Goal: Task Accomplishment & Management: Complete application form

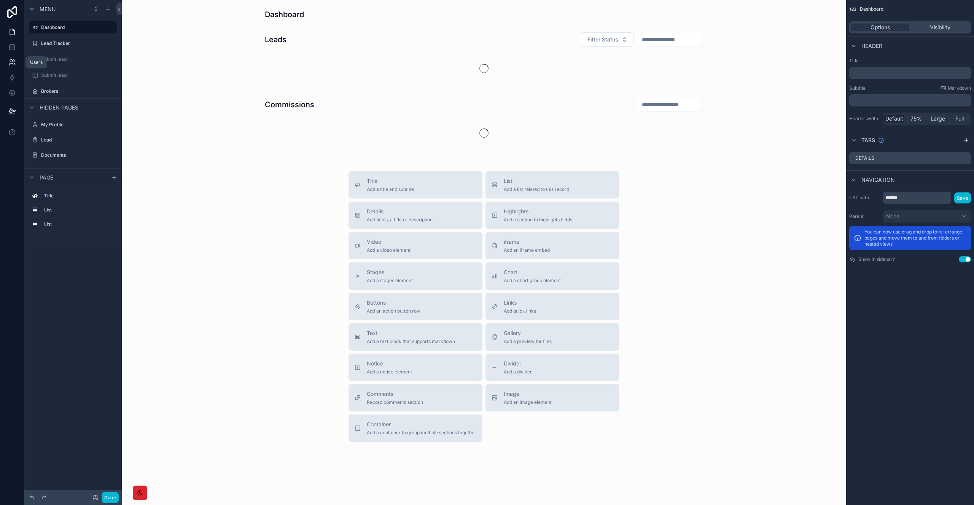
click at [11, 58] on link at bounding box center [12, 62] width 24 height 15
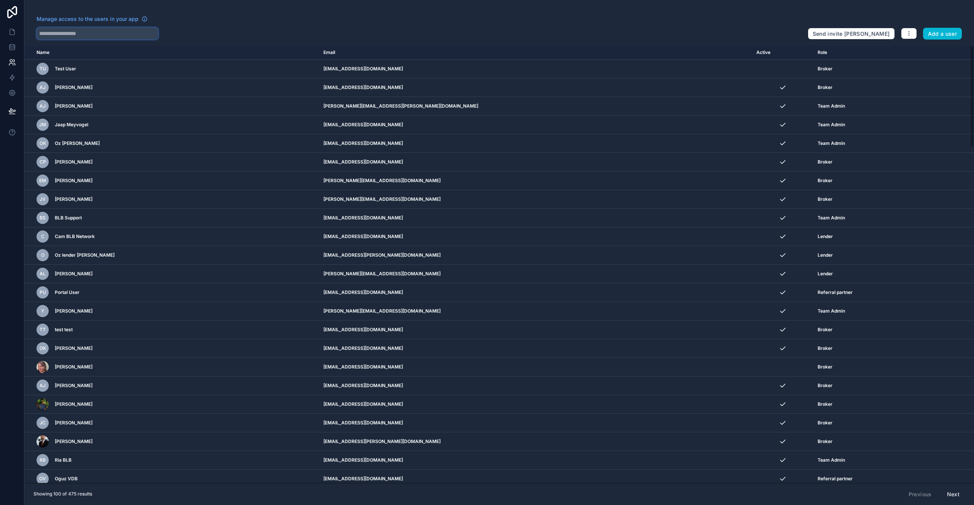
click at [72, 31] on input "text" at bounding box center [98, 33] width 122 height 12
paste input "**********"
type input "**********"
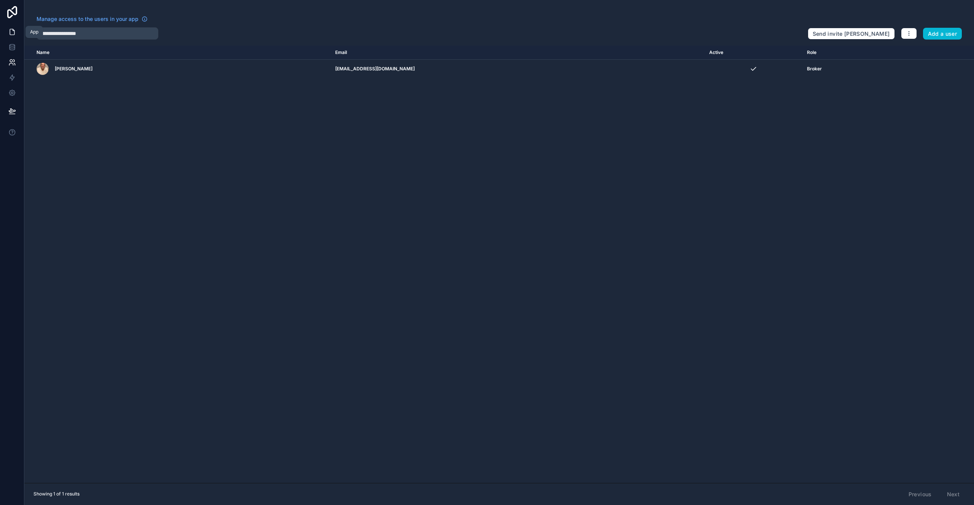
click at [13, 29] on icon at bounding box center [12, 32] width 5 height 6
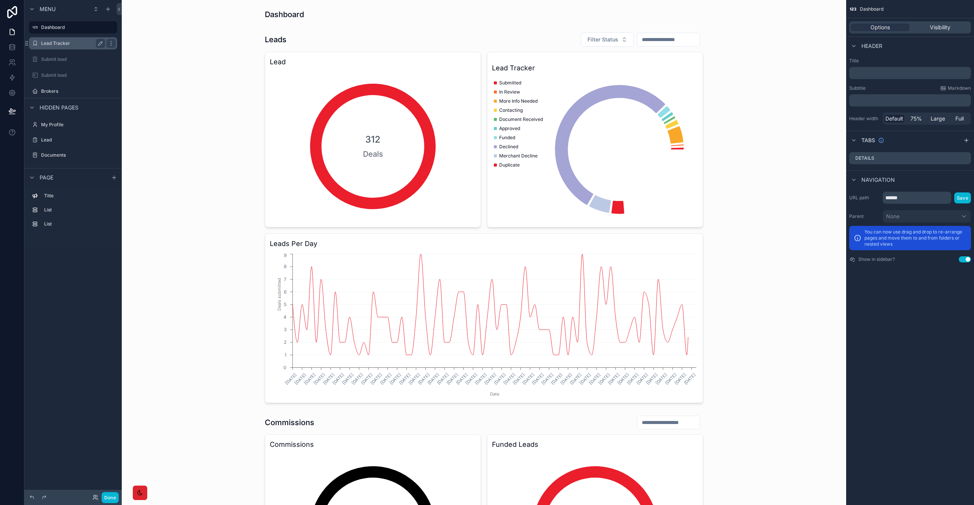
click at [63, 41] on label "Lead Tracker" at bounding box center [71, 43] width 61 height 6
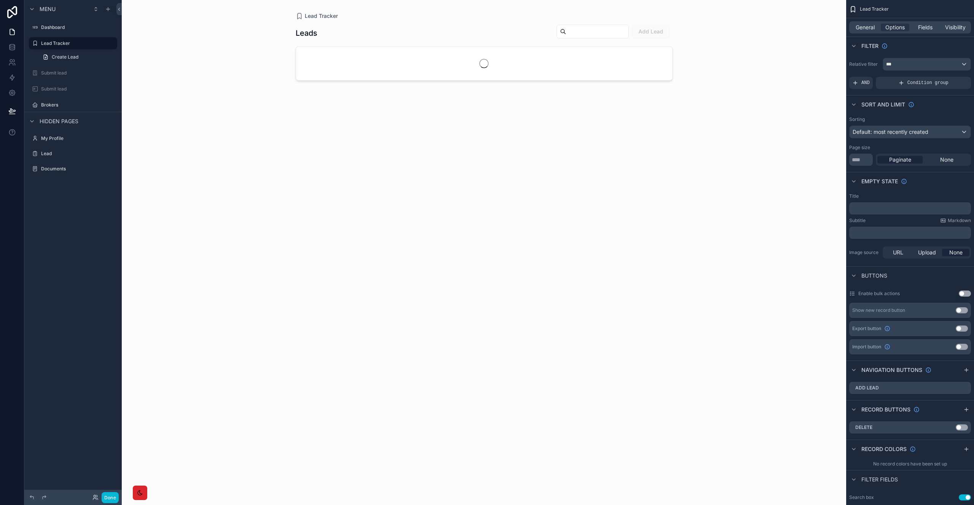
click at [63, 52] on link "Create Lead" at bounding box center [77, 57] width 79 height 12
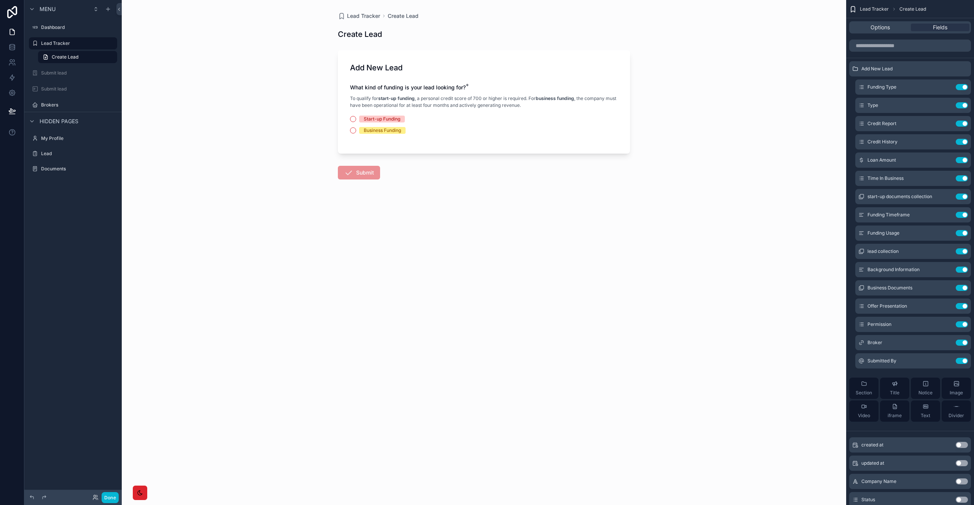
click at [384, 118] on div "Start-up Funding" at bounding box center [382, 119] width 37 height 7
click at [382, 118] on div "Start-up Funding" at bounding box center [382, 119] width 37 height 7
click at [356, 118] on button "Start-up Funding" at bounding box center [353, 119] width 6 height 6
click at [354, 179] on button "No" at bounding box center [353, 181] width 6 height 6
click at [896, 29] on div "Options" at bounding box center [880, 28] width 59 height 8
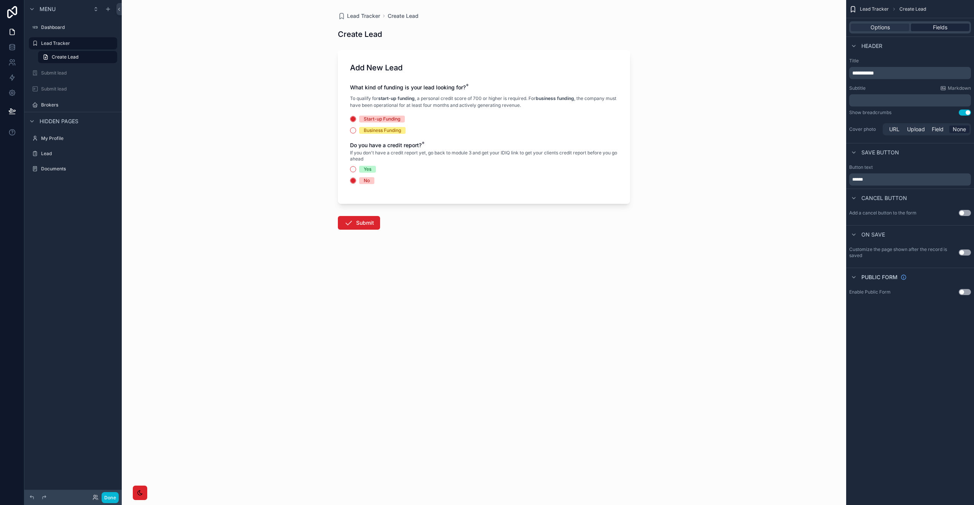
click at [944, 30] on span "Fields" at bounding box center [940, 28] width 14 height 8
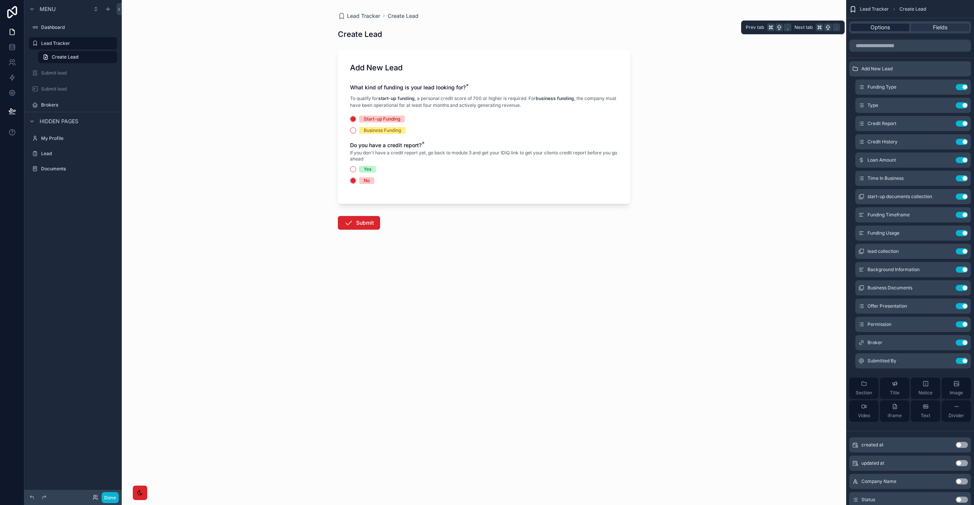
click at [896, 29] on div "Options" at bounding box center [880, 28] width 59 height 8
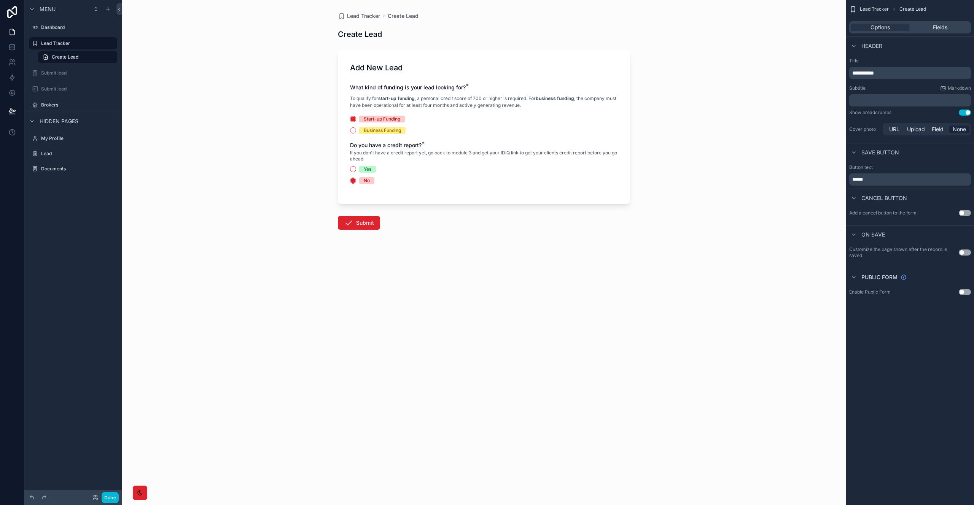
drag, startPoint x: 634, startPoint y: 242, endPoint x: 634, endPoint y: 231, distance: 11.0
click at [634, 231] on div "Lead Tracker Create Lead Create Lead Add New Lead What kind of funding is your …" at bounding box center [484, 139] width 304 height 279
click at [379, 129] on div "Business Funding" at bounding box center [382, 130] width 37 height 7
click at [356, 129] on button "Business Funding" at bounding box center [353, 130] width 6 height 6
click at [377, 120] on div "Start-up Funding" at bounding box center [382, 119] width 37 height 7
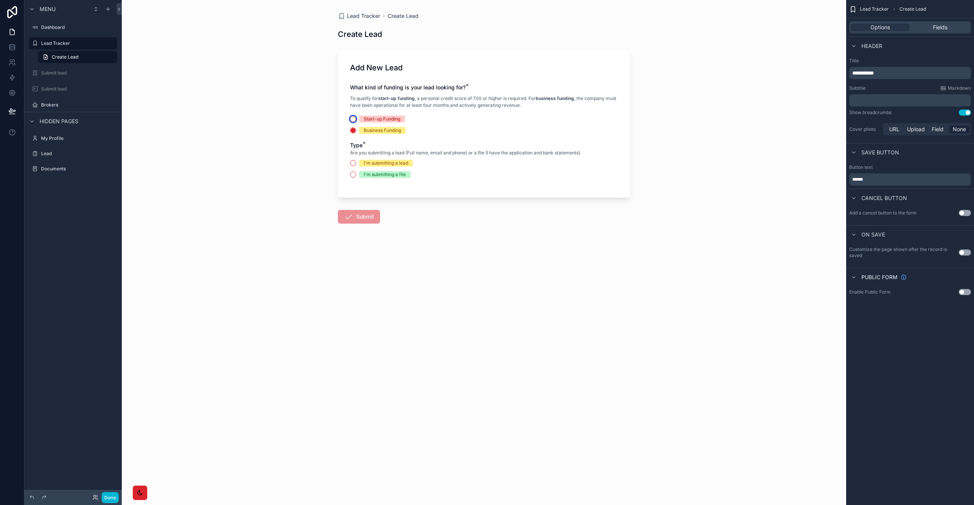
click at [356, 120] on button "Start-up Funding" at bounding box center [353, 119] width 6 height 6
click at [366, 171] on div "Yes" at bounding box center [368, 169] width 8 height 7
click at [356, 171] on button "Yes" at bounding box center [353, 169] width 6 height 6
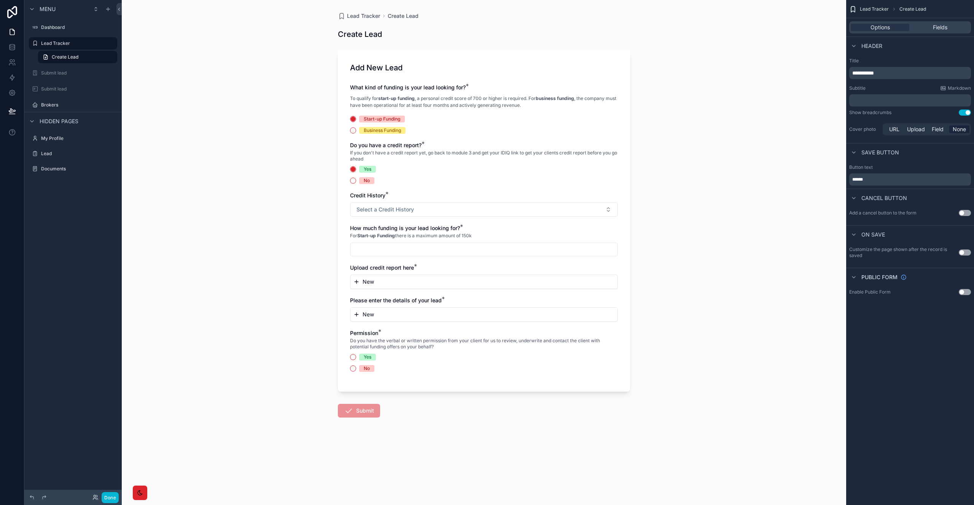
click at [370, 185] on div "What kind of funding is your lead looking for? * To qualify for start-up fundin…" at bounding box center [484, 232] width 268 height 296
click at [368, 183] on div "No" at bounding box center [367, 180] width 6 height 7
click at [356, 183] on button "No" at bounding box center [353, 181] width 6 height 6
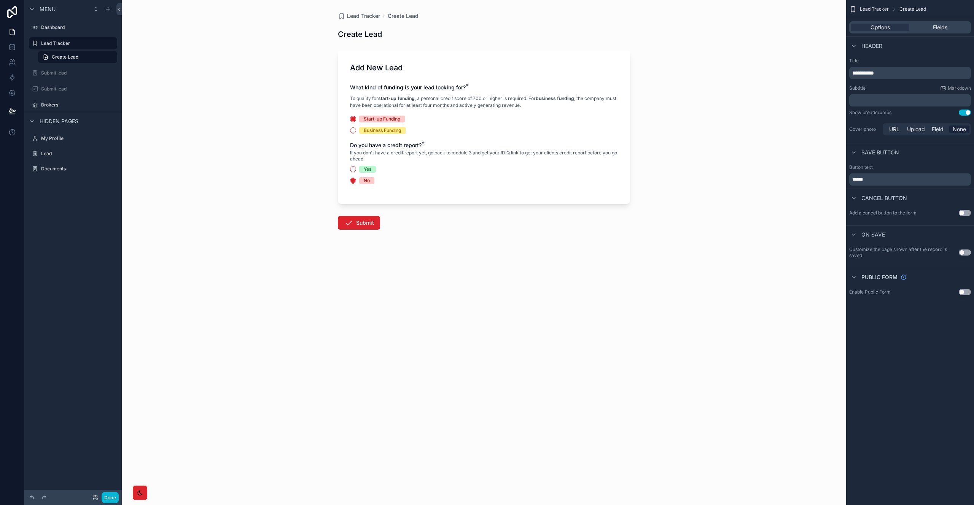
drag, startPoint x: 366, startPoint y: 164, endPoint x: 366, endPoint y: 169, distance: 5.7
click at [366, 164] on div "Do you have a credit report? * If you don't have a credit report yet, go back t…" at bounding box center [484, 163] width 268 height 43
click at [368, 170] on div "Yes" at bounding box center [368, 169] width 8 height 7
click at [356, 170] on button "Yes" at bounding box center [353, 169] width 6 height 6
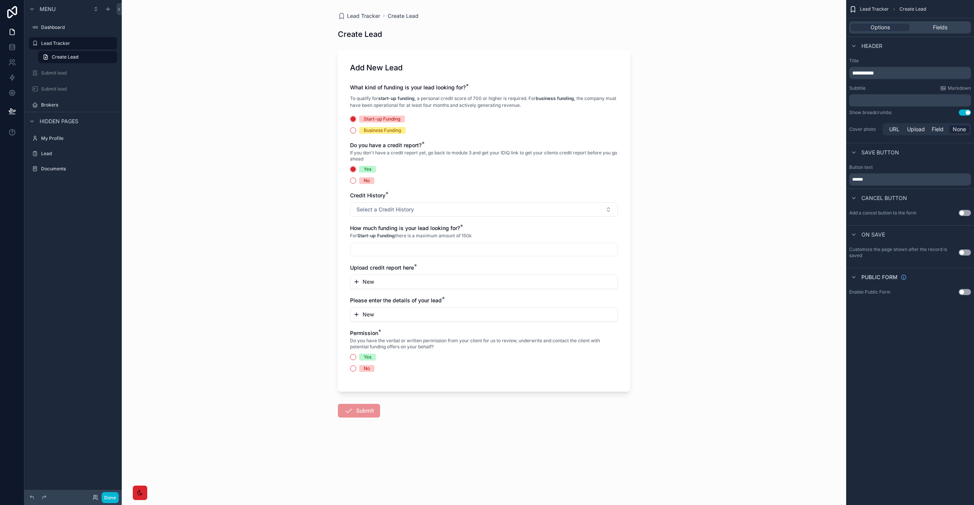
click at [368, 181] on div "No" at bounding box center [367, 180] width 6 height 7
click at [356, 181] on button "No" at bounding box center [353, 181] width 6 height 6
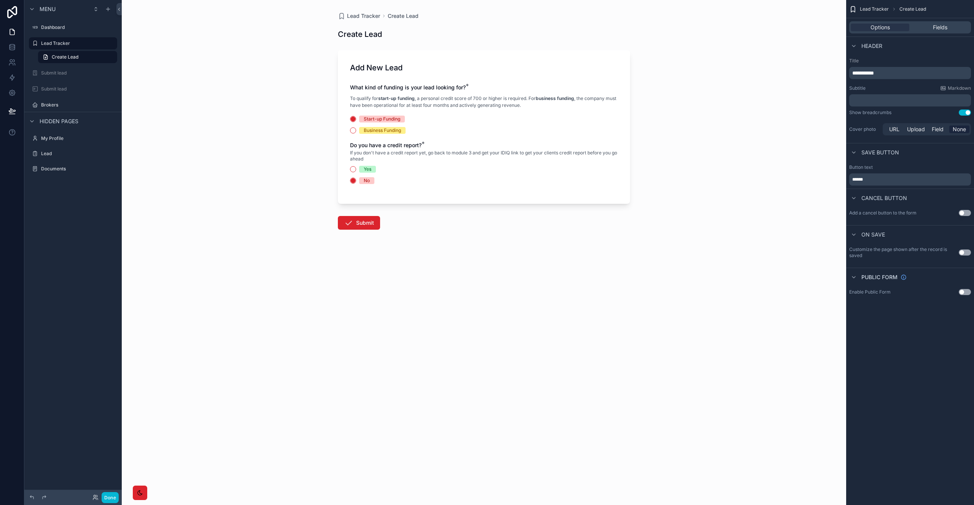
click at [370, 131] on div "Business Funding" at bounding box center [382, 130] width 37 height 7
click at [356, 131] on button "Business Funding" at bounding box center [353, 130] width 6 height 6
click at [376, 116] on div "Start-up Funding" at bounding box center [382, 119] width 37 height 7
click at [356, 116] on button "Start-up Funding" at bounding box center [353, 119] width 6 height 6
click at [369, 170] on div "Yes" at bounding box center [368, 169] width 8 height 7
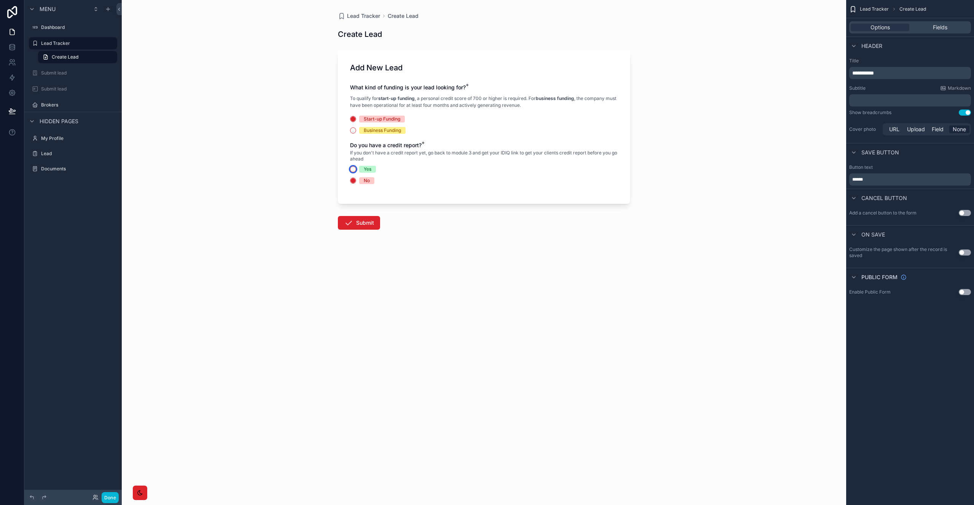
click at [356, 170] on button "Yes" at bounding box center [353, 169] width 6 height 6
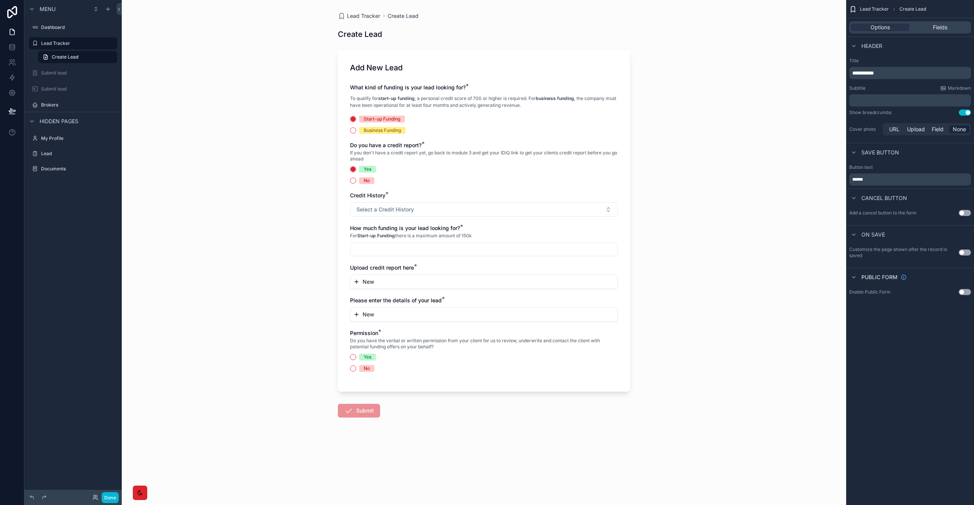
click at [368, 185] on div "What kind of funding is your lead looking for? * To qualify for start-up fundin…" at bounding box center [484, 232] width 268 height 296
click at [368, 181] on div "No" at bounding box center [367, 180] width 6 height 7
click at [356, 181] on button "No" at bounding box center [353, 181] width 6 height 6
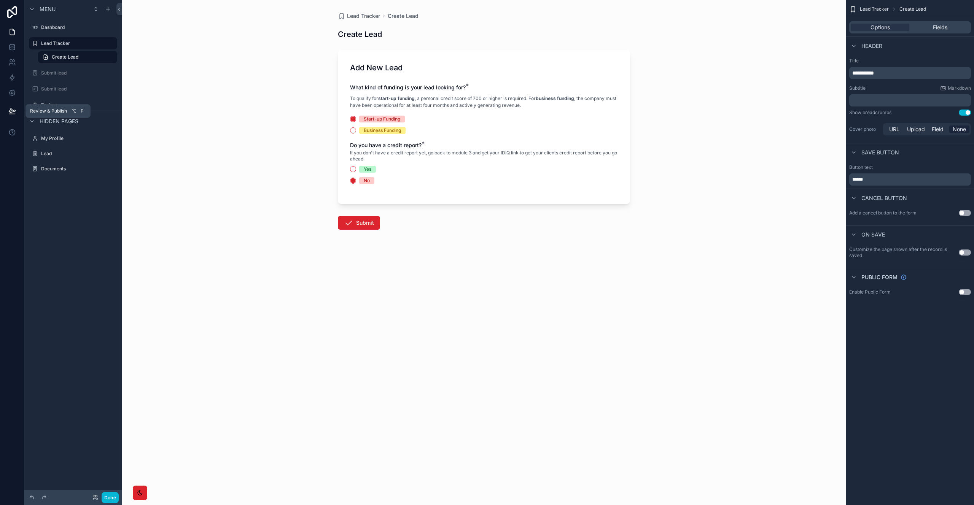
click at [14, 114] on icon at bounding box center [12, 114] width 6 height 0
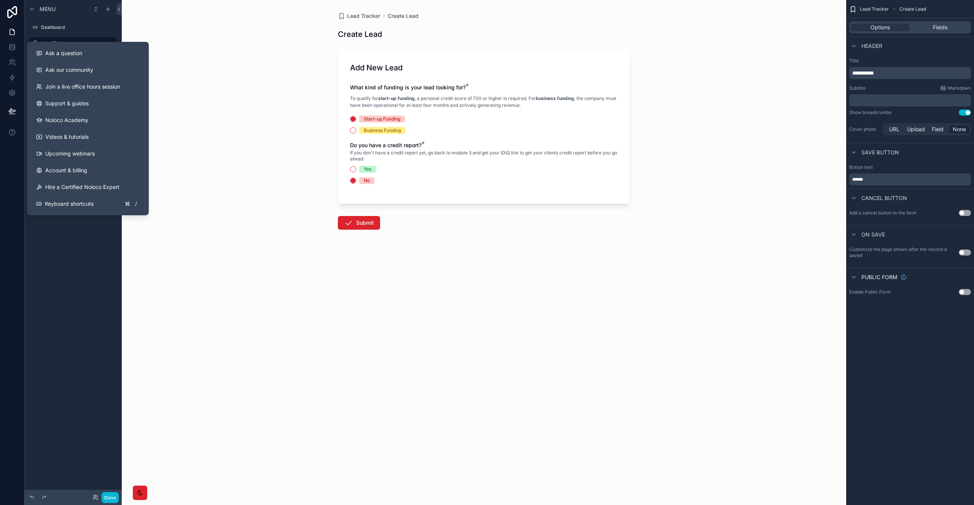
click at [88, 242] on div "Menu Dashboard Lead Tracker Create Lead Submit lead Submit lead Brokers Hidden …" at bounding box center [72, 248] width 97 height 496
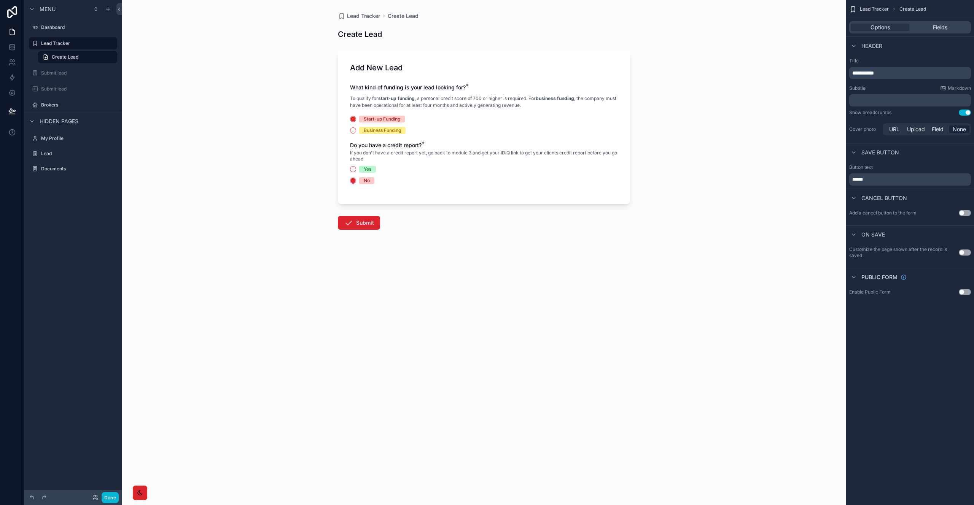
click at [414, 171] on div "Yes" at bounding box center [484, 169] width 268 height 7
click at [943, 28] on span "Fields" at bounding box center [940, 28] width 14 height 8
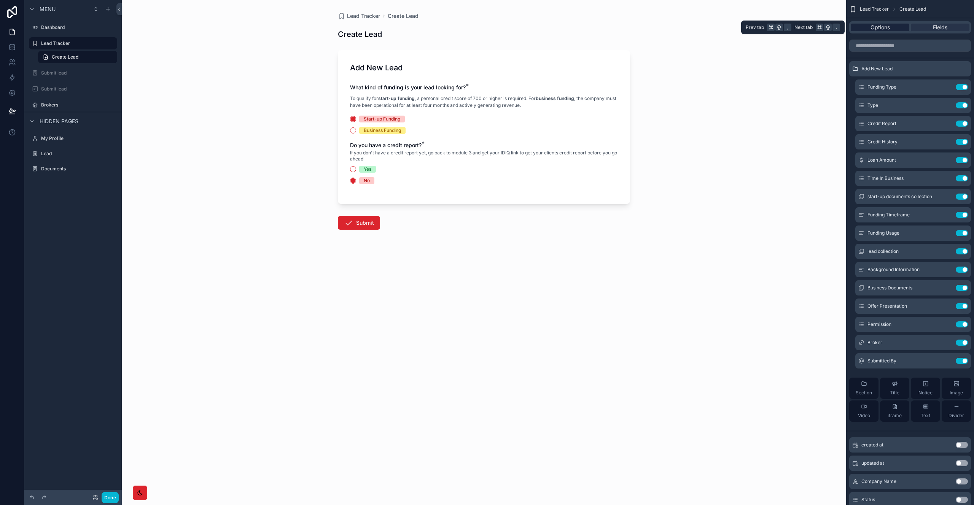
click at [908, 27] on div "Options" at bounding box center [880, 28] width 59 height 8
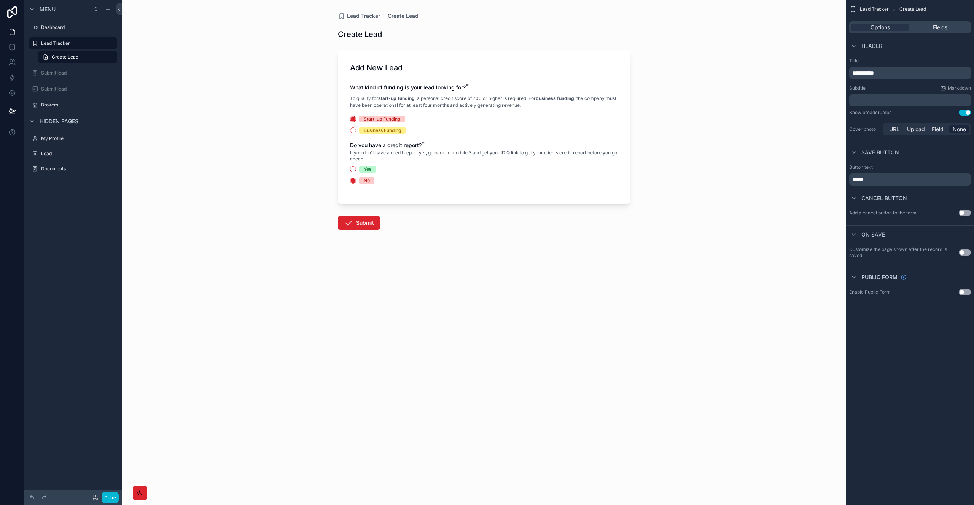
click at [551, 134] on div "What kind of funding is your lead looking for? * To qualify for start-up fundin…" at bounding box center [484, 138] width 268 height 108
click at [387, 131] on div "Business Funding" at bounding box center [382, 130] width 37 height 7
click at [356, 131] on button "Business Funding" at bounding box center [353, 130] width 6 height 6
click at [363, 159] on div "Type * Are you submitting a lead (Full name, email and phone) or a file (I have…" at bounding box center [484, 160] width 268 height 37
click at [365, 164] on div "I'm submitting a lead" at bounding box center [386, 163] width 45 height 7
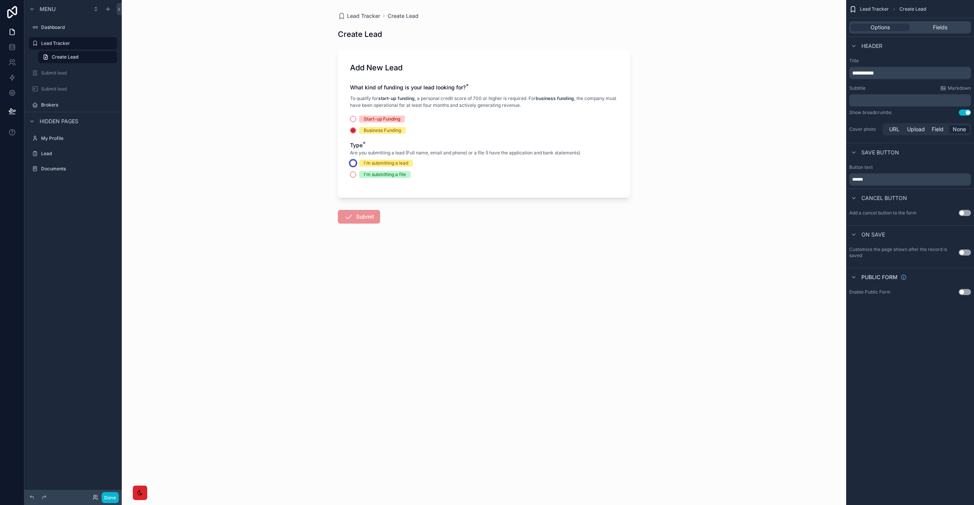
click at [356, 164] on button "I'm submitting a lead" at bounding box center [353, 163] width 6 height 6
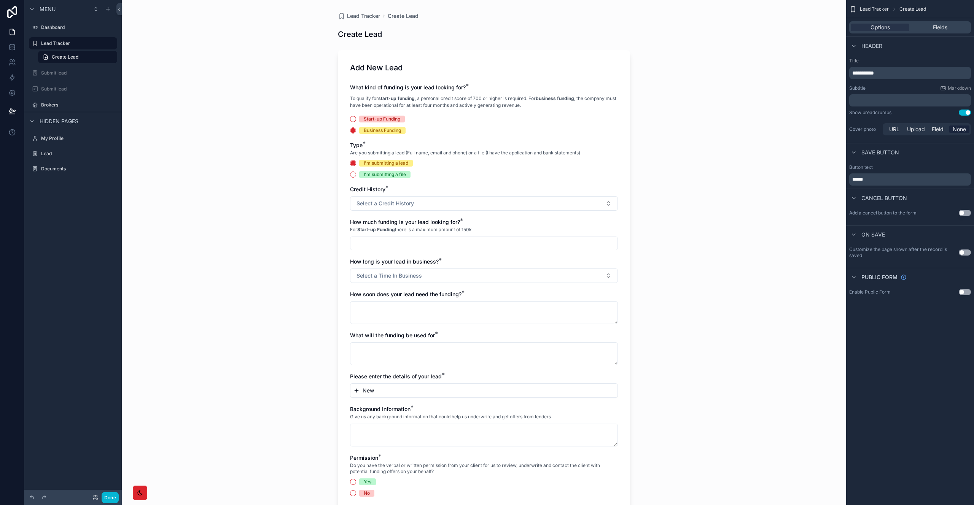
click at [377, 120] on div "Start-up Funding" at bounding box center [382, 119] width 37 height 7
click at [356, 120] on button "Start-up Funding" at bounding box center [353, 119] width 6 height 6
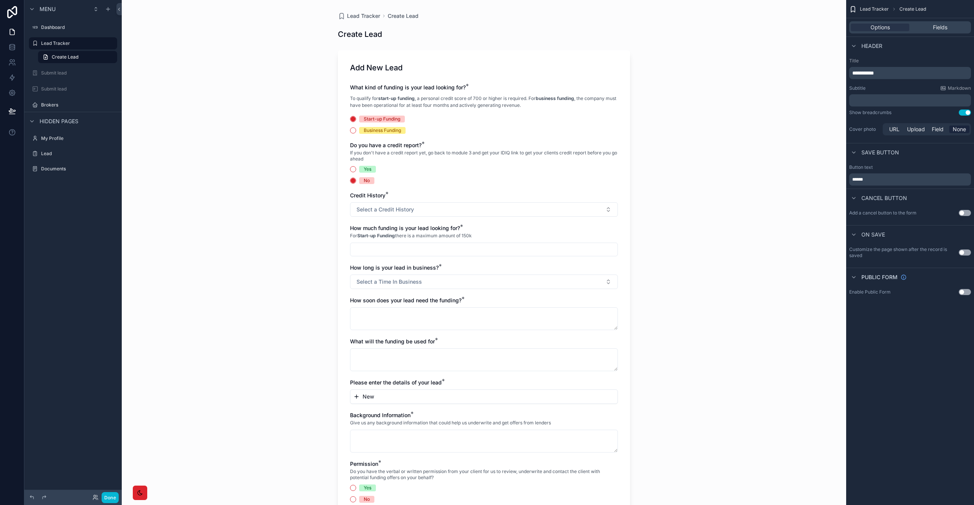
click at [365, 167] on div "Yes" at bounding box center [368, 169] width 8 height 7
click at [356, 167] on button "Yes" at bounding box center [353, 169] width 6 height 6
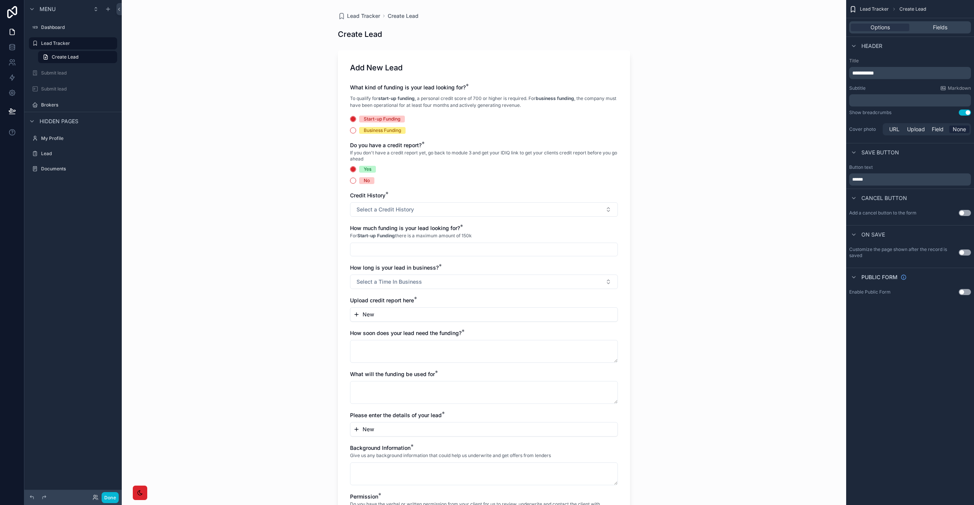
click at [364, 180] on div "No" at bounding box center [367, 180] width 6 height 7
click at [356, 180] on button "No" at bounding box center [353, 181] width 6 height 6
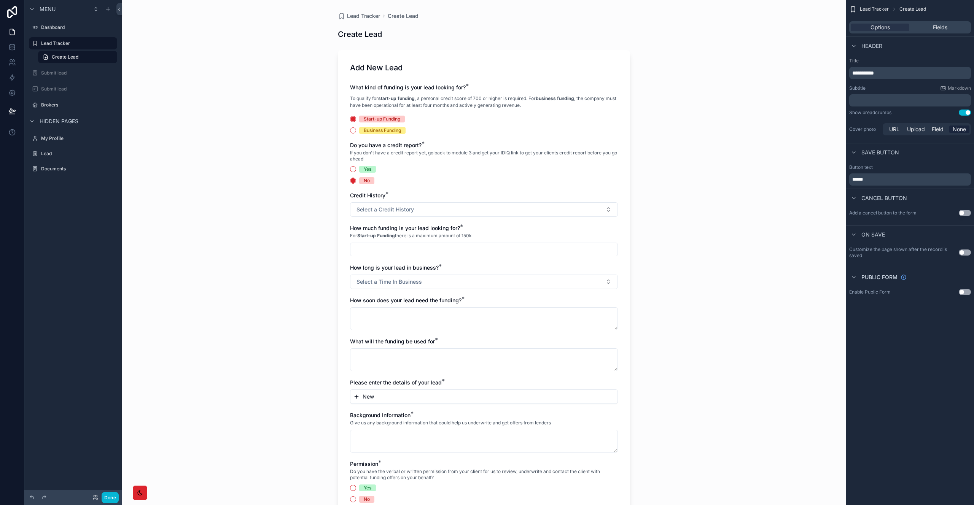
click at [387, 134] on div "What kind of funding is your lead looking for? * To qualify for start-up fundin…" at bounding box center [484, 297] width 268 height 427
click at [388, 129] on div "Business Funding" at bounding box center [382, 130] width 37 height 7
click at [356, 129] on button "Business Funding" at bounding box center [353, 130] width 6 height 6
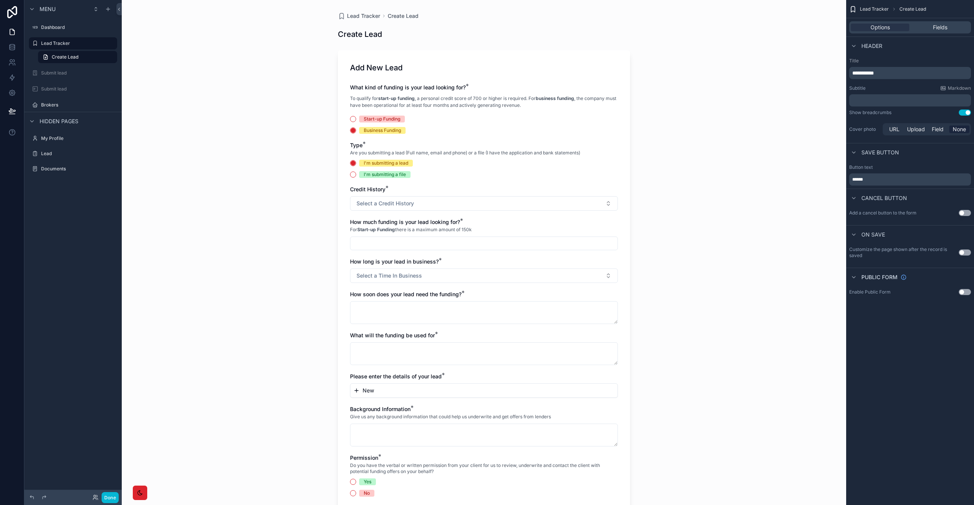
click at [391, 176] on div "I'm submitting a file" at bounding box center [385, 174] width 42 height 7
click at [356, 176] on button "I'm submitting a file" at bounding box center [353, 175] width 6 height 6
click at [387, 116] on div "Start-up Funding" at bounding box center [382, 119] width 37 height 7
click at [356, 116] on button "Start-up Funding" at bounding box center [353, 119] width 6 height 6
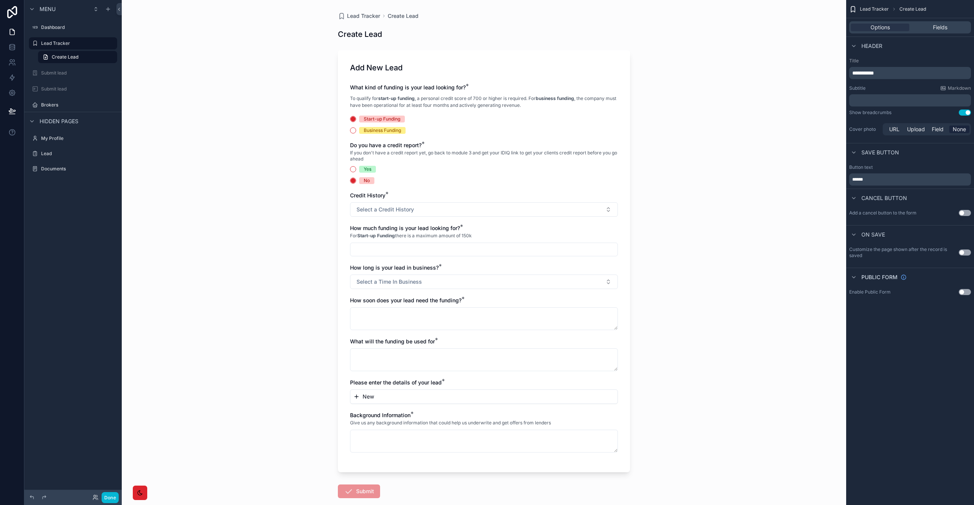
click at [387, 129] on div "Business Funding" at bounding box center [382, 130] width 37 height 7
click at [356, 129] on button "Business Funding" at bounding box center [353, 130] width 6 height 6
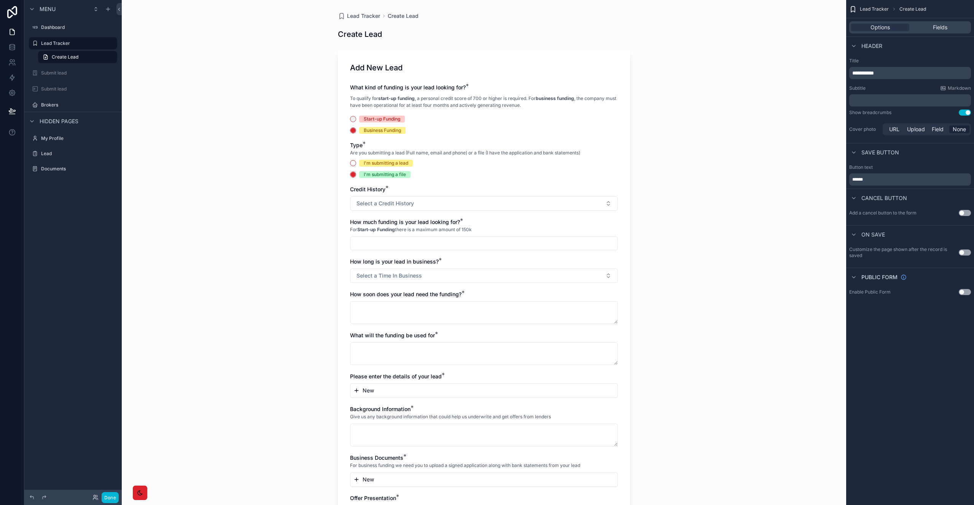
click at [369, 120] on div "Start-up Funding" at bounding box center [382, 119] width 37 height 7
click at [356, 120] on button "Start-up Funding" at bounding box center [353, 119] width 6 height 6
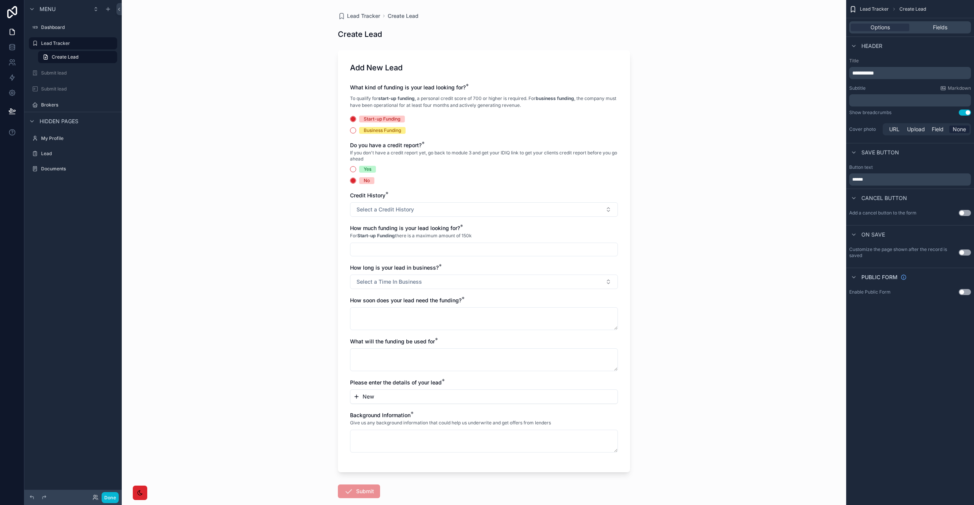
click at [370, 166] on div "Do you have a credit report? * If you don't have a credit report yet, go back t…" at bounding box center [484, 163] width 268 height 43
click at [368, 169] on div "Yes" at bounding box center [368, 169] width 8 height 7
click at [356, 169] on button "Yes" at bounding box center [353, 169] width 6 height 6
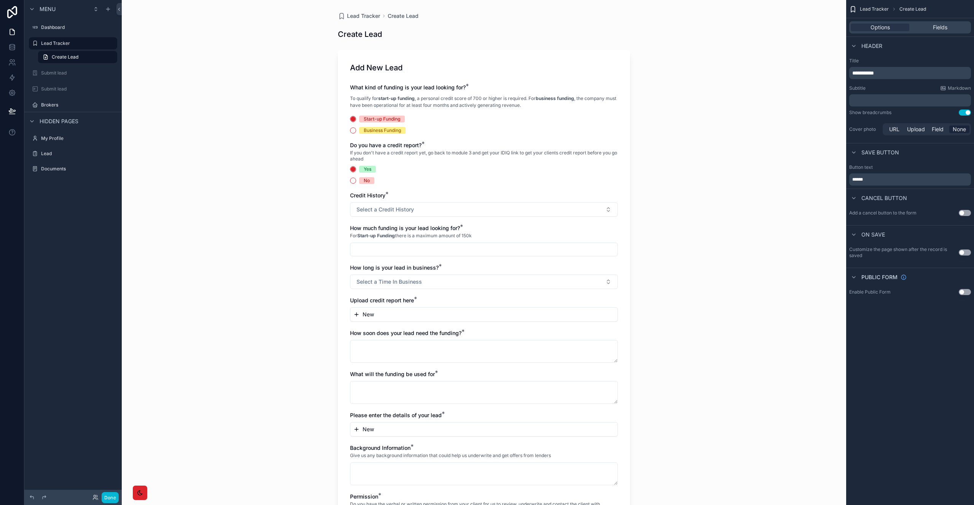
click at [364, 184] on div "No" at bounding box center [367, 180] width 6 height 7
click at [356, 184] on button "No" at bounding box center [353, 181] width 6 height 6
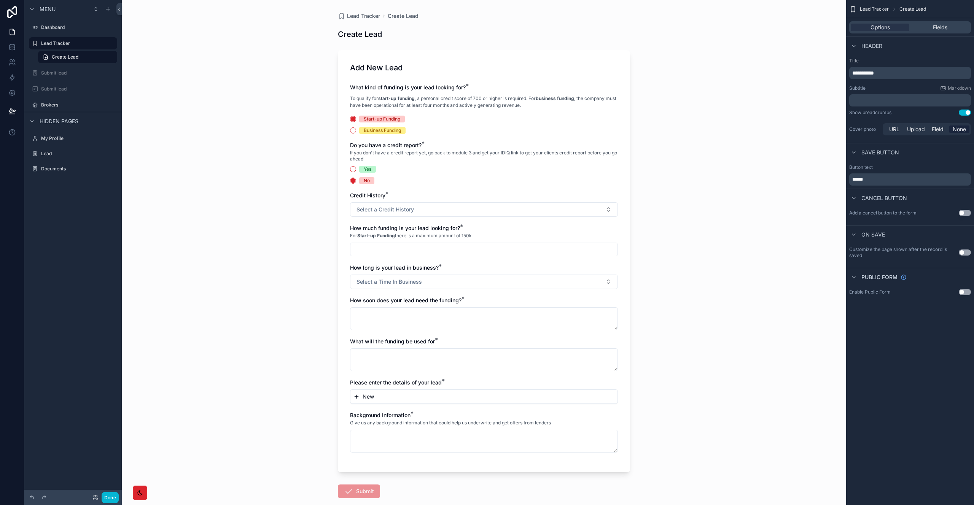
click at [370, 132] on div "Business Funding" at bounding box center [382, 130] width 37 height 7
click at [356, 132] on button "Business Funding" at bounding box center [353, 130] width 6 height 6
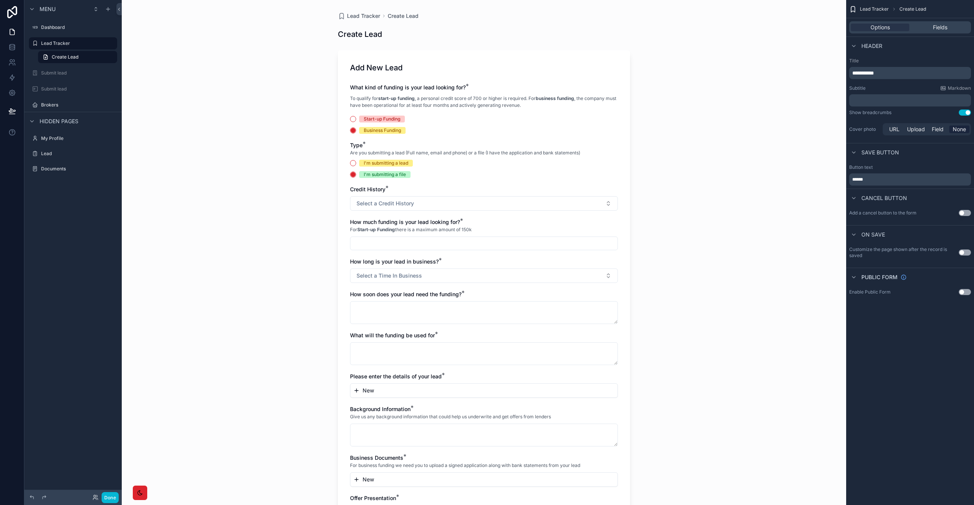
click at [369, 174] on div "I'm submitting a file" at bounding box center [385, 174] width 42 height 7
click at [356, 174] on button "I'm submitting a file" at bounding box center [353, 175] width 6 height 6
click at [371, 165] on div "I'm submitting a lead" at bounding box center [386, 163] width 45 height 7
click at [356, 165] on button "I'm submitting a lead" at bounding box center [353, 163] width 6 height 6
click at [374, 123] on div "Start-up Funding Business Funding" at bounding box center [484, 125] width 268 height 18
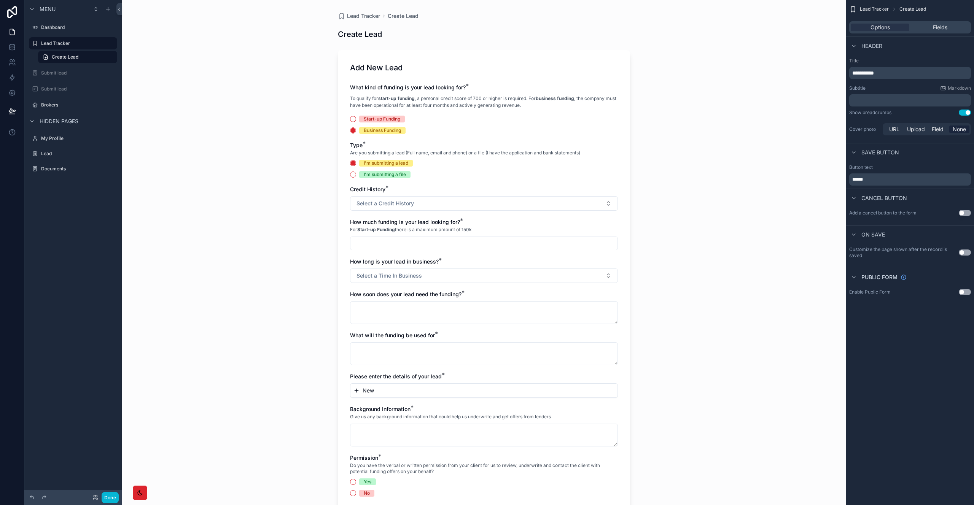
click at [376, 118] on div "Start-up Funding" at bounding box center [382, 119] width 37 height 7
click at [356, 118] on button "Start-up Funding" at bounding box center [353, 119] width 6 height 6
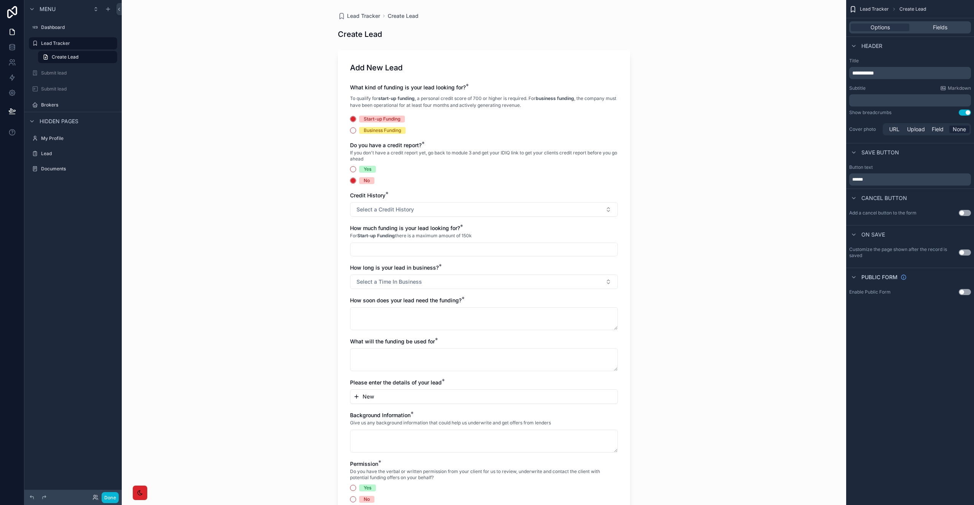
click at [380, 134] on div "Business Funding" at bounding box center [382, 130] width 37 height 7
click at [356, 134] on button "Business Funding" at bounding box center [353, 130] width 6 height 6
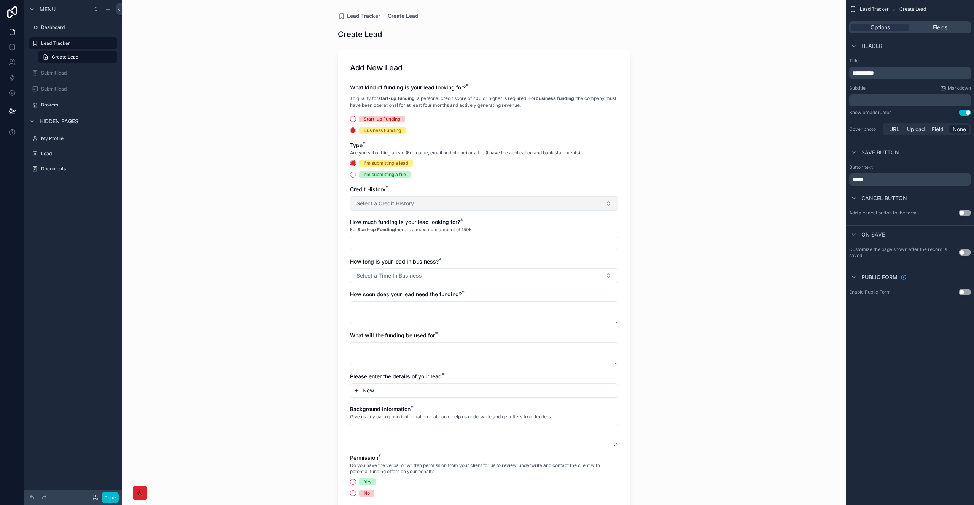
click at [497, 202] on button "Select a Credit History" at bounding box center [484, 203] width 268 height 14
click at [847, 164] on div "Button text ******" at bounding box center [910, 174] width 128 height 27
click at [931, 32] on div "Options Fields" at bounding box center [910, 27] width 122 height 12
click at [931, 28] on div "Fields" at bounding box center [940, 28] width 59 height 8
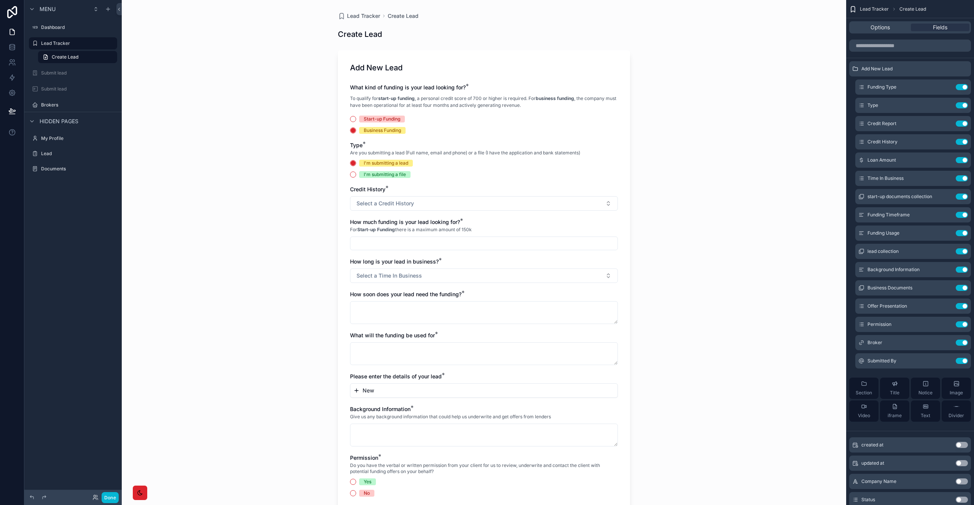
click at [390, 119] on div "Start-up Funding" at bounding box center [382, 119] width 37 height 7
click at [356, 119] on button "Start-up Funding" at bounding box center [353, 119] width 6 height 6
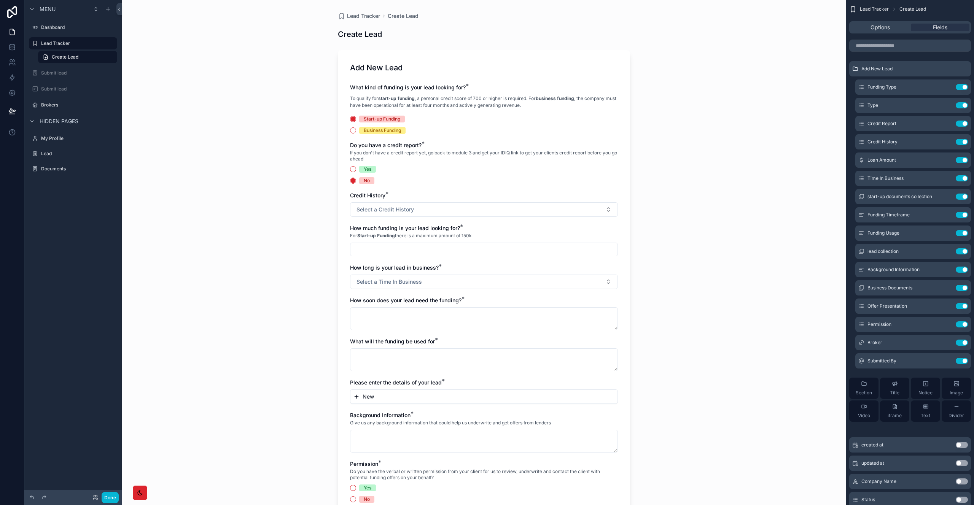
click at [364, 169] on div "Yes" at bounding box center [368, 169] width 8 height 7
click at [356, 169] on button "Yes" at bounding box center [353, 169] width 6 height 6
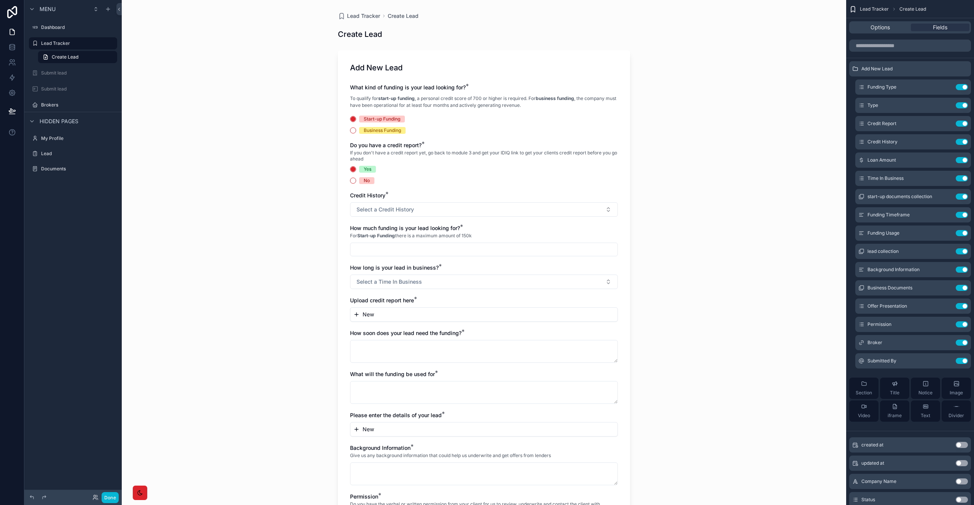
click at [355, 182] on div "No" at bounding box center [484, 180] width 268 height 7
click at [359, 182] on span "No" at bounding box center [366, 180] width 15 height 7
click at [356, 182] on button "No" at bounding box center [353, 181] width 6 height 6
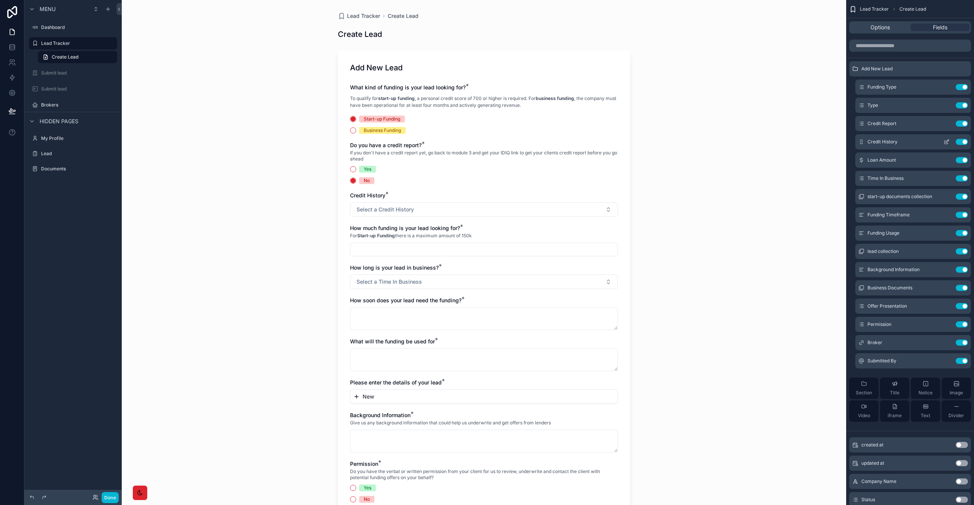
click at [949, 140] on icon "scrollable content" at bounding box center [947, 142] width 6 height 6
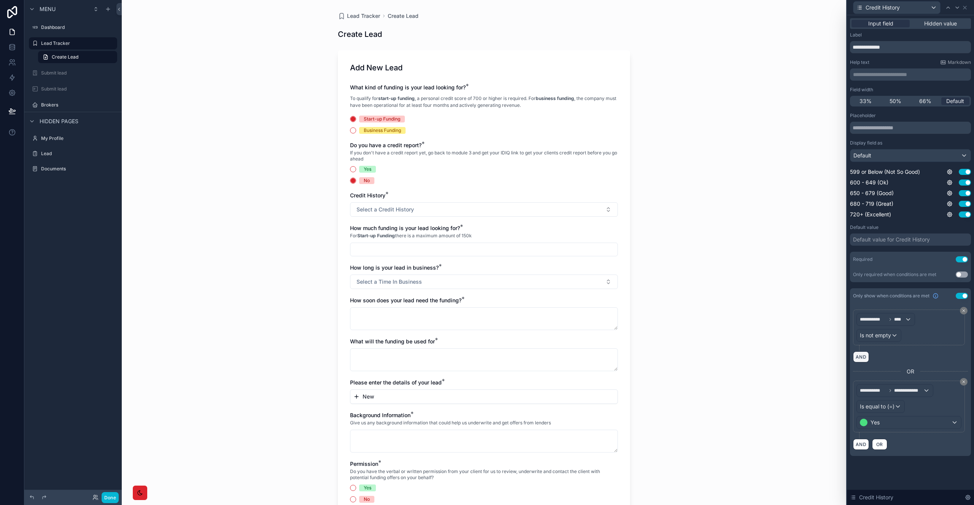
click at [864, 357] on button "AND" at bounding box center [861, 357] width 16 height 11
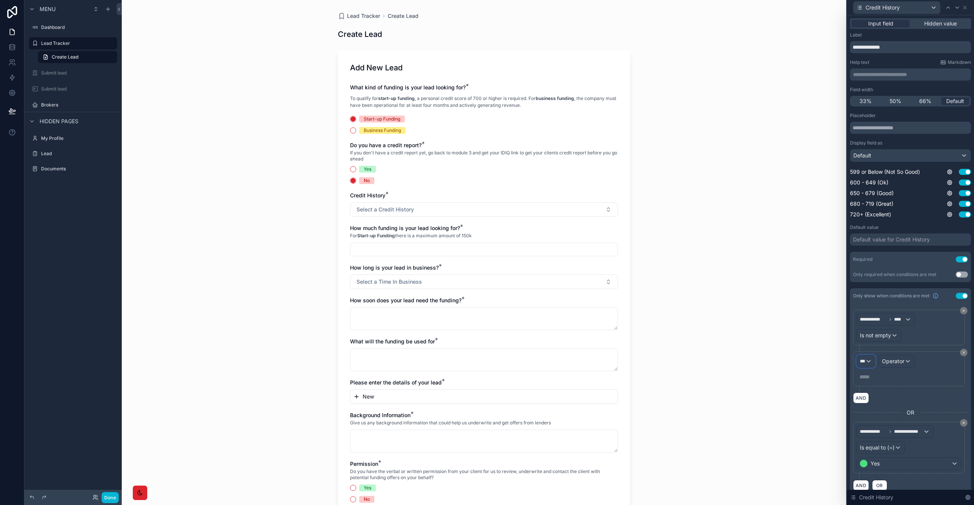
click at [867, 362] on div "***" at bounding box center [866, 361] width 18 height 12
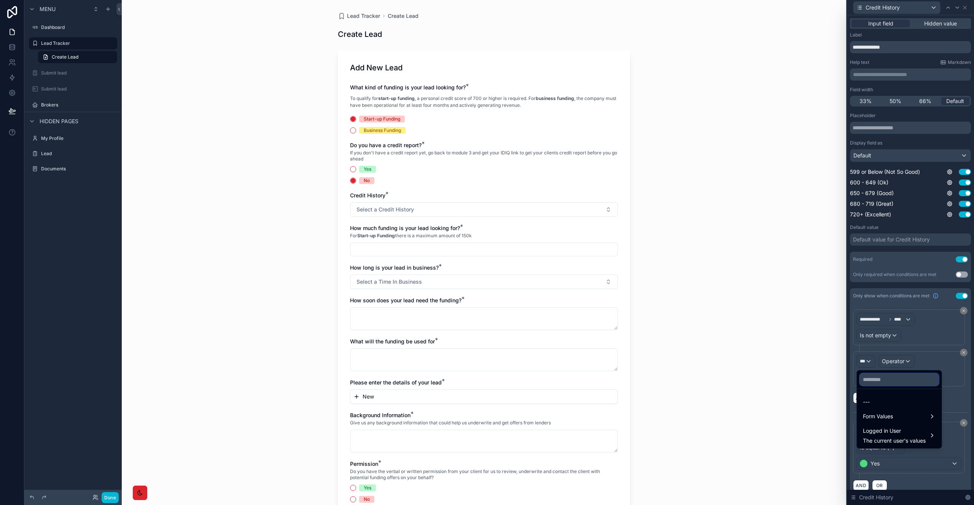
click at [875, 380] on input "text" at bounding box center [899, 380] width 79 height 12
type input "****"
click at [897, 404] on div "Form Values" at bounding box center [899, 402] width 73 height 9
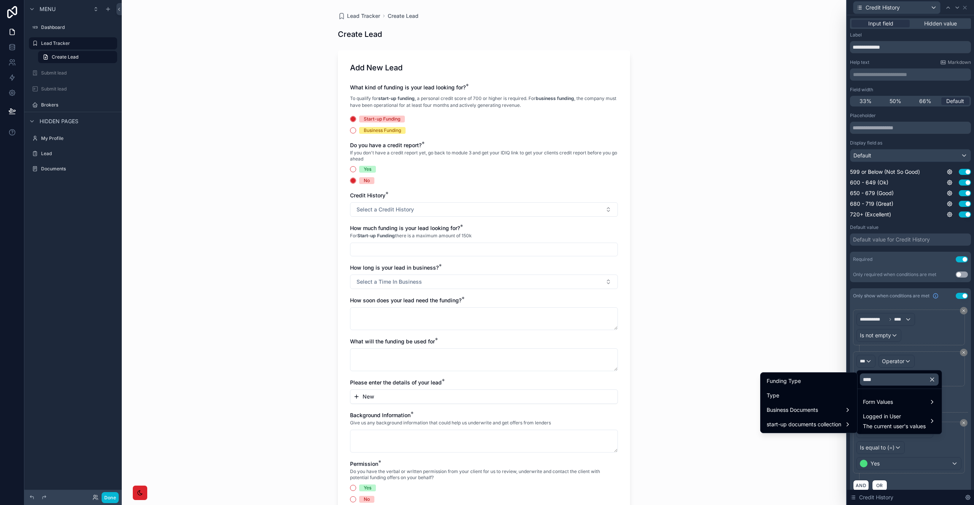
click at [798, 397] on div "Type" at bounding box center [809, 395] width 84 height 9
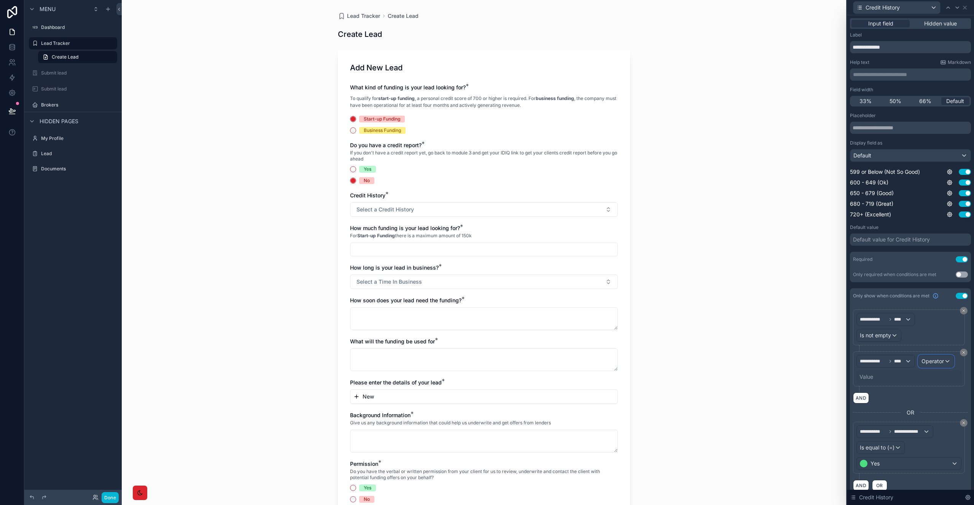
click at [944, 363] on div "Operator" at bounding box center [936, 361] width 35 height 12
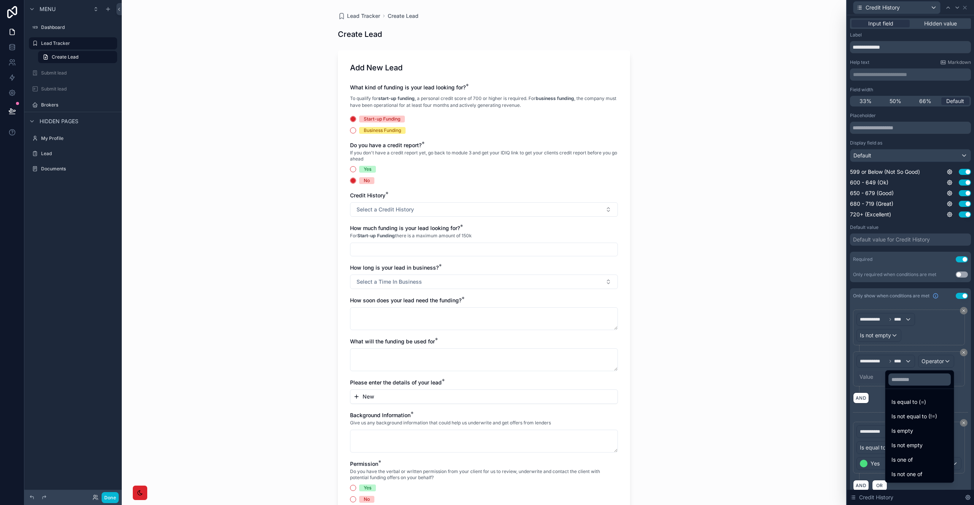
click at [865, 373] on div at bounding box center [910, 252] width 127 height 505
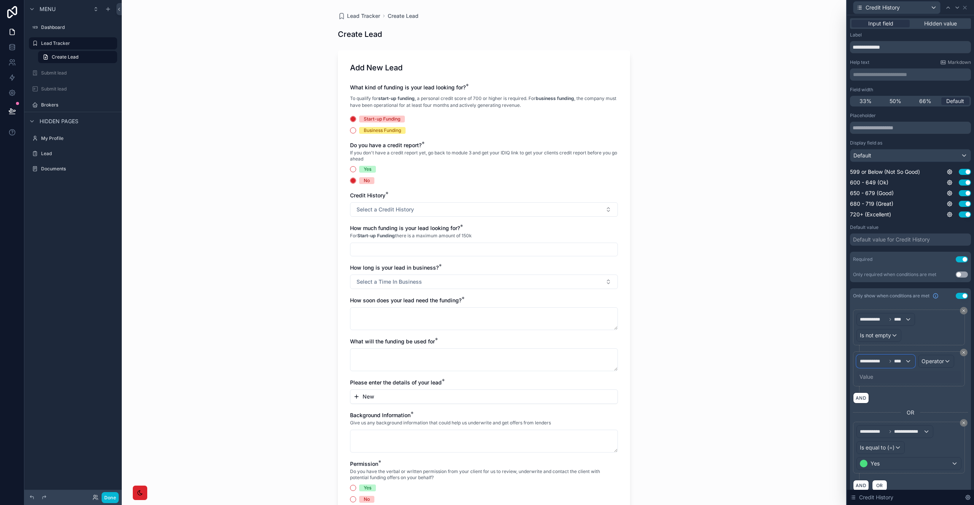
click at [885, 363] on span "**********" at bounding box center [873, 361] width 27 height 6
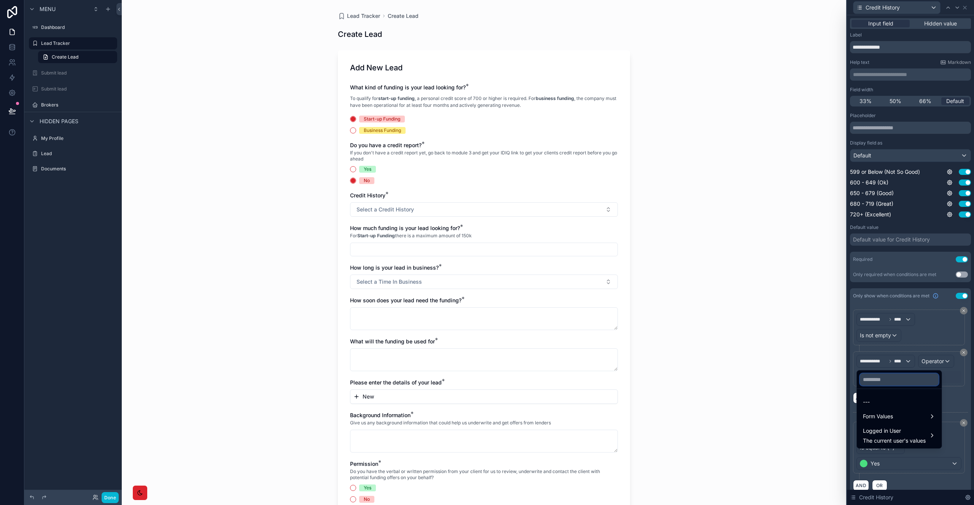
click at [895, 381] on input "text" at bounding box center [899, 380] width 79 height 12
type input "******"
click at [895, 400] on div "Form Values" at bounding box center [891, 402] width 56 height 9
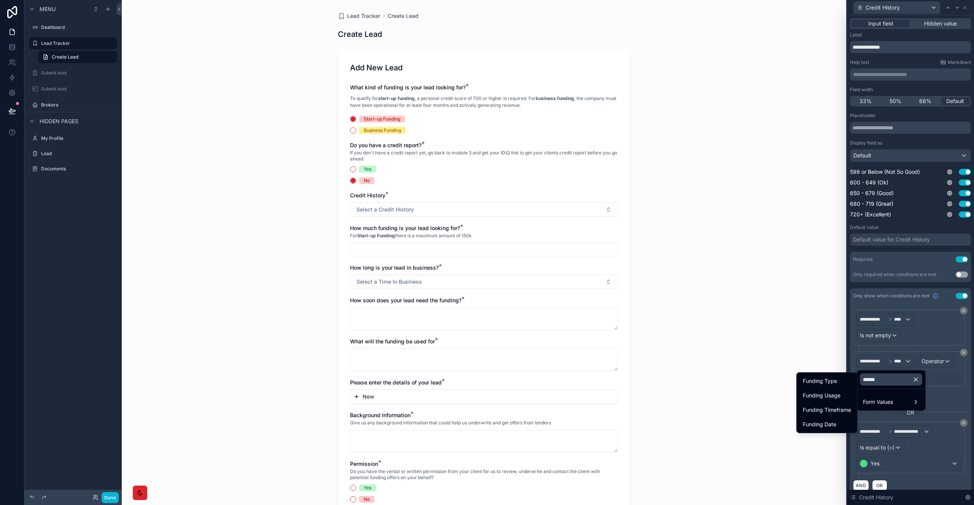
click at [799, 314] on div "Lead Tracker Create Lead Create Lead Add New Lead What kind of funding is your …" at bounding box center [484, 252] width 725 height 505
click at [959, 354] on div at bounding box center [910, 252] width 127 height 505
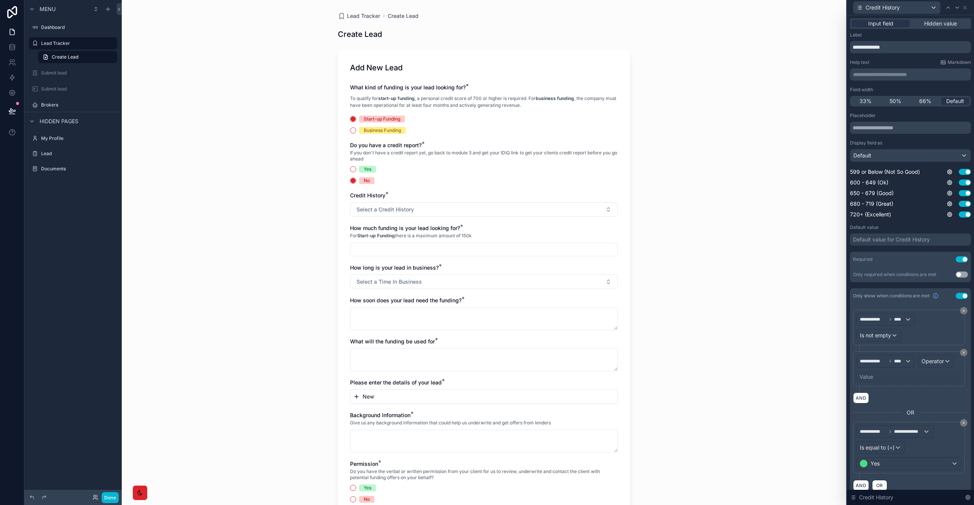
click at [962, 354] on icon at bounding box center [964, 352] width 5 height 5
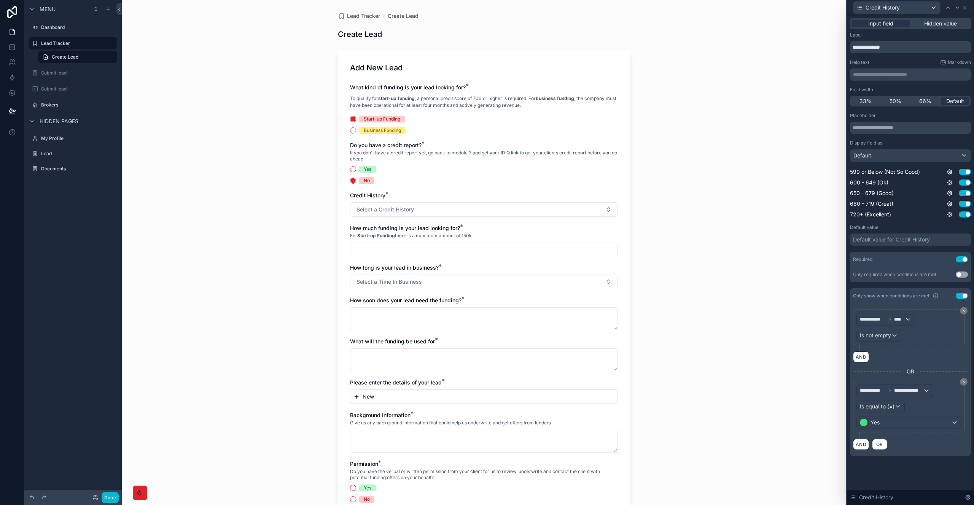
click at [382, 133] on div "Business Funding" at bounding box center [382, 130] width 37 height 7
click at [356, 133] on button "Business Funding" at bounding box center [353, 130] width 6 height 6
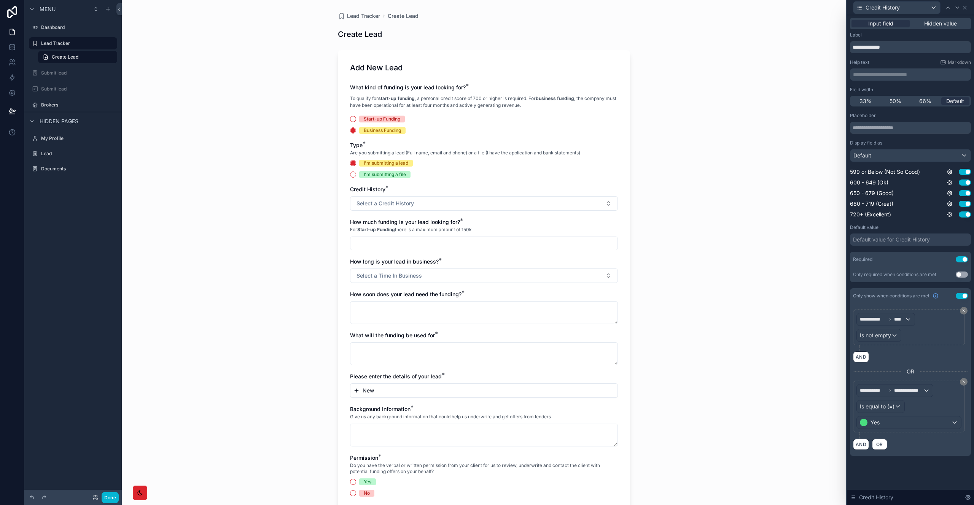
click at [371, 118] on div "Start-up Funding" at bounding box center [382, 119] width 37 height 7
click at [356, 118] on button "Start-up Funding" at bounding box center [353, 119] width 6 height 6
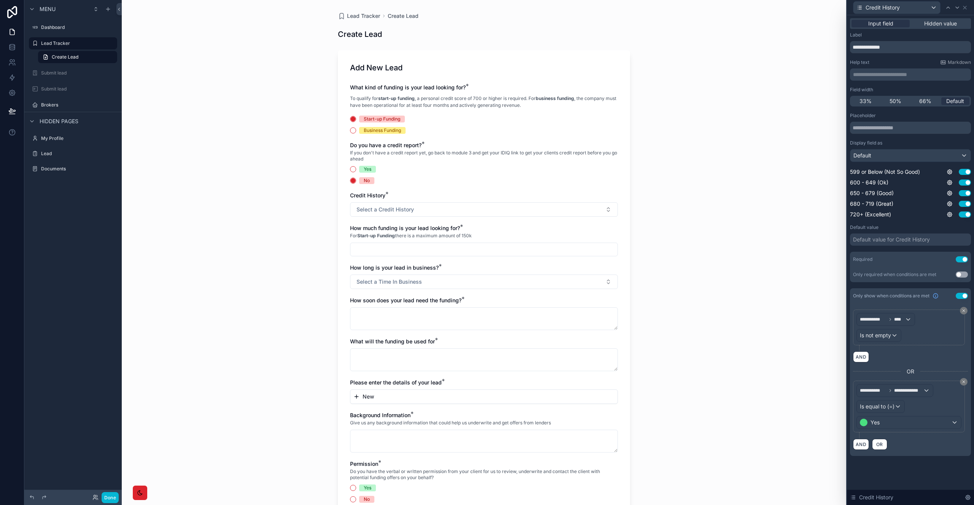
click at [378, 128] on div "Business Funding" at bounding box center [382, 130] width 37 height 7
click at [356, 128] on button "Business Funding" at bounding box center [353, 130] width 6 height 6
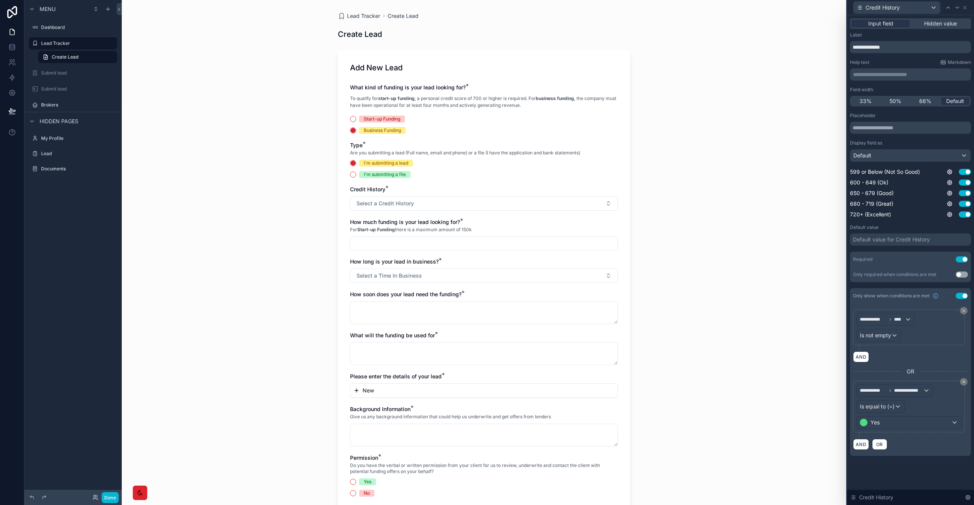
click at [375, 119] on div "Start-up Funding" at bounding box center [382, 119] width 37 height 7
click at [356, 119] on button "Start-up Funding" at bounding box center [353, 119] width 6 height 6
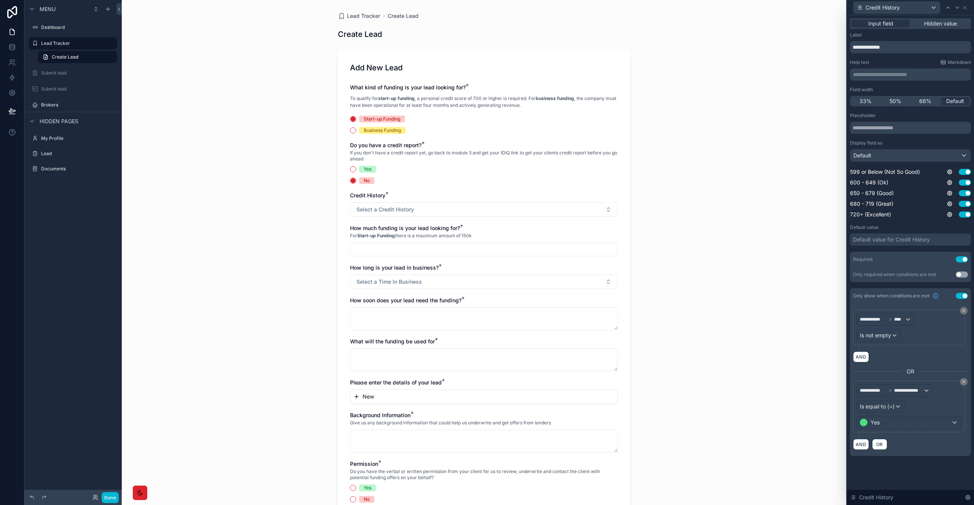
drag, startPoint x: 272, startPoint y: 121, endPoint x: 161, endPoint y: 67, distance: 124.2
click at [272, 121] on div "Lead Tracker Create Lead Create Lead Add New Lead What kind of funding is your …" at bounding box center [484, 252] width 725 height 505
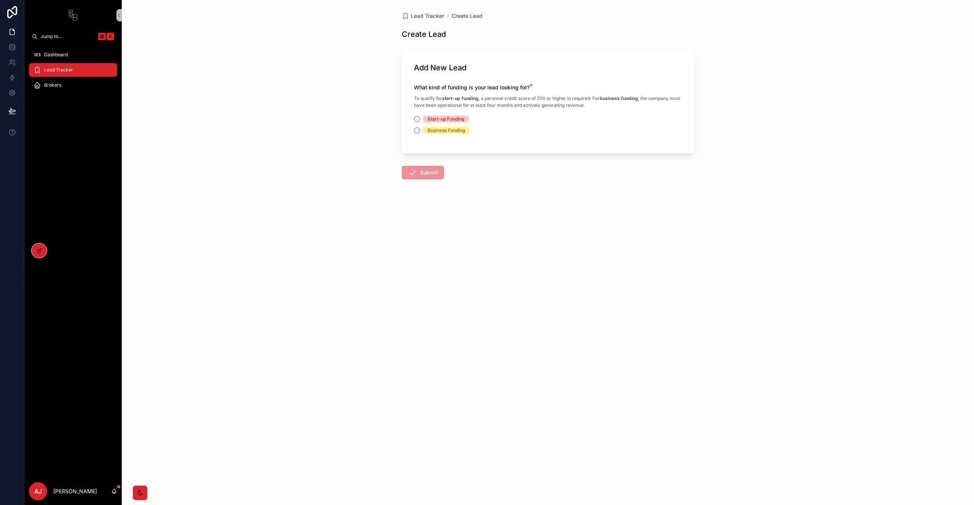
click at [448, 119] on div "Start-up Funding" at bounding box center [446, 119] width 37 height 7
click at [420, 119] on button "Start-up Funding" at bounding box center [417, 119] width 6 height 6
click at [433, 171] on div "Yes" at bounding box center [432, 169] width 8 height 7
click at [420, 171] on button "Yes" at bounding box center [417, 169] width 6 height 6
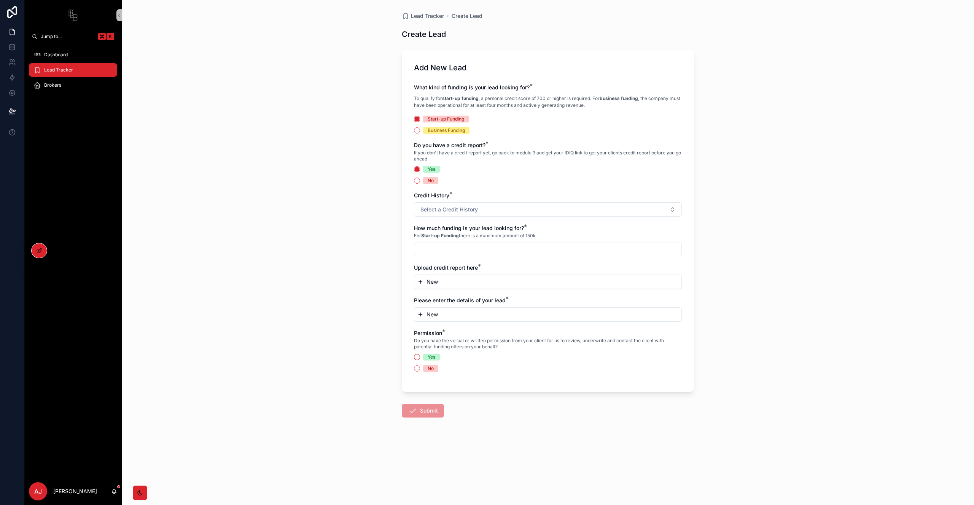
click at [433, 182] on div "No" at bounding box center [431, 180] width 6 height 7
click at [420, 182] on button "No" at bounding box center [417, 181] width 6 height 6
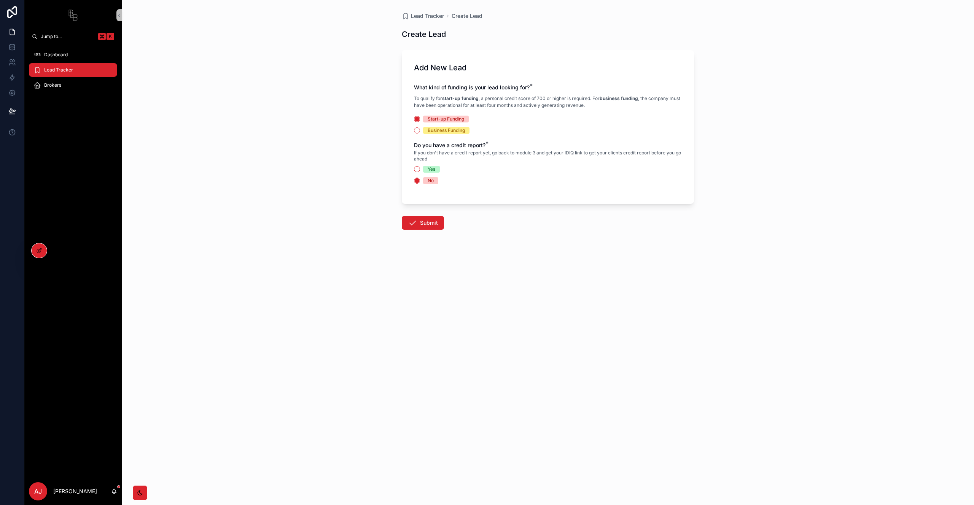
click at [433, 168] on div "Yes" at bounding box center [432, 169] width 8 height 7
click at [420, 168] on button "Yes" at bounding box center [417, 169] width 6 height 6
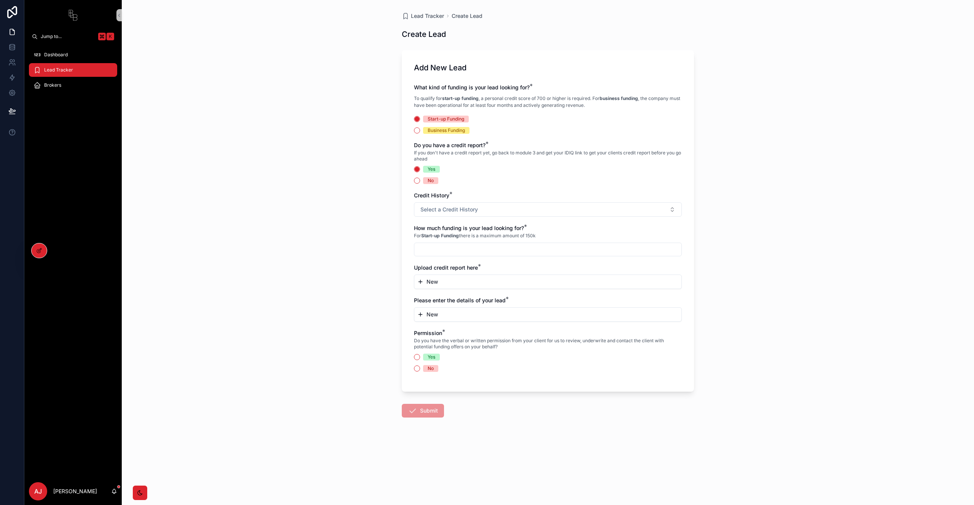
click at [432, 177] on div "Yes No" at bounding box center [548, 175] width 268 height 18
click at [437, 129] on div "Business Funding" at bounding box center [446, 130] width 37 height 7
click at [420, 129] on button "Business Funding" at bounding box center [417, 130] width 6 height 6
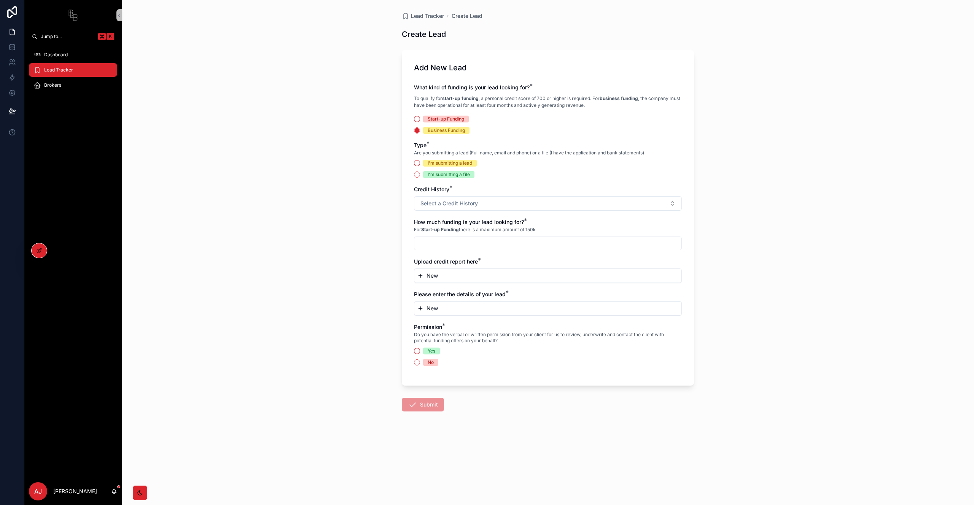
click at [445, 119] on div "Start-up Funding" at bounding box center [446, 119] width 37 height 7
click at [420, 119] on button "Start-up Funding" at bounding box center [417, 119] width 6 height 6
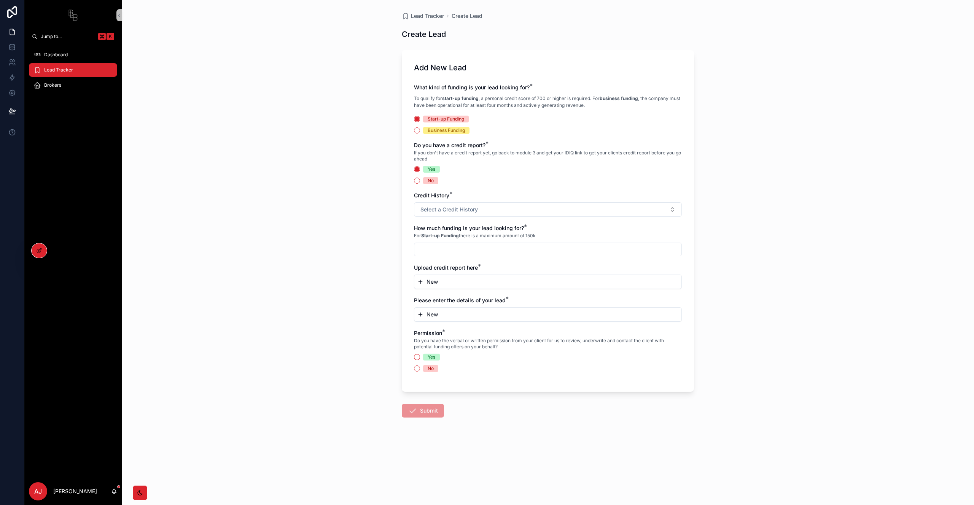
click at [444, 128] on div "Business Funding" at bounding box center [446, 130] width 37 height 7
click at [420, 128] on button "Business Funding" at bounding box center [417, 130] width 6 height 6
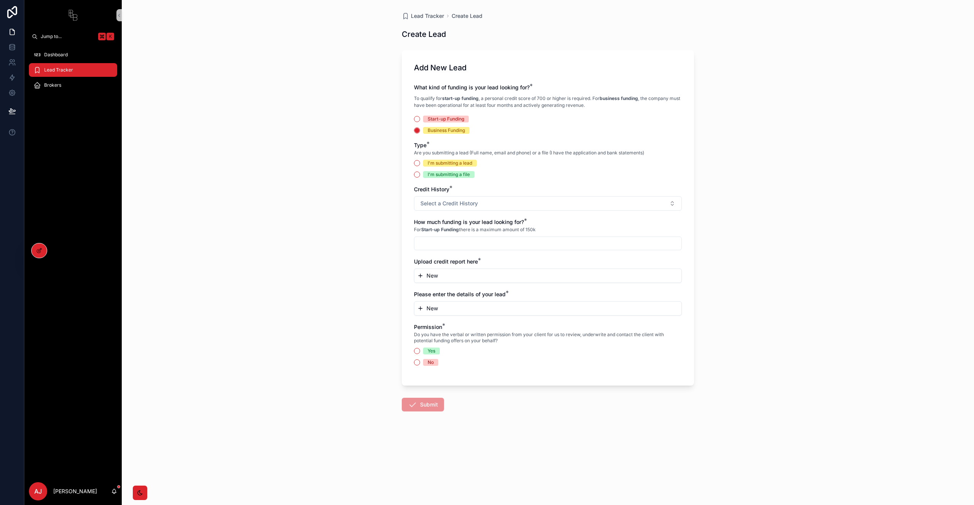
click at [443, 119] on div "Start-up Funding" at bounding box center [446, 119] width 37 height 7
click at [420, 119] on button "Start-up Funding" at bounding box center [417, 119] width 6 height 6
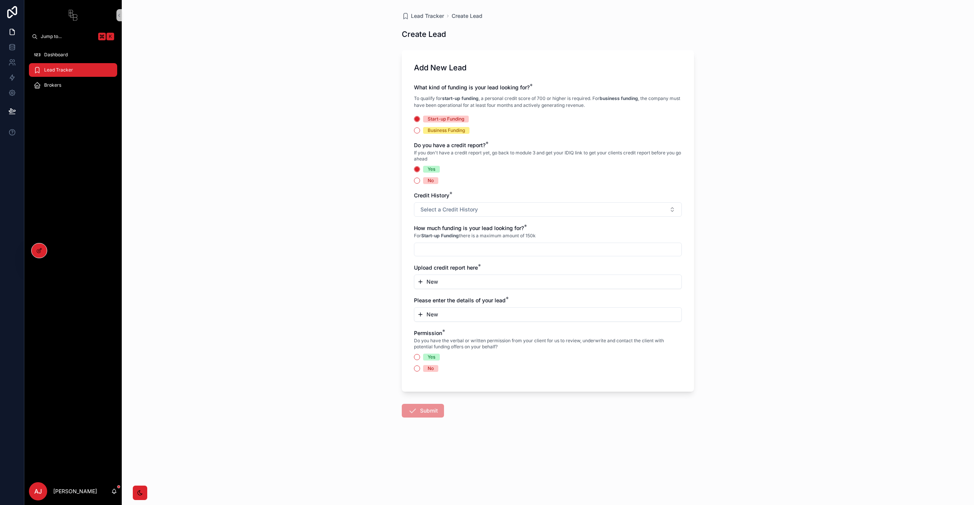
click at [444, 130] on div "Business Funding" at bounding box center [446, 130] width 37 height 7
click at [420, 130] on button "Business Funding" at bounding box center [417, 130] width 6 height 6
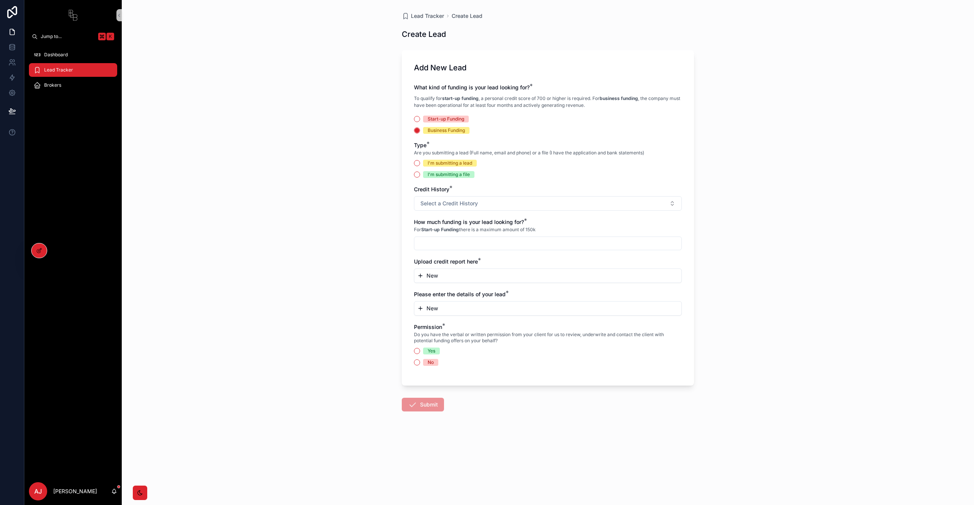
click at [444, 118] on div "Start-up Funding" at bounding box center [446, 119] width 37 height 7
click at [420, 118] on button "Start-up Funding" at bounding box center [417, 119] width 6 height 6
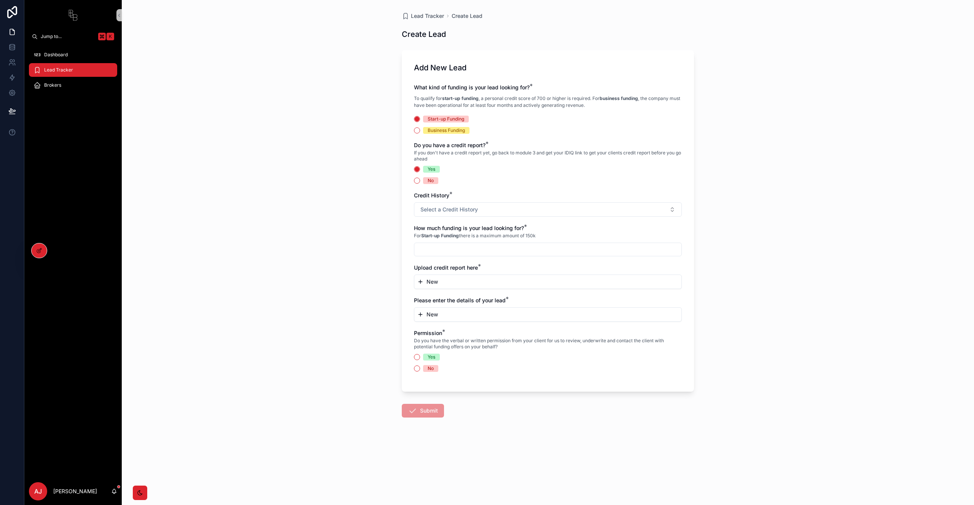
click at [429, 132] on div "Business Funding" at bounding box center [446, 130] width 37 height 7
click at [420, 132] on button "Business Funding" at bounding box center [417, 130] width 6 height 6
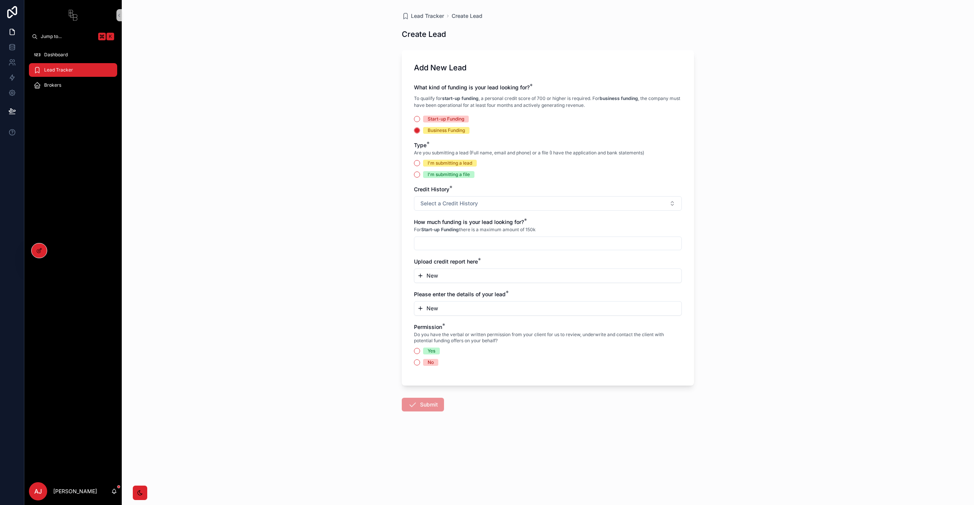
click at [435, 121] on div "Start-up Funding" at bounding box center [446, 119] width 37 height 7
click at [420, 121] on button "Start-up Funding" at bounding box center [417, 119] width 6 height 6
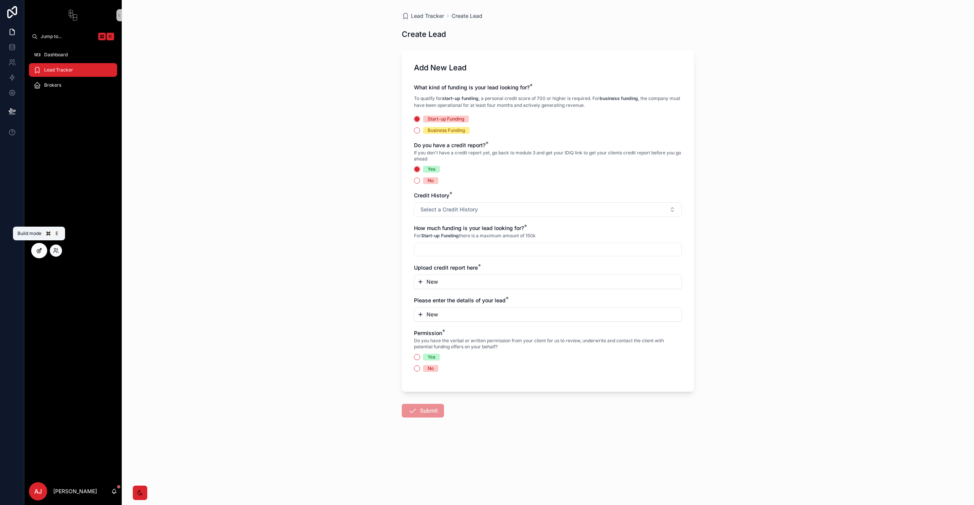
click at [38, 250] on icon at bounding box center [39, 251] width 6 height 6
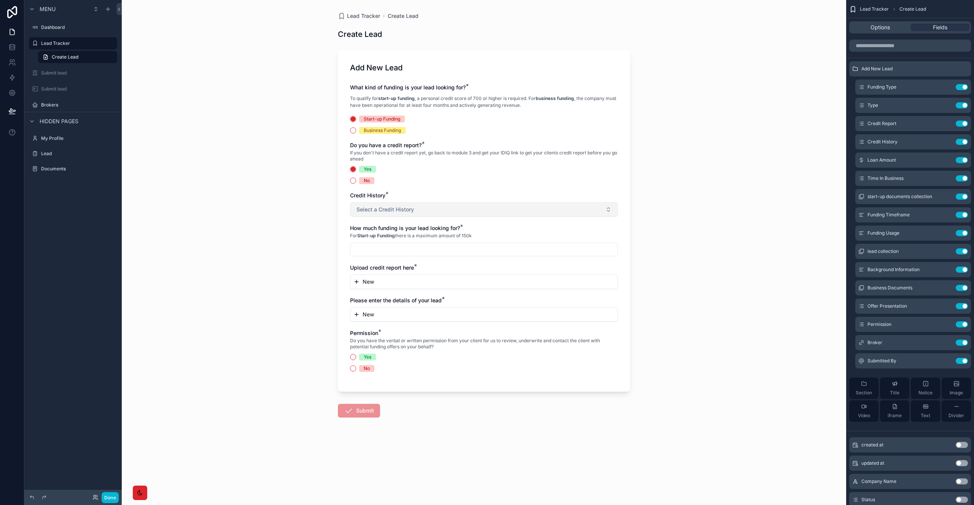
click at [526, 207] on button "Select a Credit History" at bounding box center [484, 209] width 268 height 14
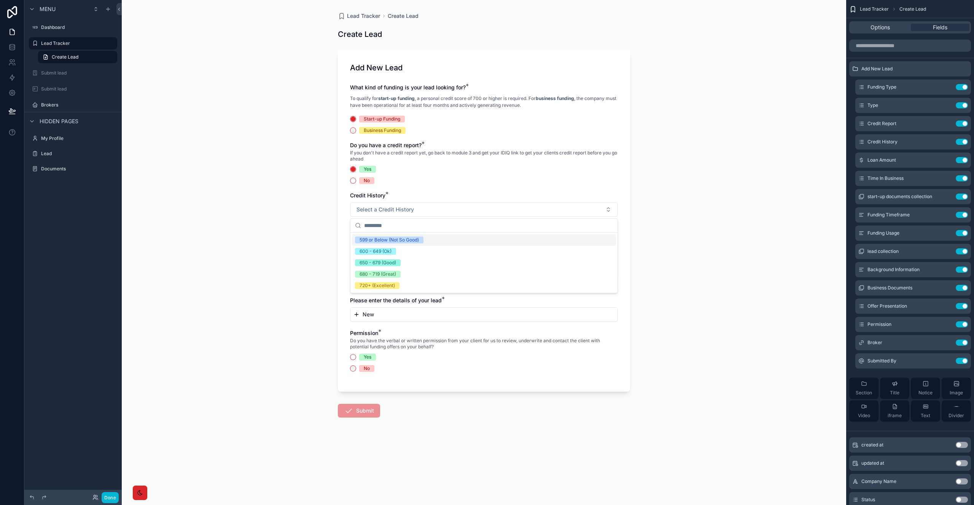
click at [544, 189] on div "What kind of funding is your lead looking for? * To qualify for start-up fundin…" at bounding box center [484, 232] width 268 height 296
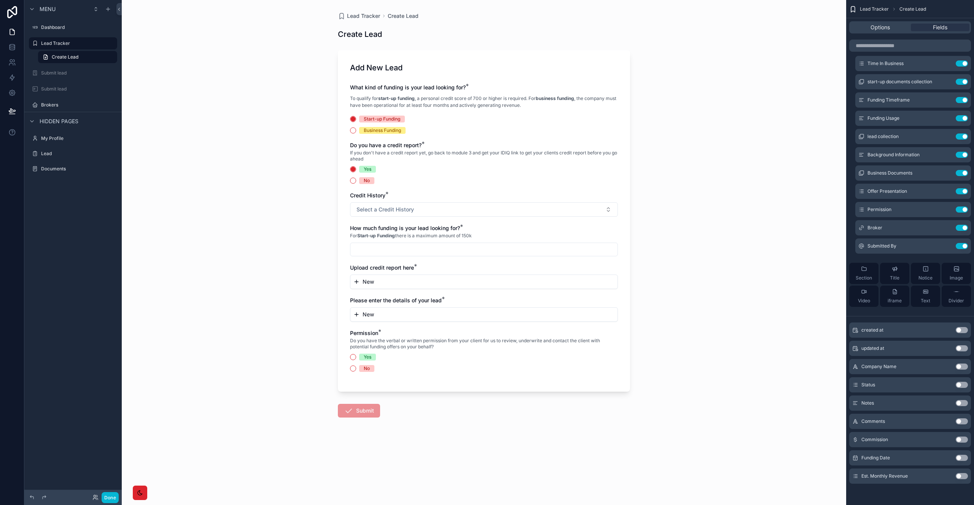
click at [359, 132] on span "Business Funding" at bounding box center [382, 130] width 46 height 7
click at [356, 132] on button "Business Funding" at bounding box center [353, 130] width 6 height 6
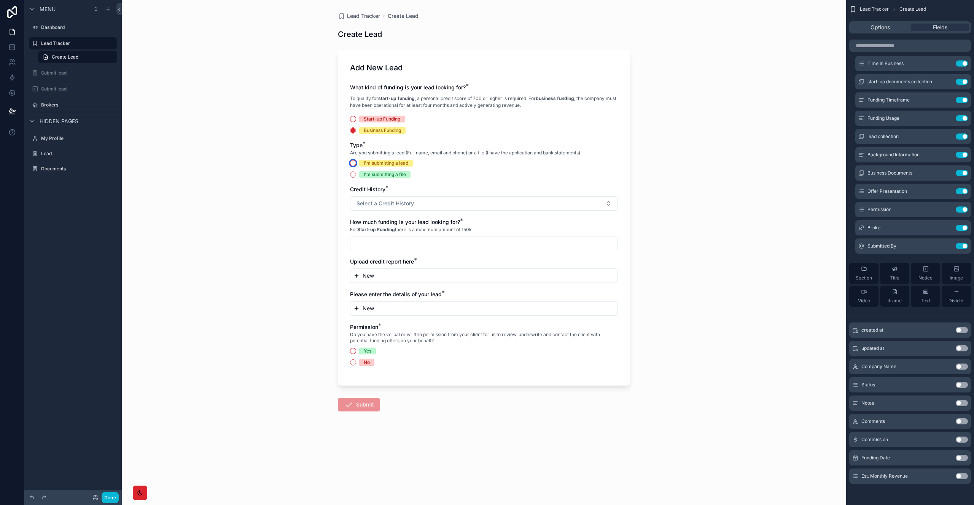
drag, startPoint x: 355, startPoint y: 162, endPoint x: 362, endPoint y: 142, distance: 21.3
click at [355, 162] on button "I'm submitting a lead" at bounding box center [353, 163] width 6 height 6
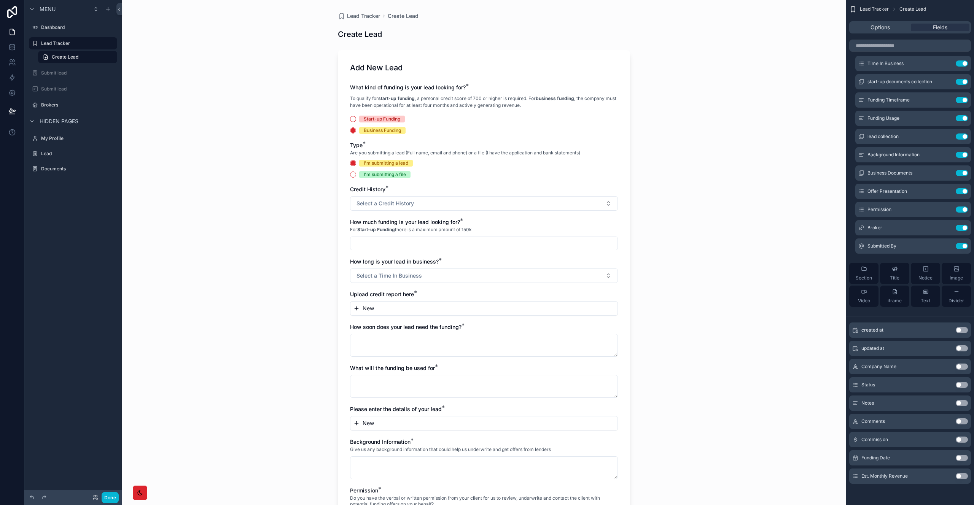
click at [364, 118] on div "Start-up Funding" at bounding box center [382, 119] width 37 height 7
click at [356, 118] on button "Start-up Funding" at bounding box center [353, 119] width 6 height 6
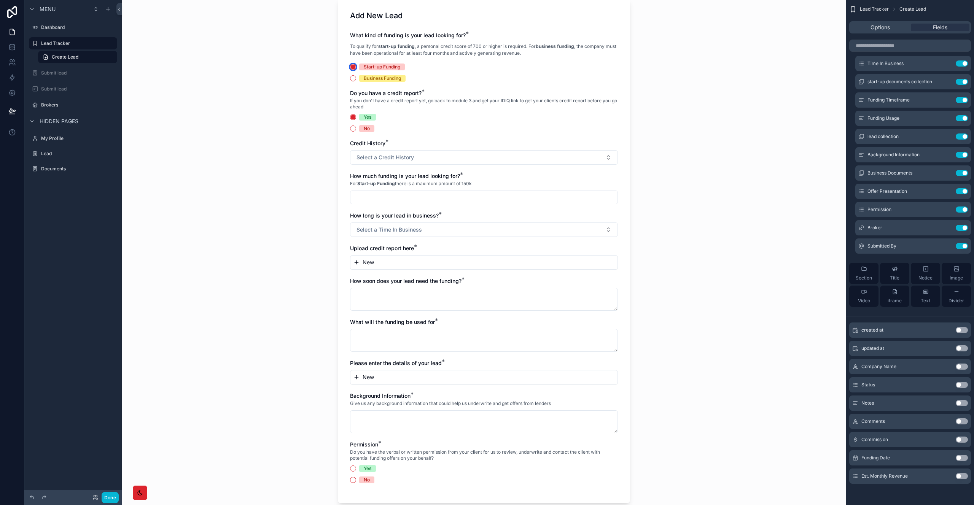
scroll to position [0, 0]
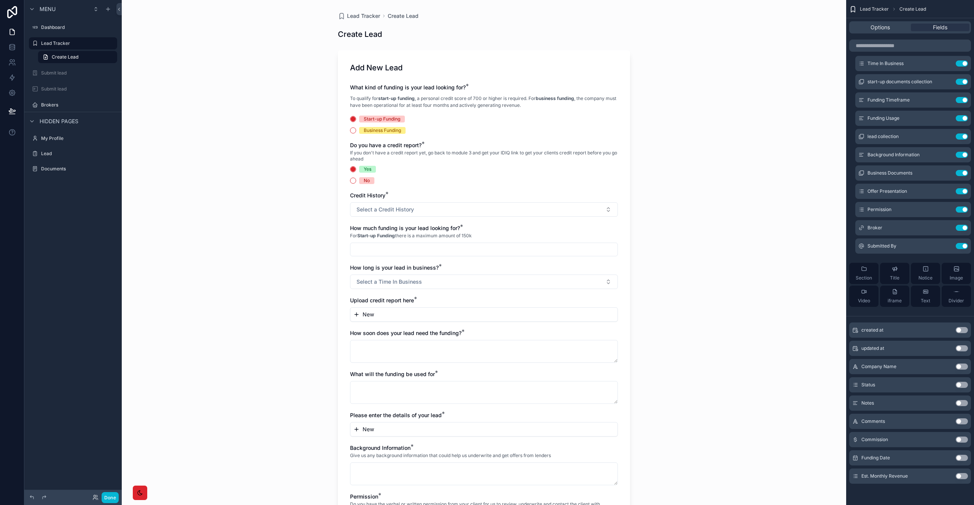
click at [354, 134] on div "What kind of funding is your lead looking for? * To qualify for start-up fundin…" at bounding box center [484, 314] width 268 height 460
click at [355, 129] on div "Business Funding" at bounding box center [484, 130] width 268 height 7
click at [350, 133] on button "Business Funding" at bounding box center [353, 130] width 6 height 6
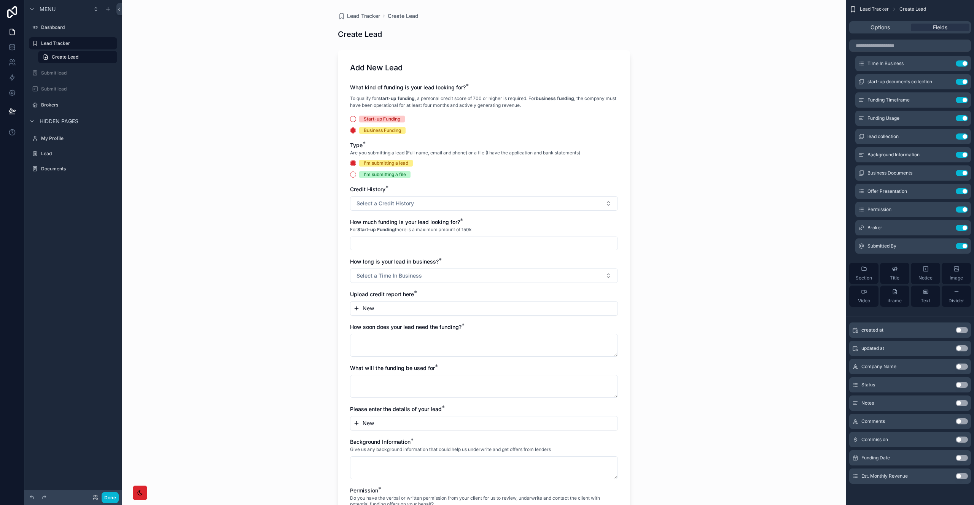
click at [365, 174] on div "I'm submitting a file" at bounding box center [385, 174] width 42 height 7
click at [356, 174] on button "I'm submitting a file" at bounding box center [353, 175] width 6 height 6
click at [365, 119] on div "Start-up Funding" at bounding box center [382, 119] width 37 height 7
click at [356, 119] on button "Start-up Funding" at bounding box center [353, 119] width 6 height 6
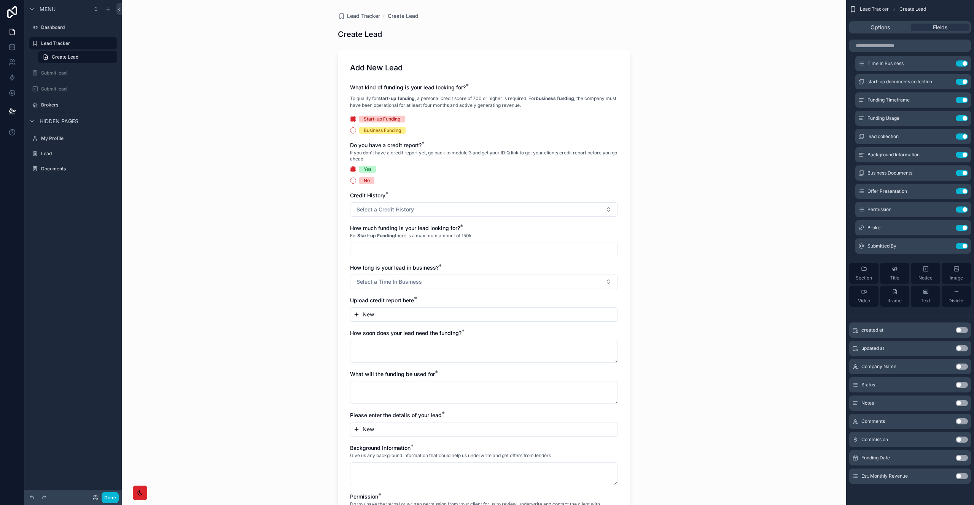
click at [366, 179] on div "No" at bounding box center [367, 180] width 6 height 7
click at [356, 179] on button "No" at bounding box center [353, 181] width 6 height 6
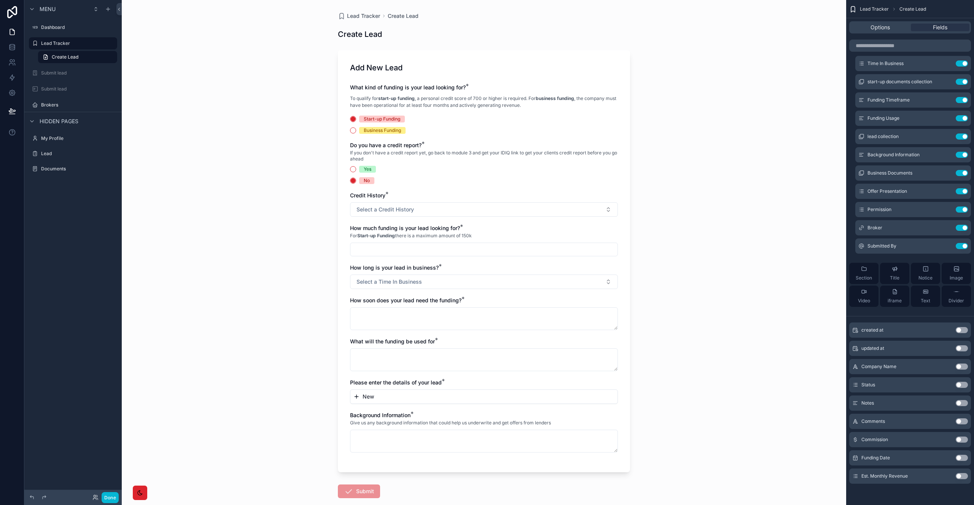
click at [365, 167] on div "Yes" at bounding box center [368, 169] width 8 height 7
click at [356, 167] on button "Yes" at bounding box center [353, 169] width 6 height 6
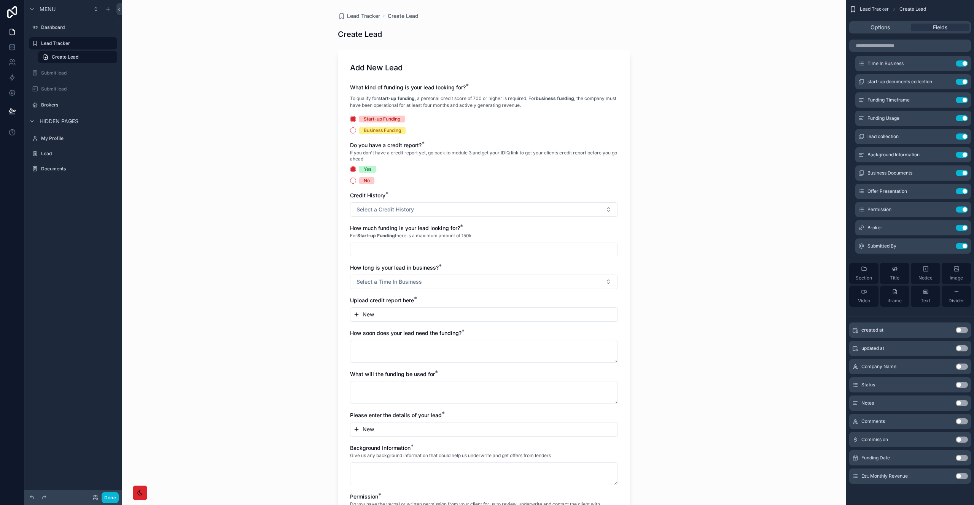
click at [364, 181] on div "No" at bounding box center [367, 180] width 6 height 7
click at [356, 181] on button "No" at bounding box center [353, 181] width 6 height 6
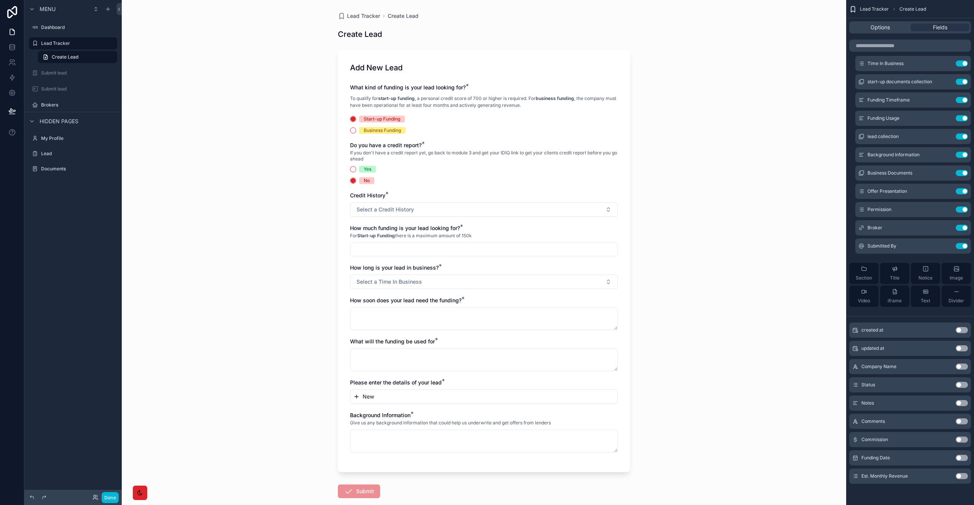
click at [364, 171] on div "Yes" at bounding box center [368, 169] width 8 height 7
click at [356, 171] on button "Yes" at bounding box center [353, 169] width 6 height 6
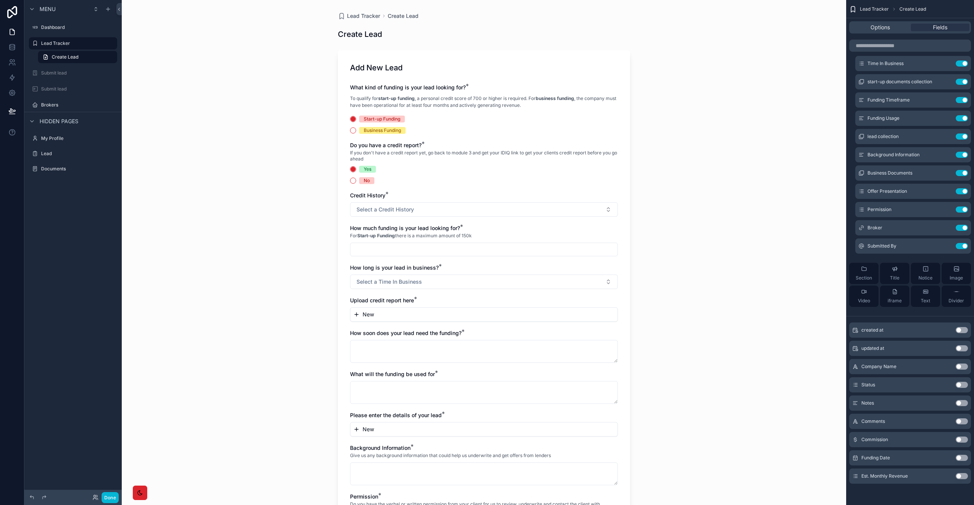
click at [375, 124] on div "Start-up Funding Business Funding" at bounding box center [484, 125] width 268 height 18
click at [229, 71] on div "Lead Tracker Create Lead Create Lead Add New Lead What kind of funding is your …" at bounding box center [484, 252] width 725 height 505
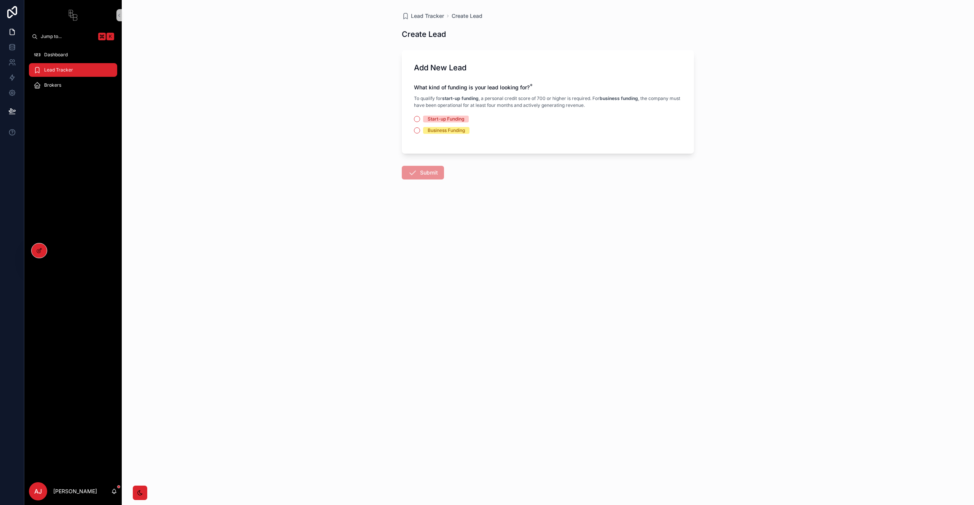
click at [428, 121] on div "Start-up Funding" at bounding box center [446, 119] width 37 height 7
click at [420, 121] on button "Start-up Funding" at bounding box center [417, 119] width 6 height 6
click at [438, 169] on span "Yes" at bounding box center [431, 169] width 17 height 7
click at [420, 169] on button "Yes" at bounding box center [417, 169] width 6 height 6
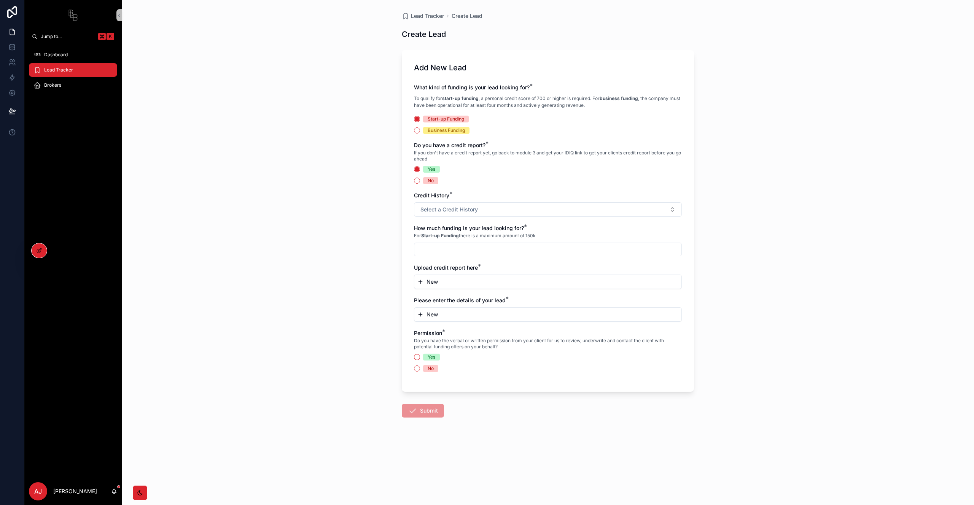
click at [435, 181] on span "No" at bounding box center [430, 180] width 15 height 7
click at [420, 181] on button "No" at bounding box center [417, 181] width 6 height 6
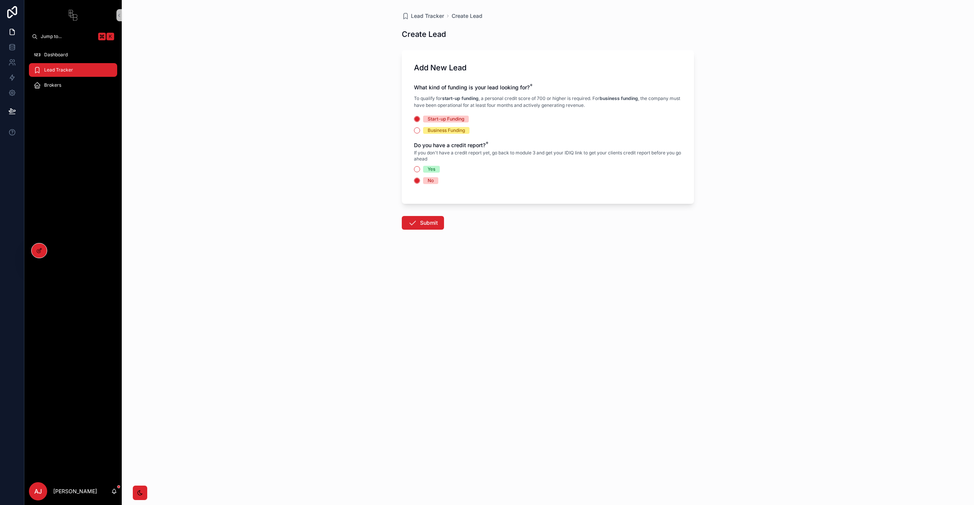
click at [434, 131] on div "Business Funding" at bounding box center [446, 130] width 37 height 7
click at [420, 131] on button "Business Funding" at bounding box center [417, 130] width 6 height 6
click at [430, 119] on div "Start-up Funding" at bounding box center [446, 119] width 37 height 7
click at [420, 119] on button "Start-up Funding" at bounding box center [417, 119] width 6 height 6
click at [39, 248] on icon at bounding box center [39, 251] width 6 height 6
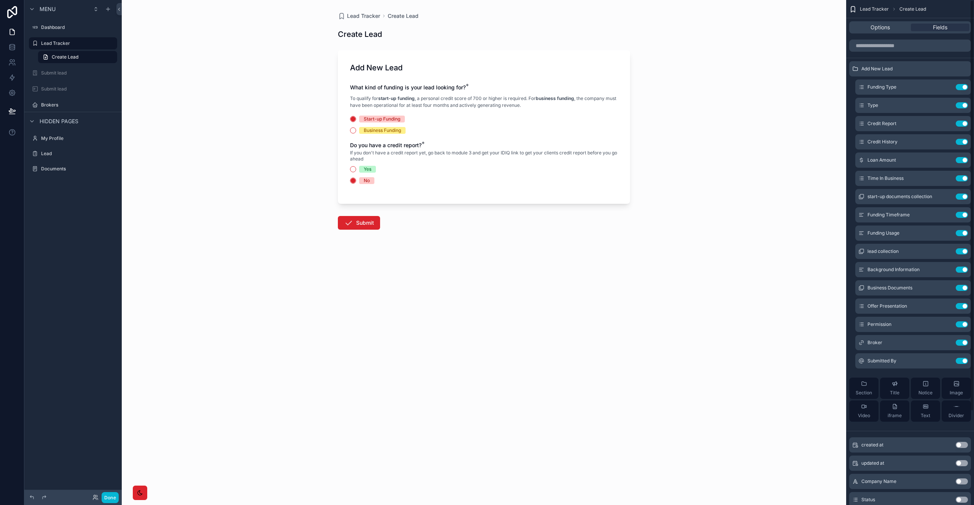
click at [382, 130] on div "Business Funding" at bounding box center [382, 130] width 37 height 7
click at [365, 165] on div "Do you have a credit report? * If you don't have a credit report yet, go back t…" at bounding box center [484, 163] width 268 height 43
click at [366, 170] on div "Yes" at bounding box center [368, 169] width 8 height 7
click at [356, 170] on button "Yes" at bounding box center [353, 169] width 6 height 6
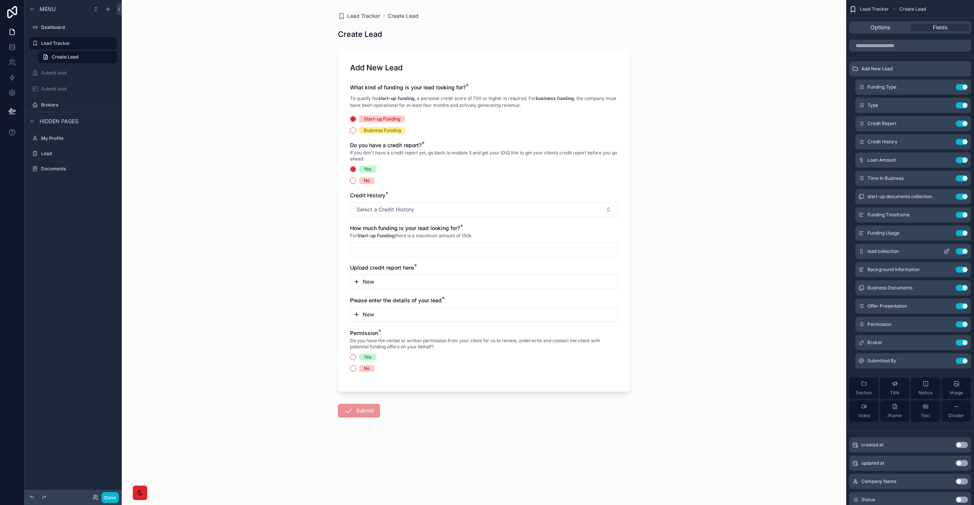
click at [947, 252] on icon "scrollable content" at bounding box center [947, 250] width 3 height 3
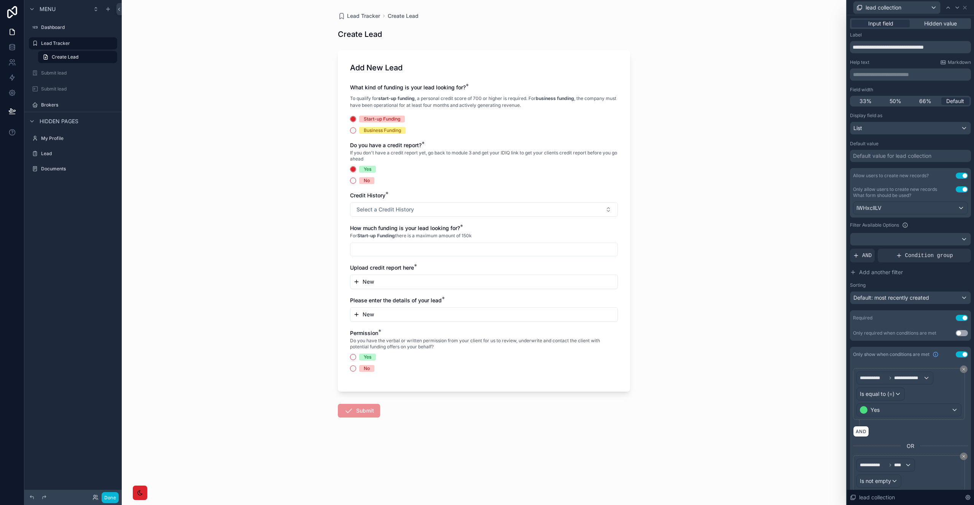
scroll to position [28, 0]
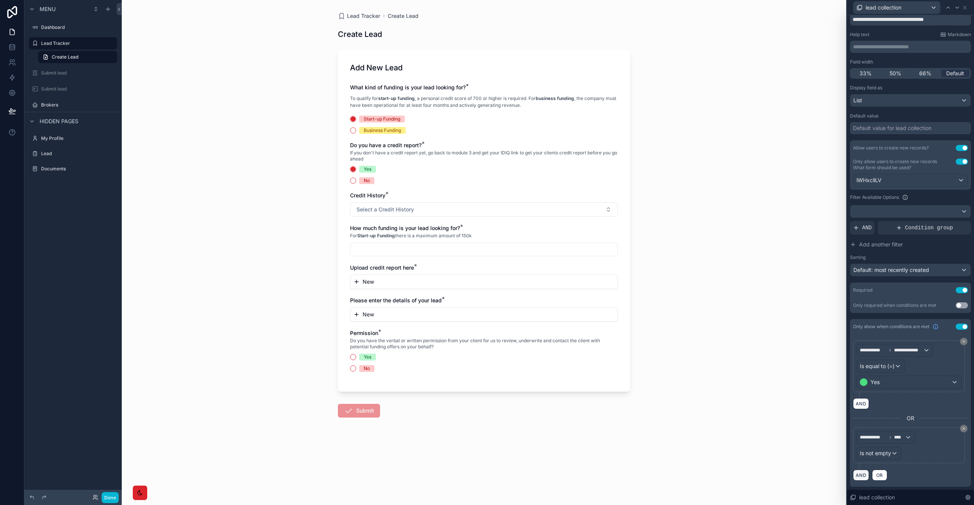
click at [861, 473] on button "AND" at bounding box center [861, 475] width 16 height 11
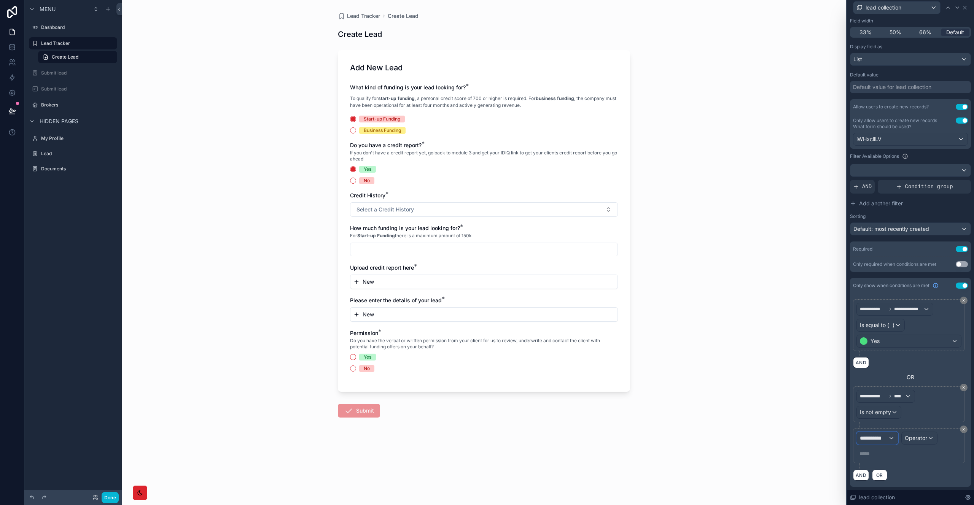
click at [882, 441] on span "**********" at bounding box center [874, 439] width 28 height 8
click at [885, 360] on input "text" at bounding box center [899, 362] width 79 height 12
type input "****"
click at [897, 477] on div "Form Values" at bounding box center [891, 479] width 56 height 9
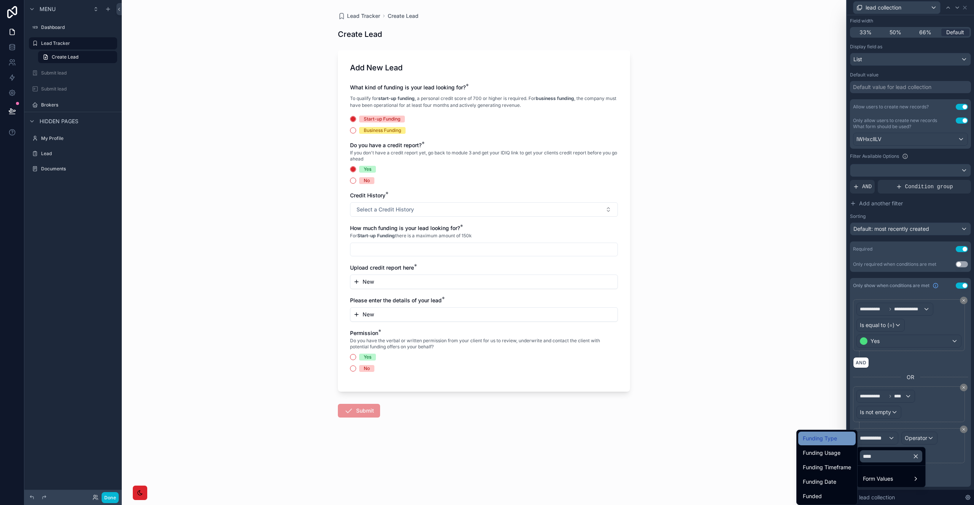
click at [830, 438] on span "Funding Type" at bounding box center [820, 438] width 34 height 9
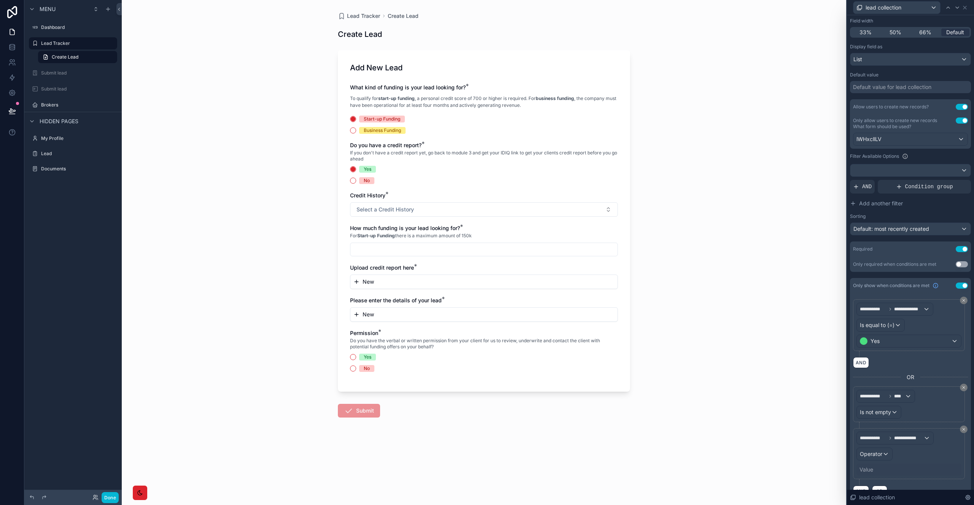
scroll to position [85, 0]
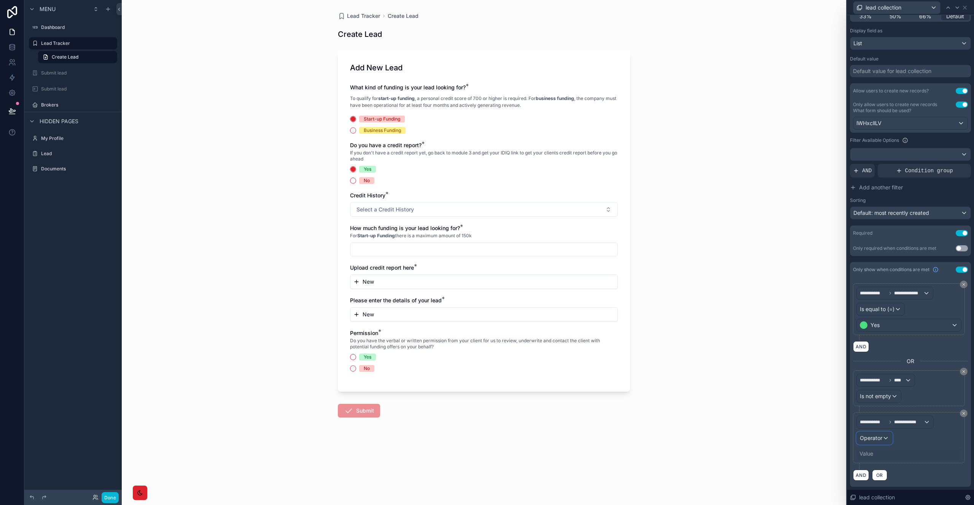
click at [883, 438] on div "Operator" at bounding box center [874, 438] width 35 height 12
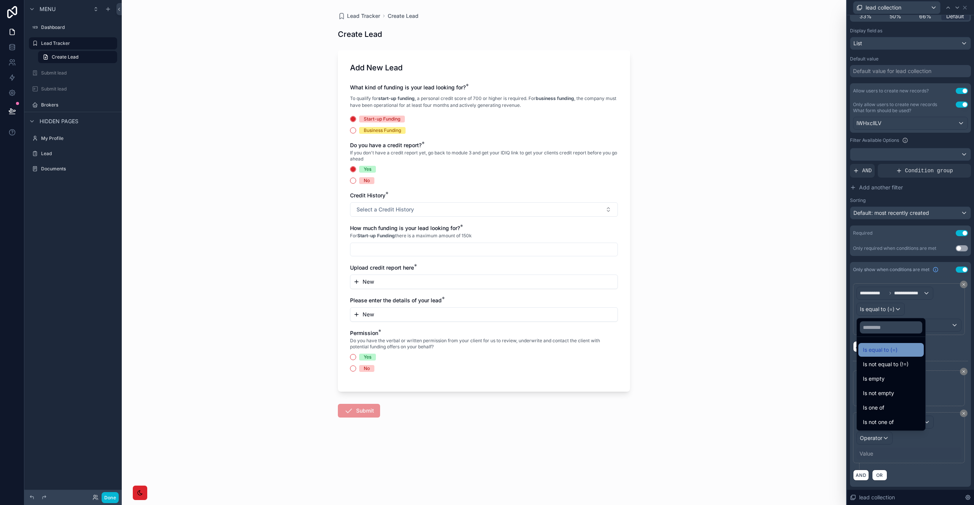
click at [889, 354] on span "Is equal to (=)" at bounding box center [880, 350] width 35 height 9
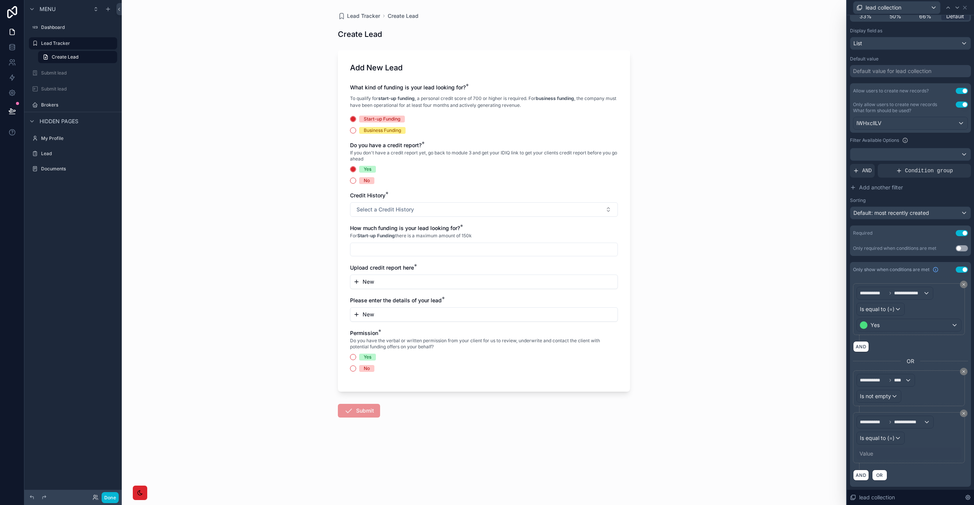
click at [882, 452] on div "Value" at bounding box center [909, 454] width 105 height 12
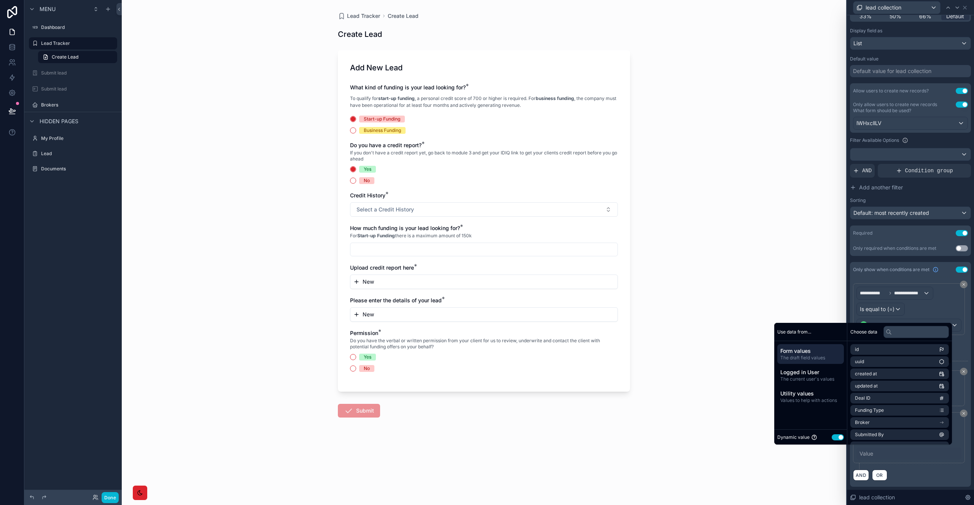
click at [836, 435] on button "Use setting" at bounding box center [838, 438] width 12 height 6
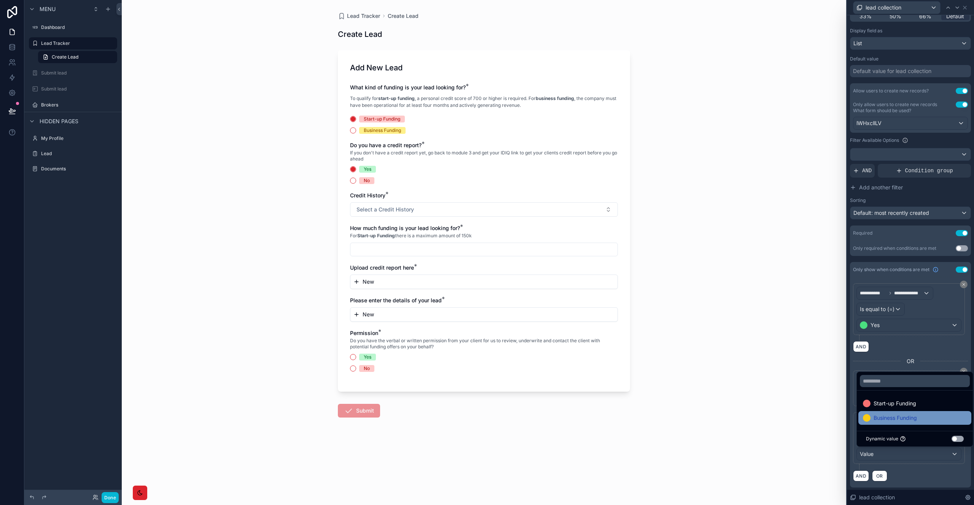
click at [926, 415] on div "Business Funding" at bounding box center [915, 418] width 104 height 9
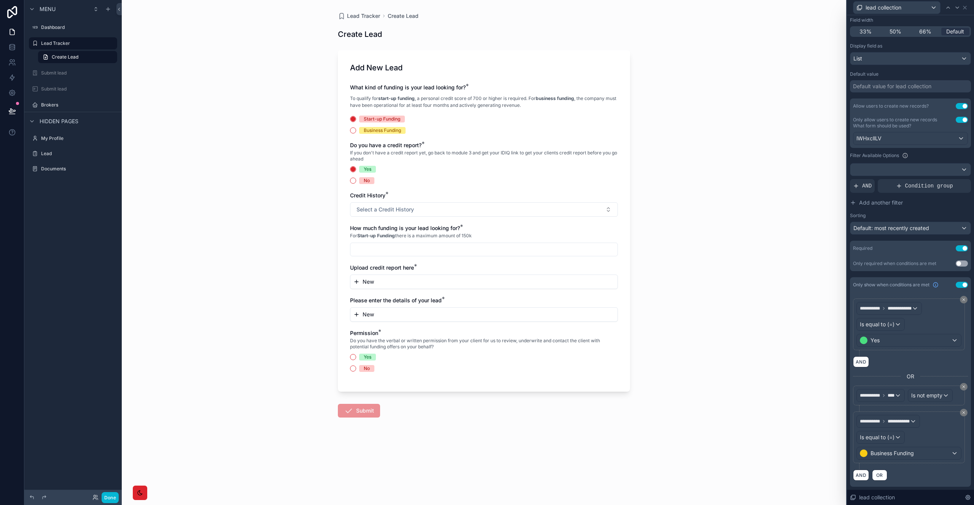
click at [835, 427] on div "Lead Tracker Create Lead Create Lead Add New Lead What kind of funding is your …" at bounding box center [484, 252] width 725 height 505
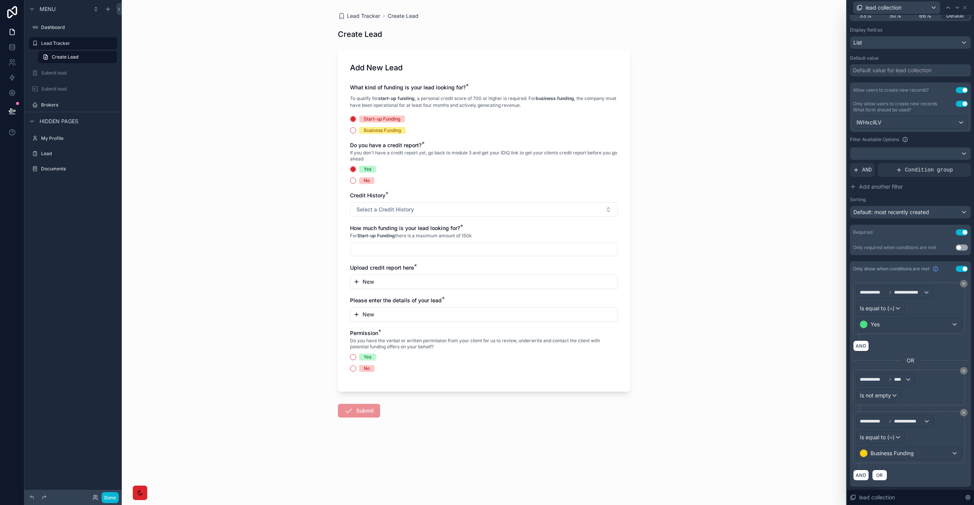
scroll to position [0, 0]
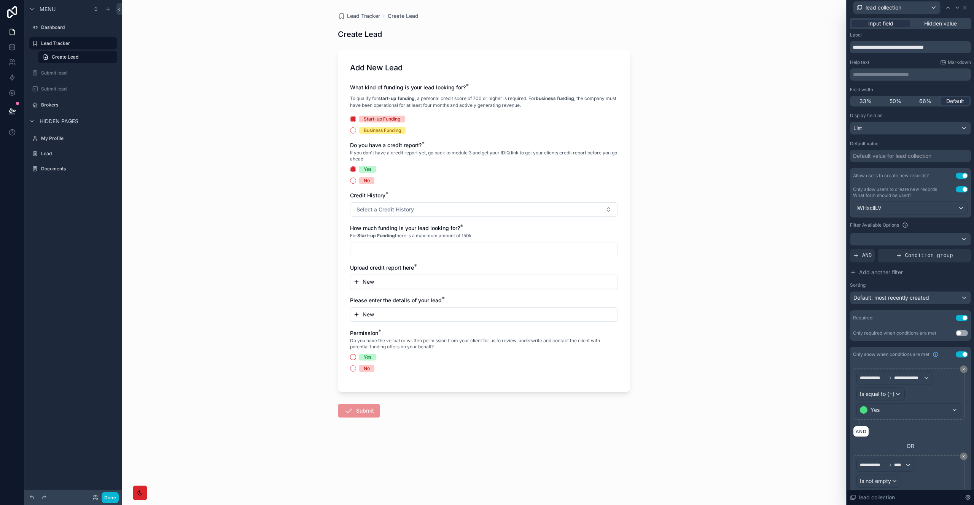
click at [476, 233] on div "For Start-up Funding there is a maximum amount of 150k" at bounding box center [484, 236] width 268 height 8
click at [468, 244] on input "scrollable content" at bounding box center [483, 249] width 267 height 11
click at [470, 236] on span "For Start-up Funding there is a maximum amount of 150k" at bounding box center [411, 236] width 122 height 6
click at [964, 8] on icon at bounding box center [965, 7] width 3 height 3
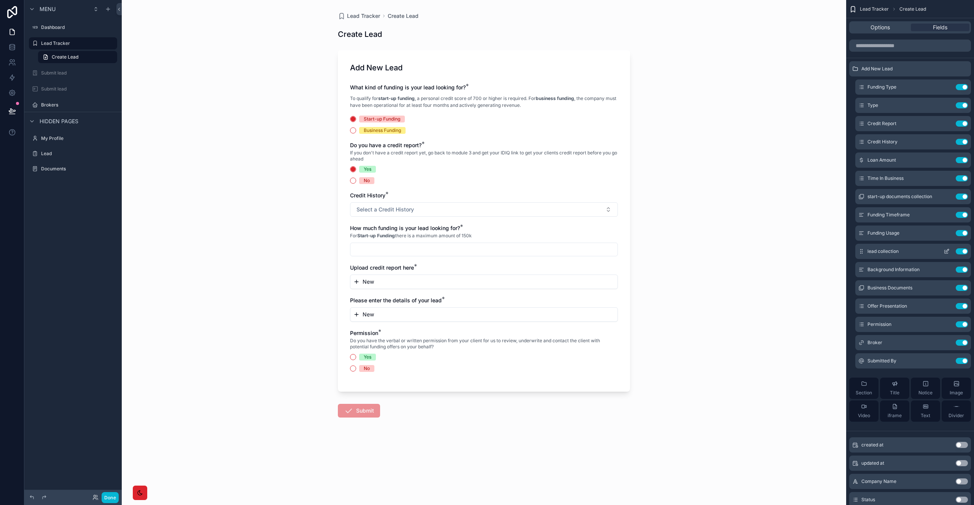
click at [905, 253] on div "lead collection Use setting" at bounding box center [913, 251] width 116 height 15
click at [946, 251] on icon "scrollable content" at bounding box center [947, 250] width 3 height 3
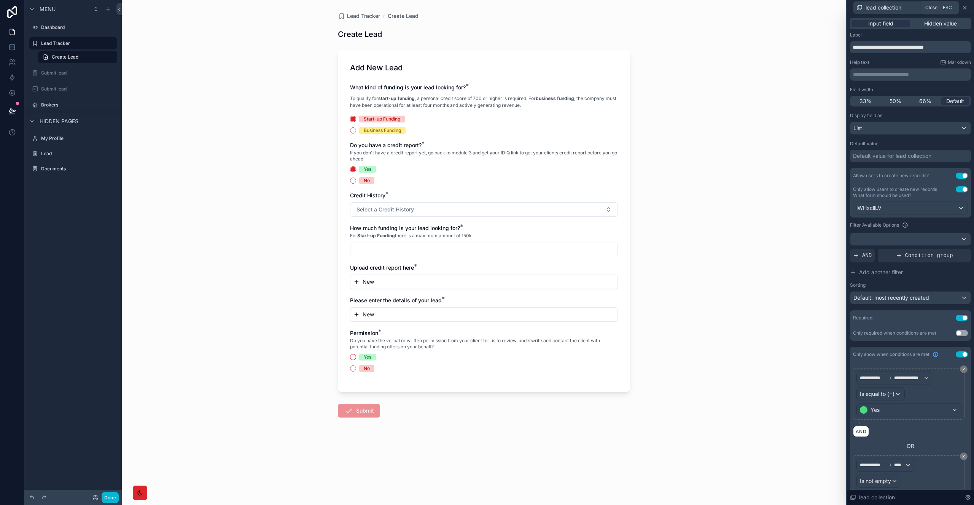
click at [963, 6] on icon at bounding box center [965, 8] width 6 height 6
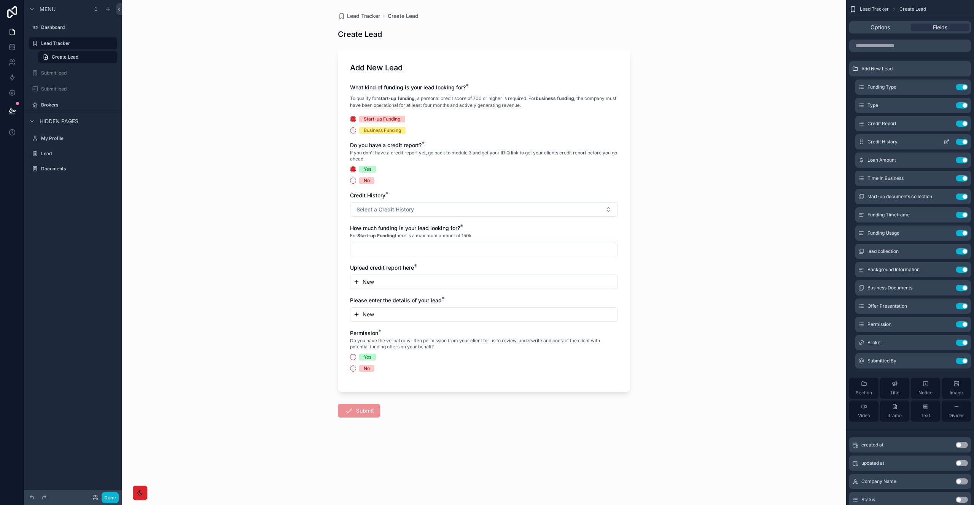
click at [946, 142] on icon "scrollable content" at bounding box center [947, 142] width 6 height 6
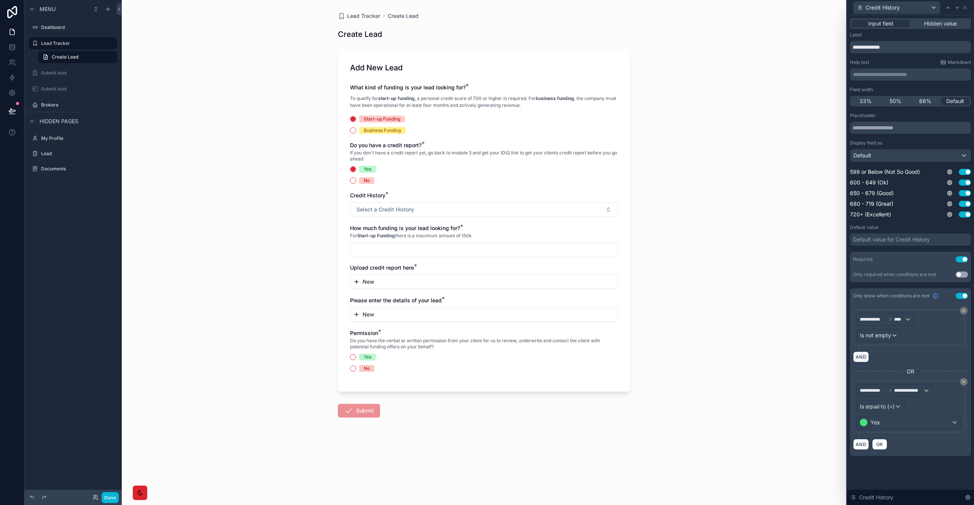
click at [864, 356] on button "AND" at bounding box center [861, 357] width 16 height 11
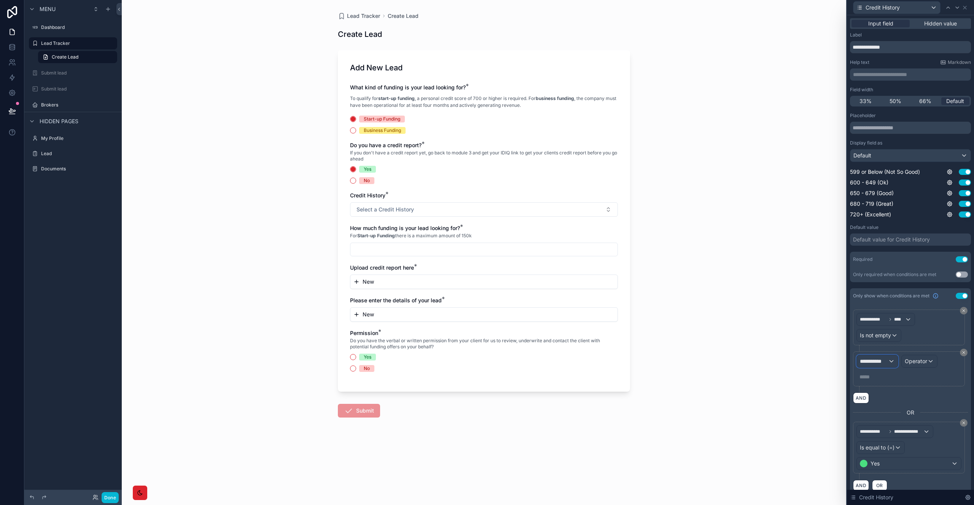
click at [875, 361] on span "**********" at bounding box center [874, 362] width 28 height 8
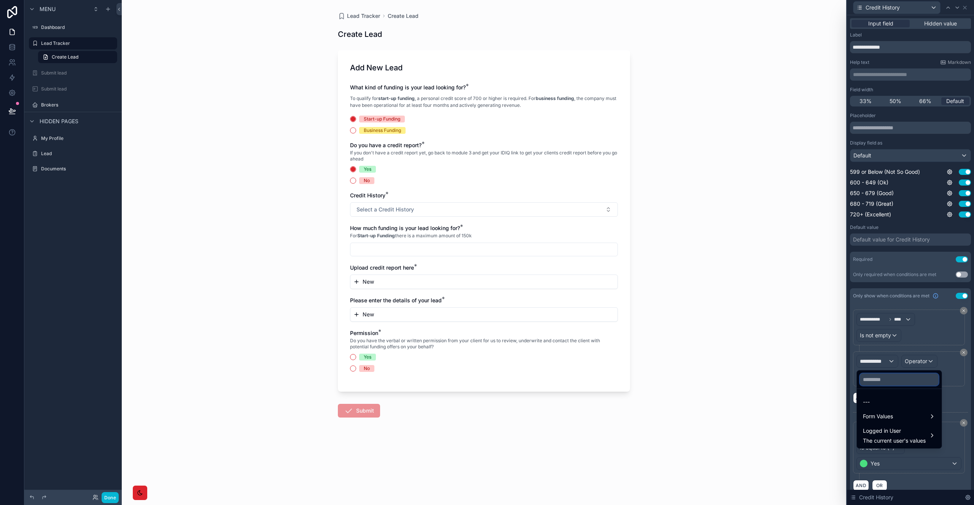
click at [883, 381] on input "text" at bounding box center [899, 380] width 79 height 12
type input "*******"
click at [883, 405] on span "Form Values" at bounding box center [878, 402] width 30 height 9
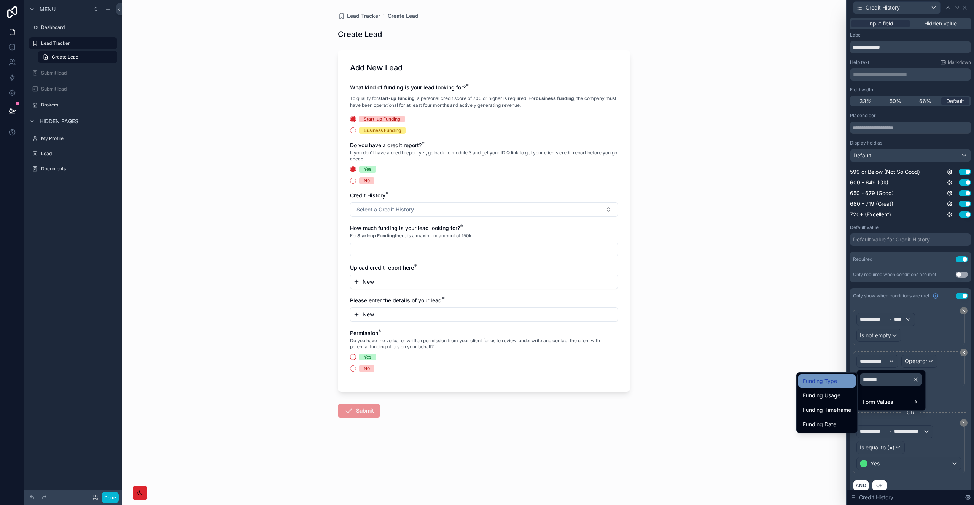
click at [835, 383] on span "Funding Type" at bounding box center [820, 381] width 34 height 9
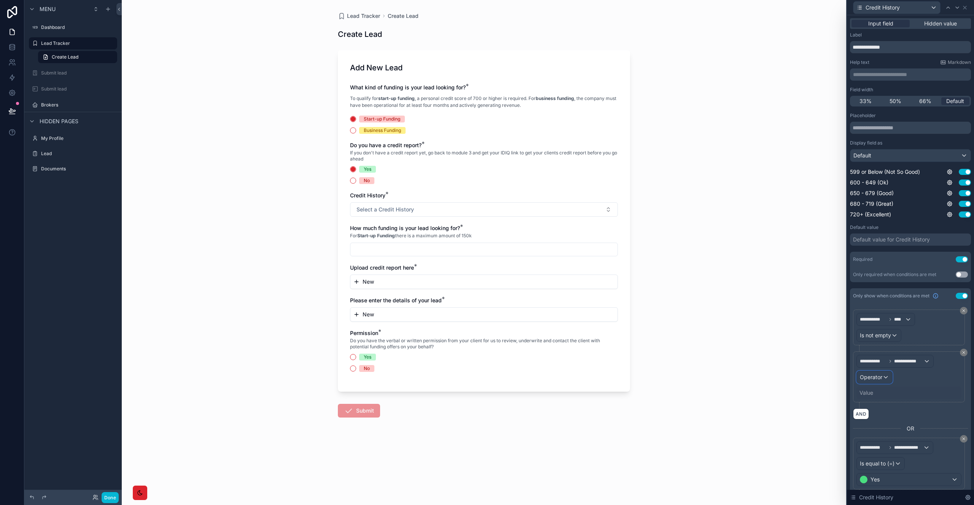
click at [880, 377] on span "Operator" at bounding box center [871, 377] width 22 height 6
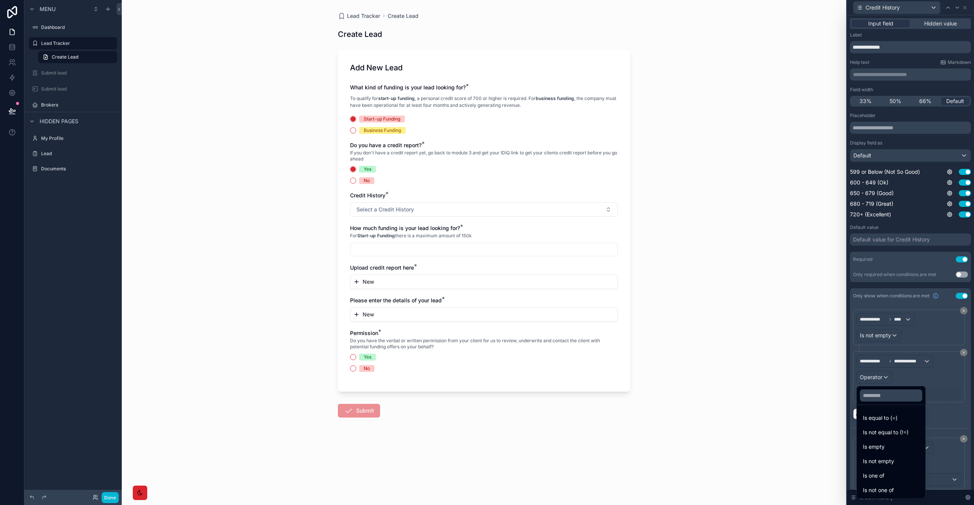
drag, startPoint x: 879, startPoint y: 417, endPoint x: 880, endPoint y: 413, distance: 4.6
click at [879, 417] on span "Is equal to (=)" at bounding box center [880, 418] width 35 height 9
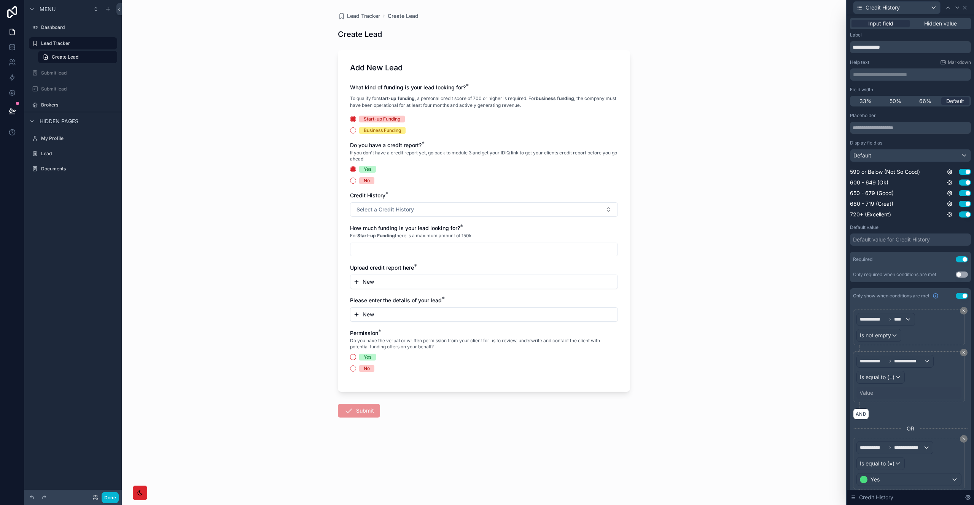
click at [873, 393] on div "Value" at bounding box center [909, 393] width 105 height 12
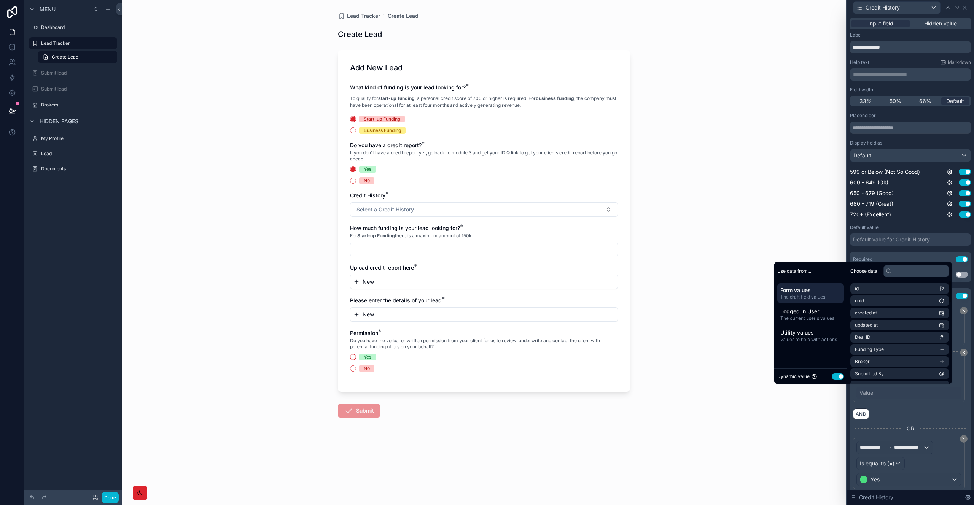
click at [833, 377] on button "Use setting" at bounding box center [838, 377] width 12 height 6
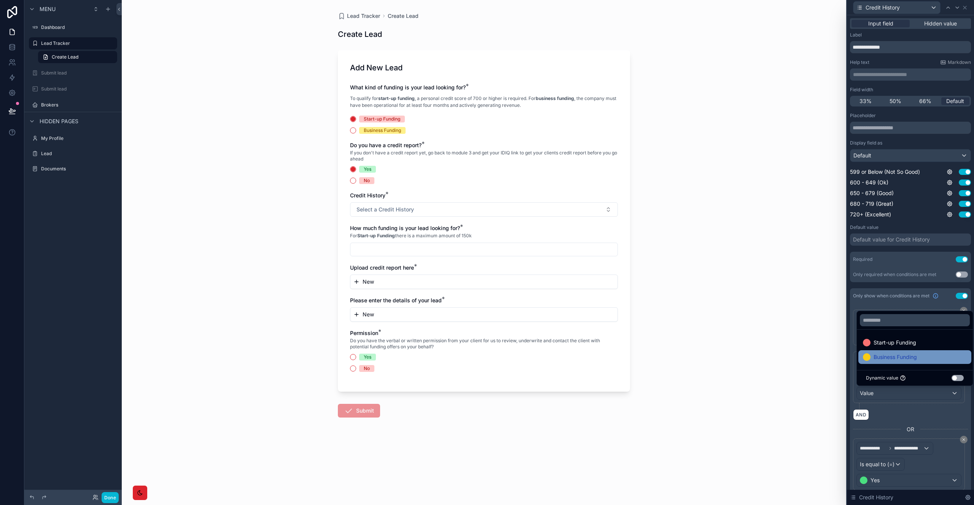
click at [883, 360] on span "Business Funding" at bounding box center [895, 357] width 43 height 9
click at [835, 354] on div "Lead Tracker Create Lead Create Lead Add New Lead What kind of funding is your …" at bounding box center [484, 252] width 725 height 505
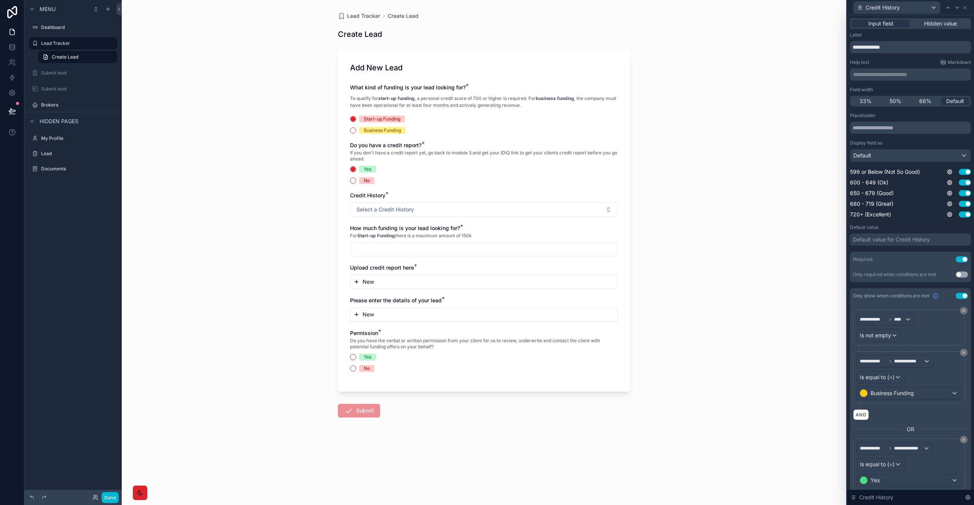
click at [776, 291] on div "Lead Tracker Create Lead Create Lead Add New Lead What kind of funding is your …" at bounding box center [484, 252] width 725 height 505
click at [396, 133] on div "Business Funding" at bounding box center [382, 130] width 37 height 7
click at [356, 133] on button "Business Funding" at bounding box center [353, 130] width 6 height 6
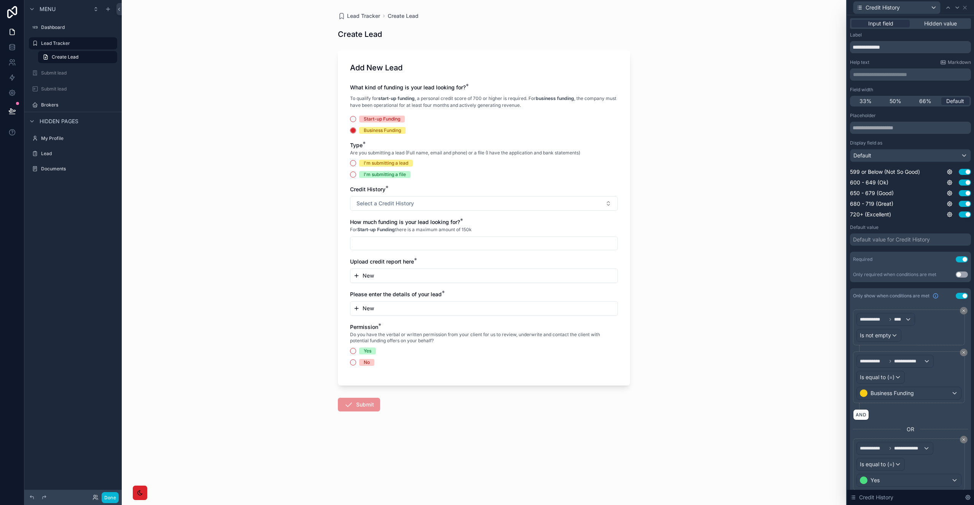
click at [381, 164] on div "I'm submitting a lead" at bounding box center [386, 163] width 45 height 7
click at [356, 164] on button "I'm submitting a lead" at bounding box center [353, 163] width 6 height 6
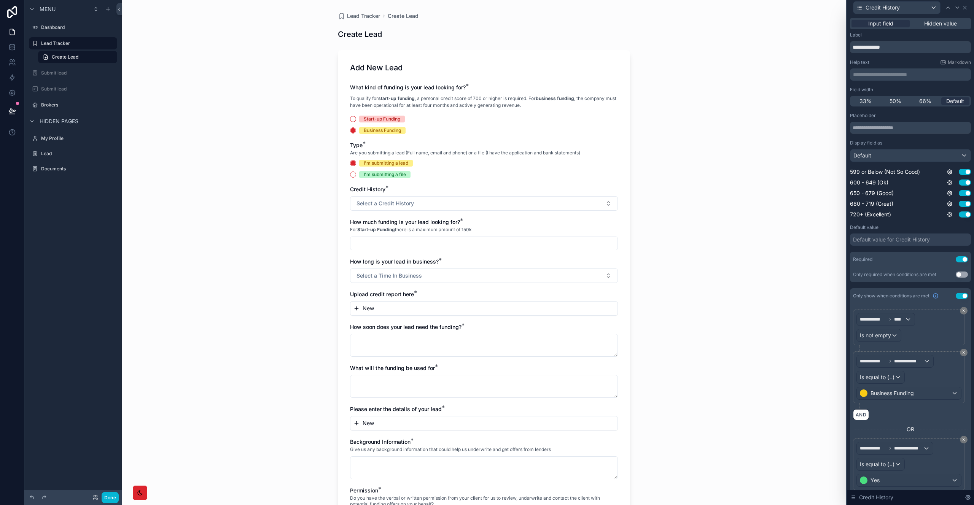
click at [382, 172] on div "I'm submitting a file" at bounding box center [385, 174] width 42 height 7
click at [356, 172] on button "I'm submitting a file" at bounding box center [353, 175] width 6 height 6
click at [382, 165] on div "I'm submitting a lead" at bounding box center [386, 163] width 45 height 7
click at [356, 165] on button "I'm submitting a lead" at bounding box center [353, 163] width 6 height 6
click at [379, 119] on div "Start-up Funding" at bounding box center [382, 119] width 37 height 7
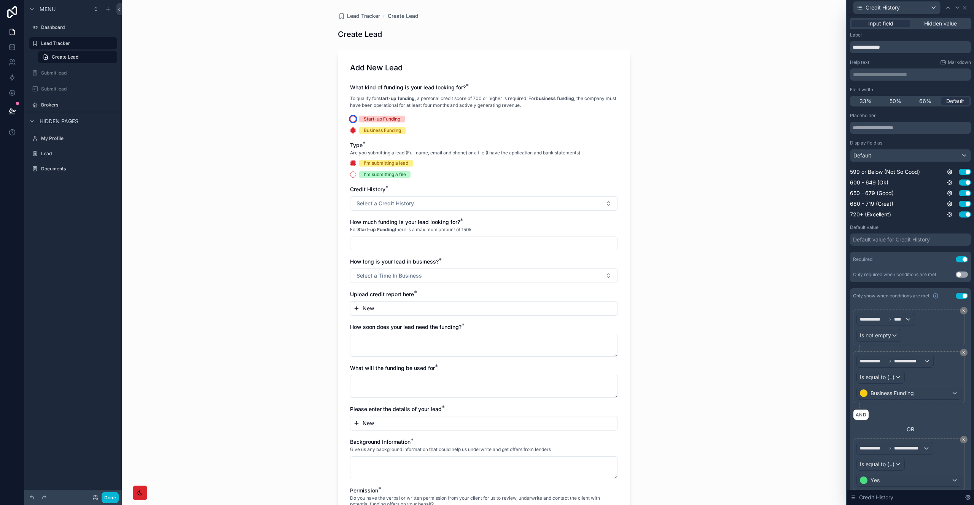
click at [356, 119] on button "Start-up Funding" at bounding box center [353, 119] width 6 height 6
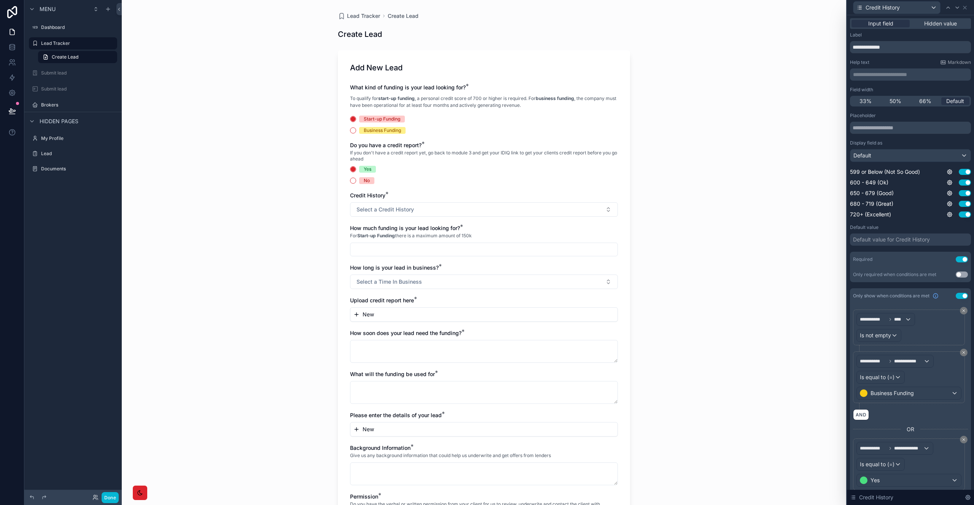
click at [366, 180] on div "No" at bounding box center [367, 180] width 6 height 7
click at [356, 180] on button "No" at bounding box center [353, 181] width 6 height 6
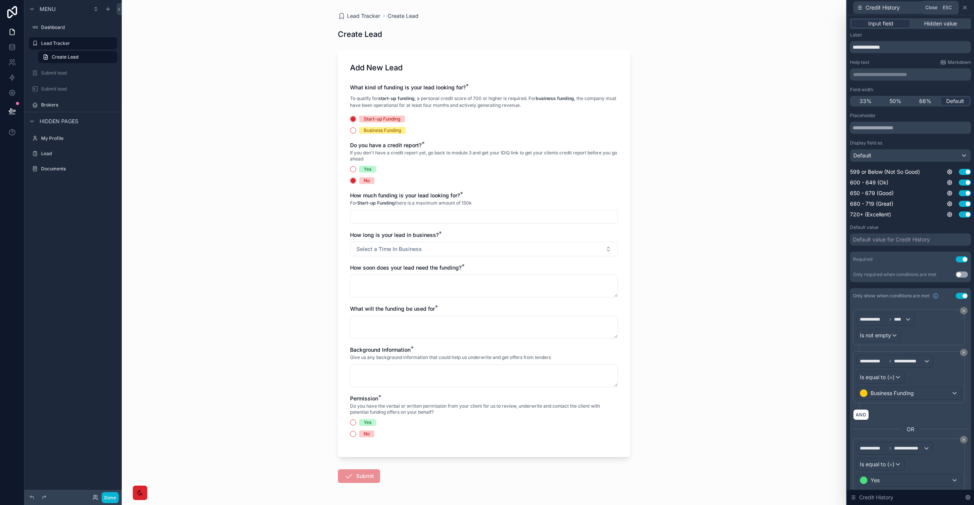
click at [965, 10] on icon at bounding box center [965, 8] width 6 height 6
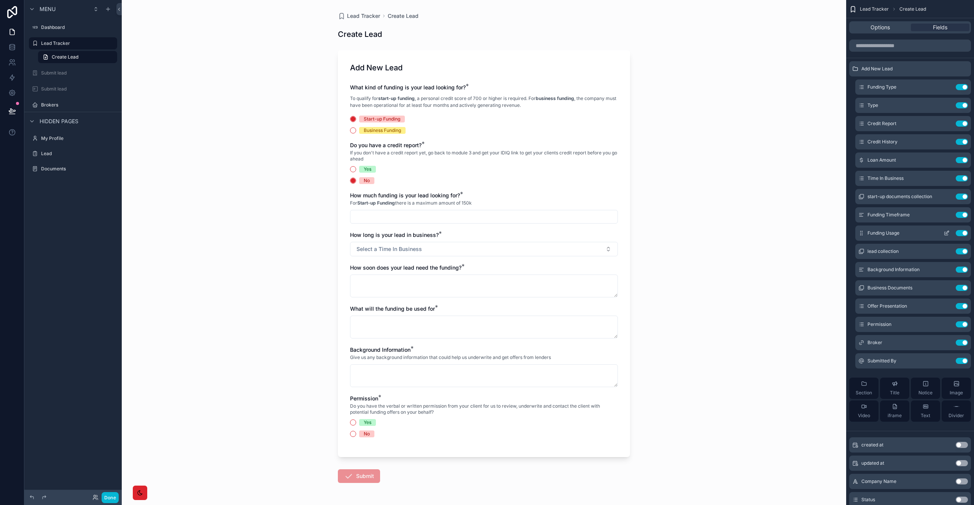
click at [947, 234] on icon "scrollable content" at bounding box center [947, 233] width 6 height 6
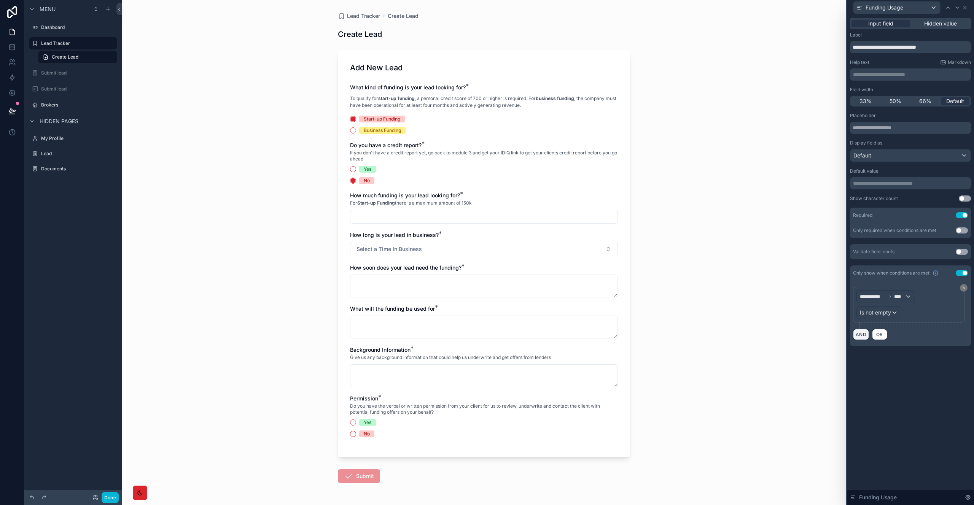
click at [863, 333] on button "AND" at bounding box center [861, 334] width 16 height 11
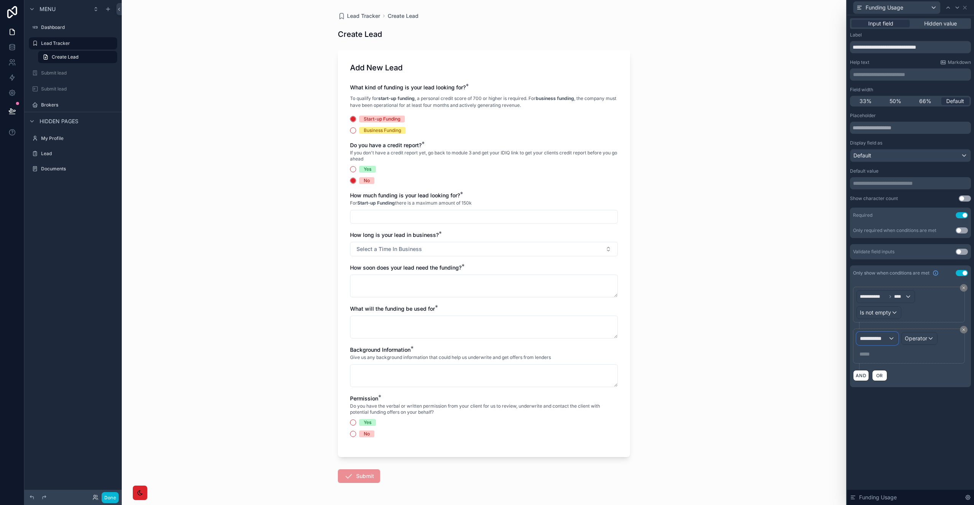
click at [882, 338] on span "**********" at bounding box center [874, 339] width 28 height 8
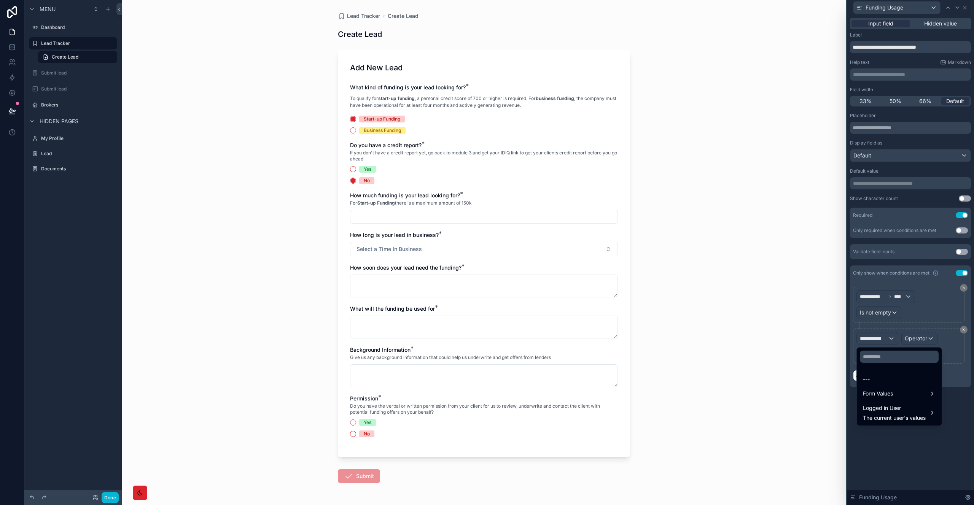
click at [889, 366] on ul "--- Form Values Logged in User The current user's values" at bounding box center [899, 395] width 85 height 59
click at [888, 396] on span "Form Values" at bounding box center [878, 393] width 30 height 9
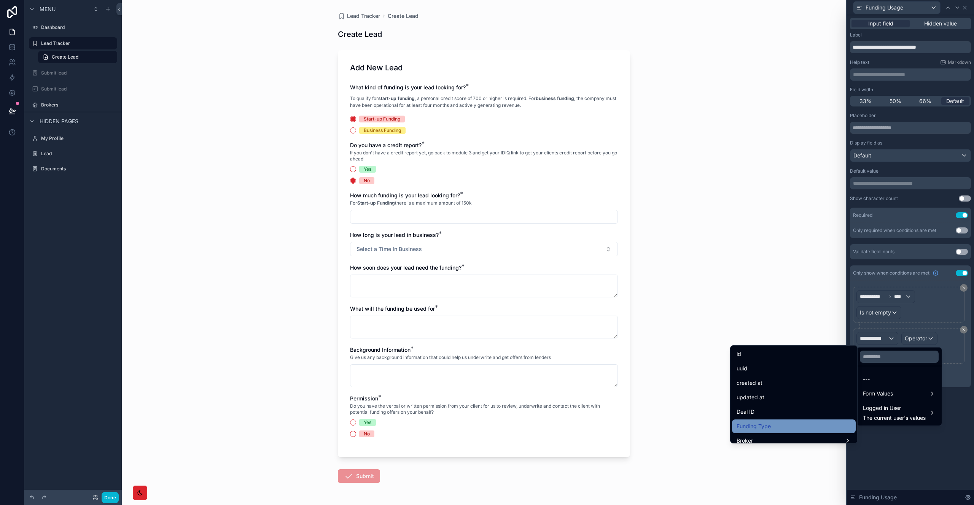
click at [761, 425] on span "Funding Type" at bounding box center [754, 426] width 34 height 9
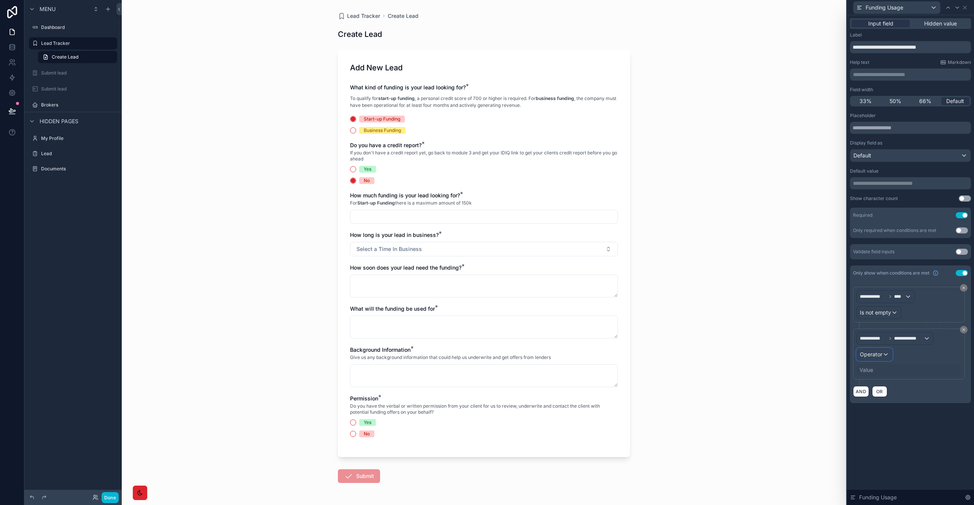
click at [878, 355] on span "Operator" at bounding box center [871, 354] width 22 height 6
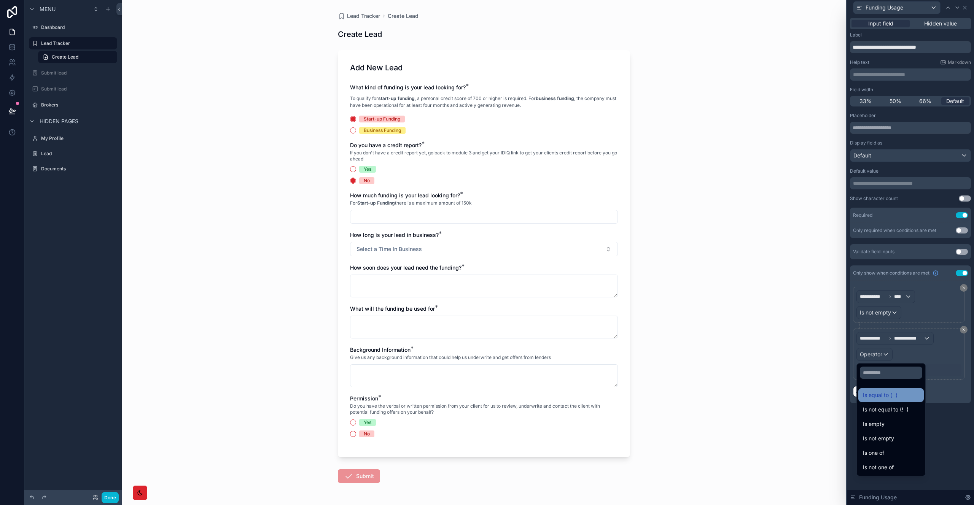
click at [884, 393] on span "Is equal to (=)" at bounding box center [880, 395] width 35 height 9
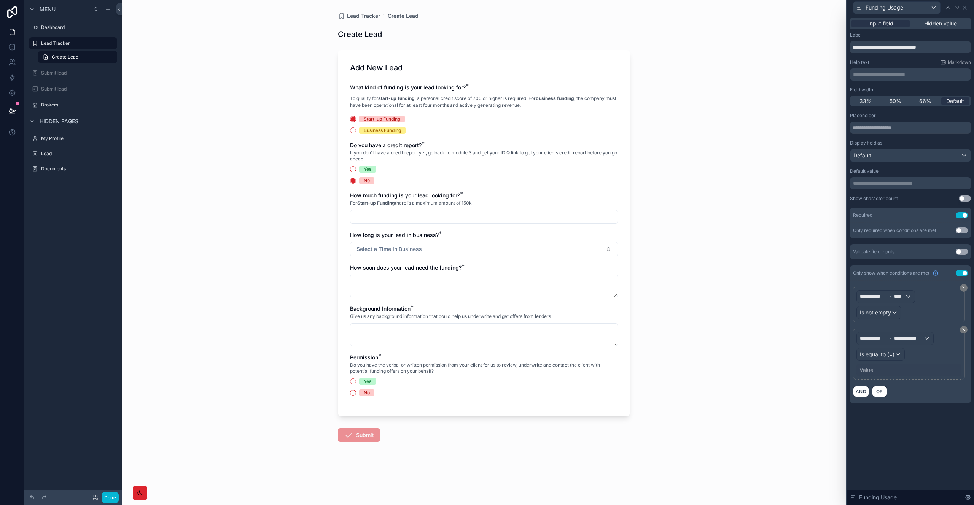
click at [880, 366] on div "Value" at bounding box center [909, 370] width 105 height 12
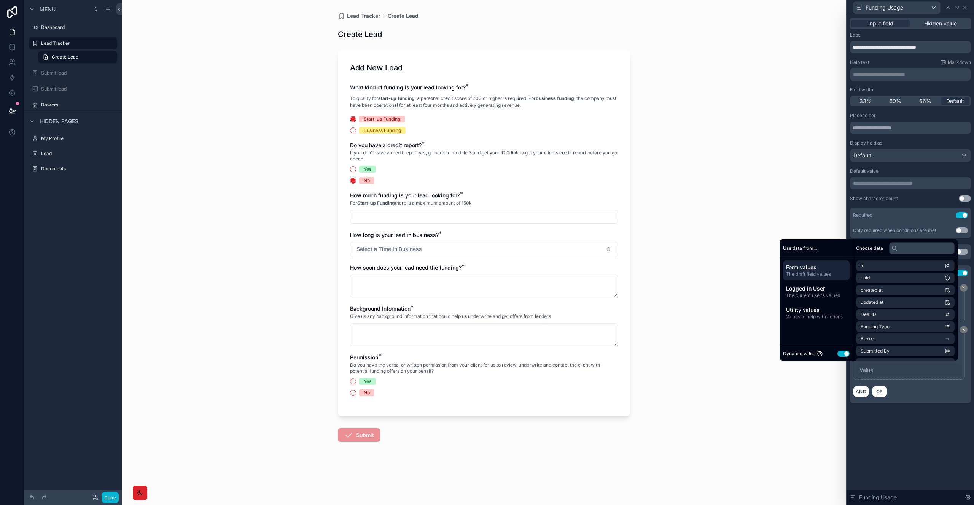
click at [841, 359] on div "Dynamic value Use setting" at bounding box center [816, 353] width 73 height 15
click at [841, 354] on button "Use setting" at bounding box center [844, 354] width 12 height 6
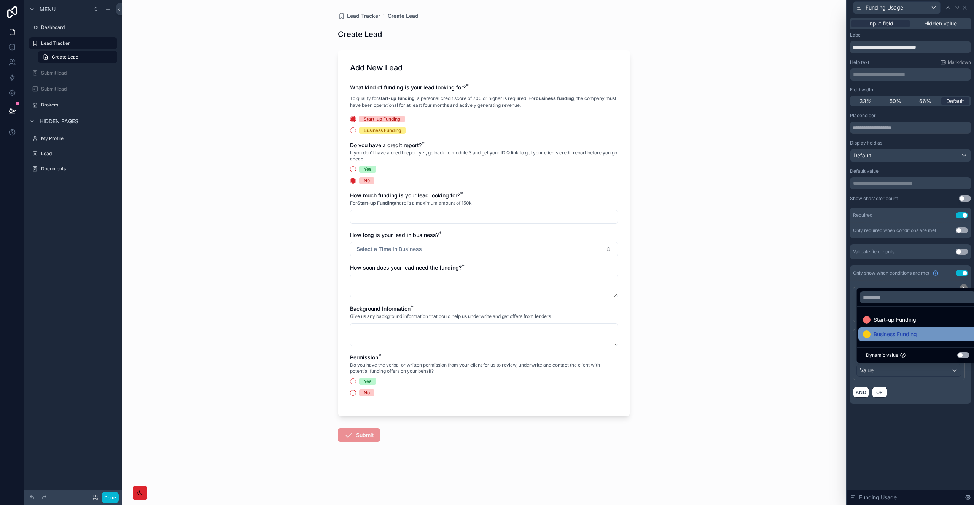
click at [884, 335] on span "Business Funding" at bounding box center [895, 334] width 43 height 9
click at [912, 422] on div "**********" at bounding box center [910, 218] width 127 height 407
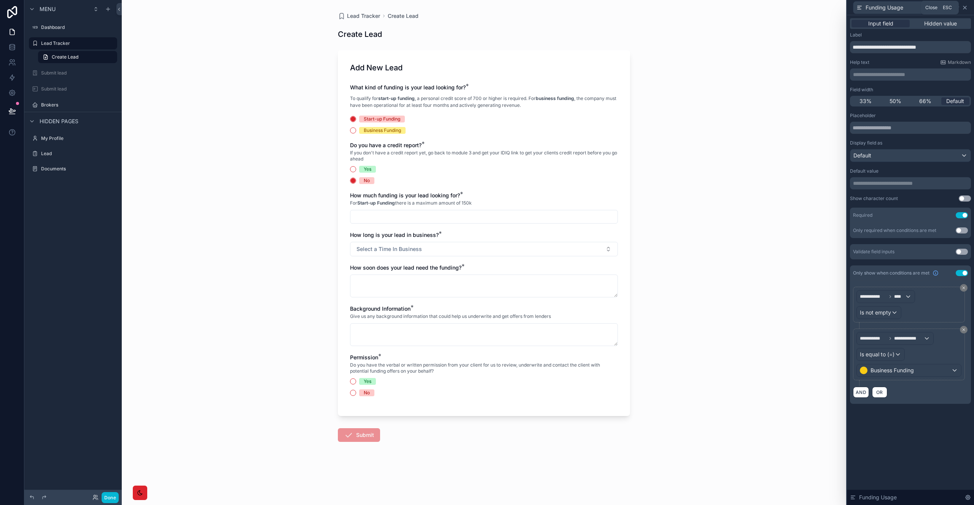
click at [965, 6] on icon at bounding box center [965, 8] width 6 height 6
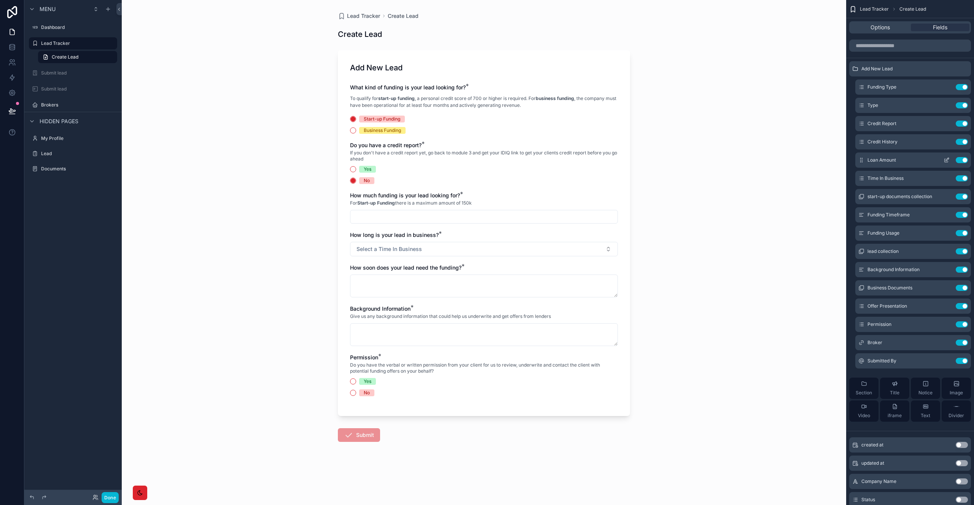
click at [945, 160] on icon "scrollable content" at bounding box center [947, 160] width 6 height 6
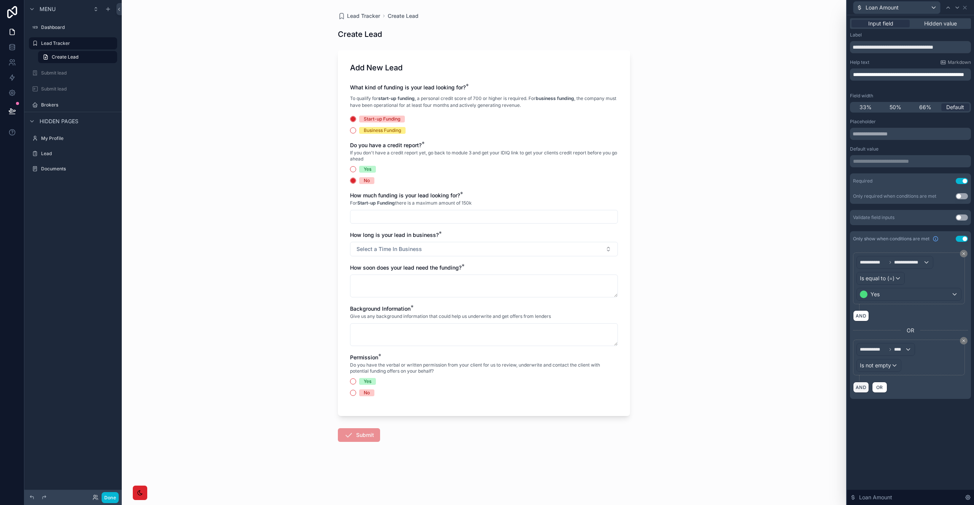
click at [864, 388] on button "AND" at bounding box center [861, 387] width 16 height 11
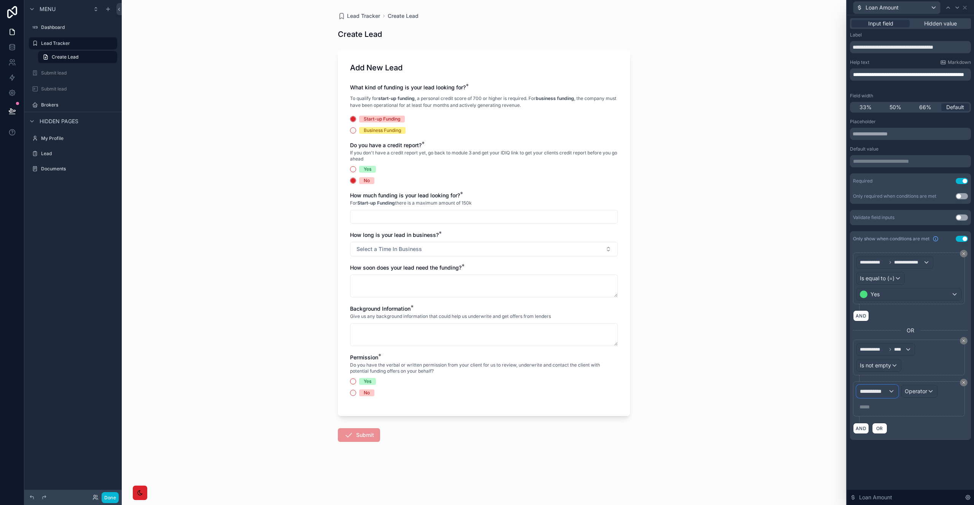
click at [873, 389] on span "**********" at bounding box center [874, 392] width 28 height 8
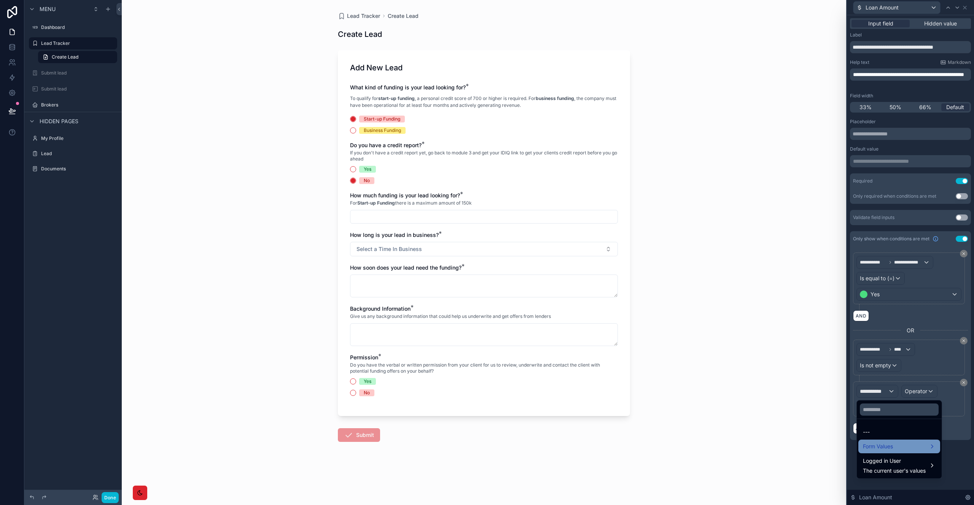
click at [892, 442] on span "Form Values" at bounding box center [878, 446] width 30 height 9
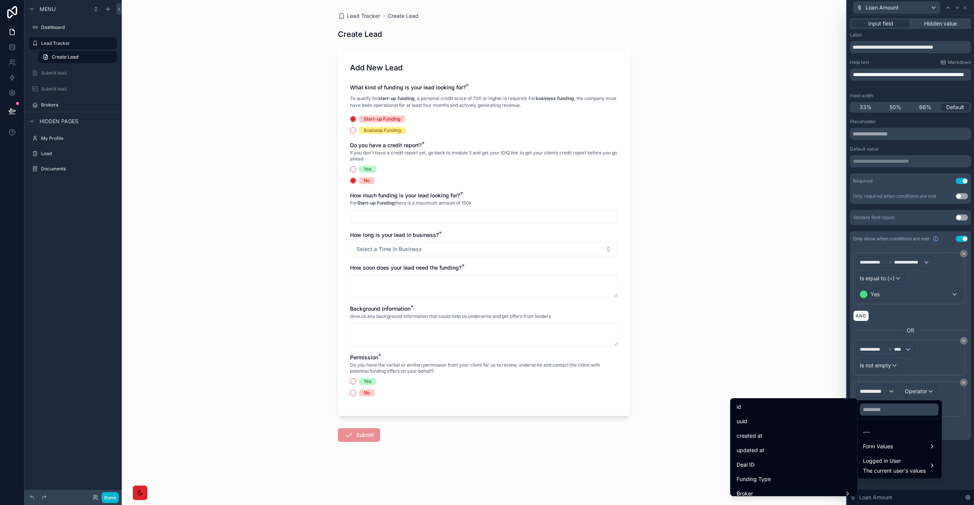
click at [763, 481] on span "Funding Type" at bounding box center [754, 479] width 34 height 9
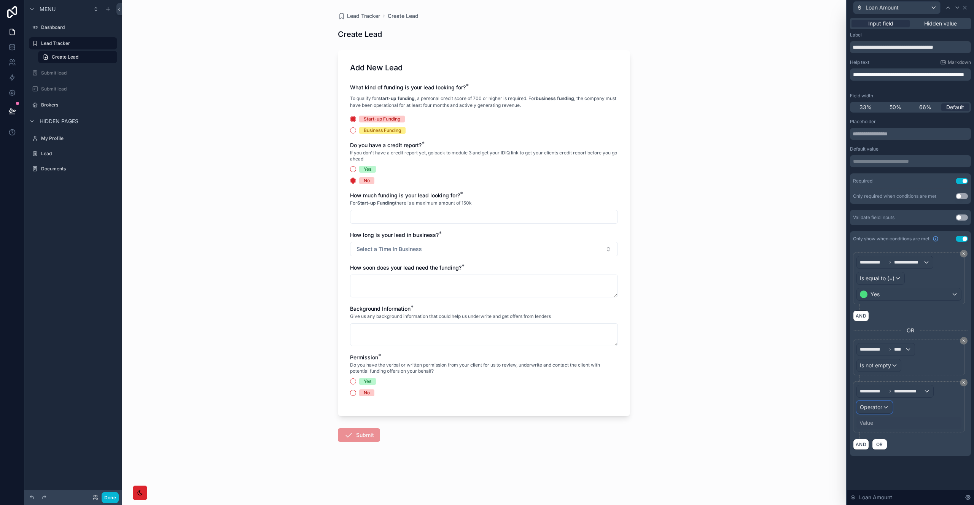
click at [892, 410] on button "Operator" at bounding box center [875, 407] width 36 height 13
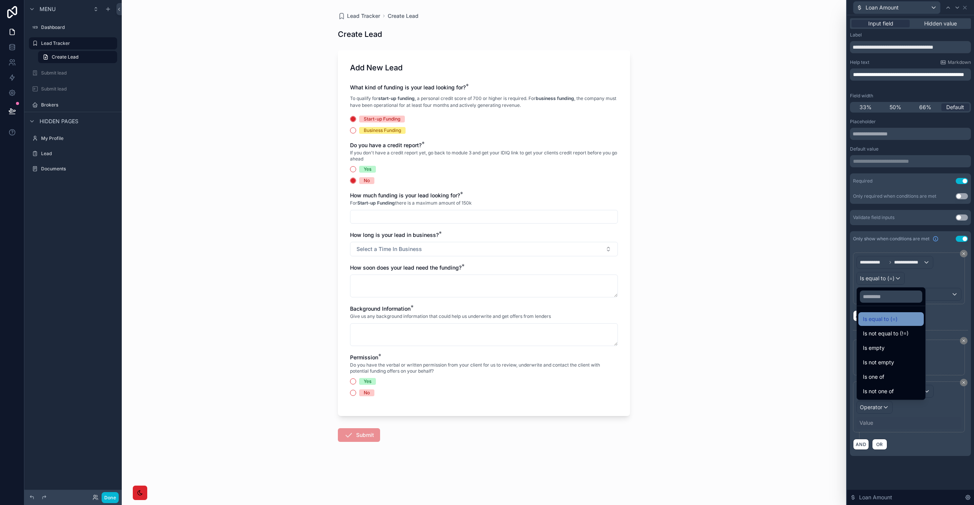
click at [875, 317] on span "Is equal to (=)" at bounding box center [880, 319] width 35 height 9
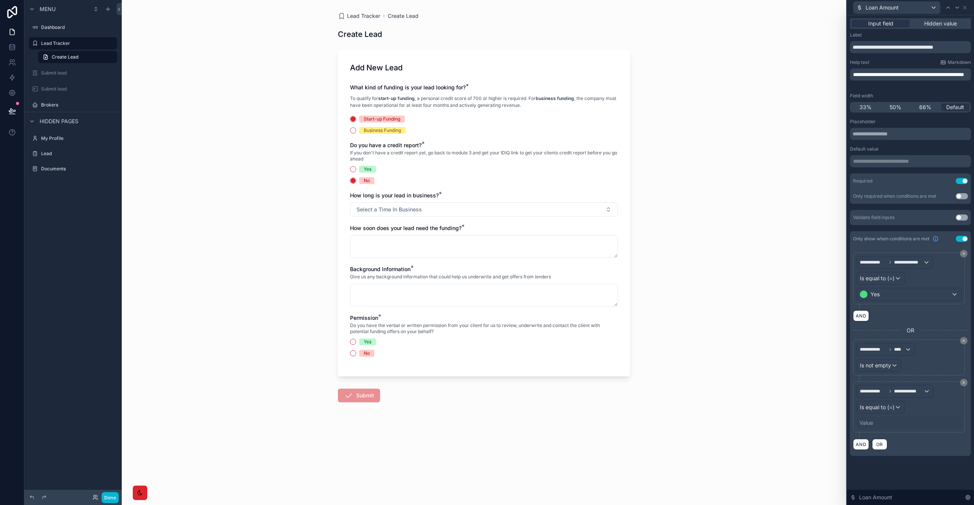
click at [873, 424] on div "Value" at bounding box center [867, 423] width 14 height 8
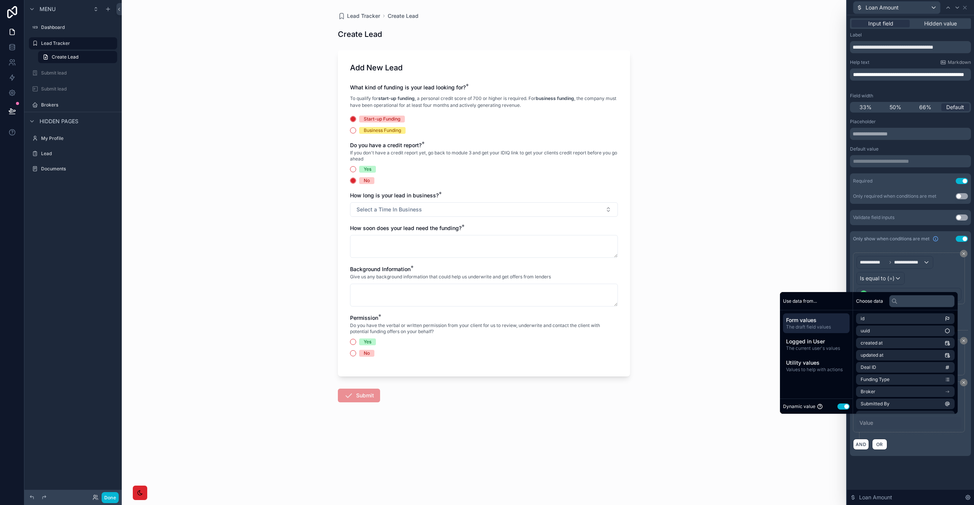
drag, startPoint x: 837, startPoint y: 407, endPoint x: 840, endPoint y: 404, distance: 4.0
click at [838, 407] on button "Use setting" at bounding box center [844, 407] width 12 height 6
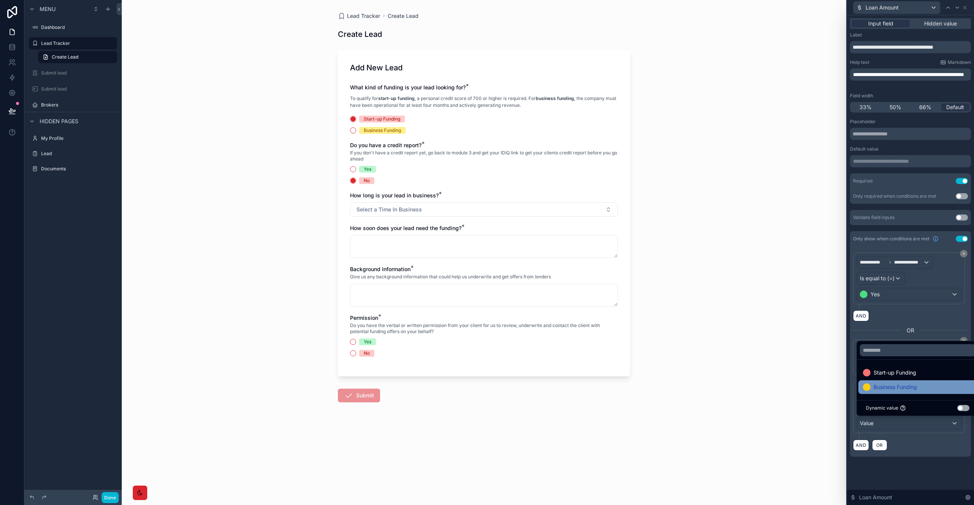
click at [884, 384] on span "Business Funding" at bounding box center [895, 387] width 43 height 9
click at [913, 465] on div "**********" at bounding box center [910, 245] width 127 height 460
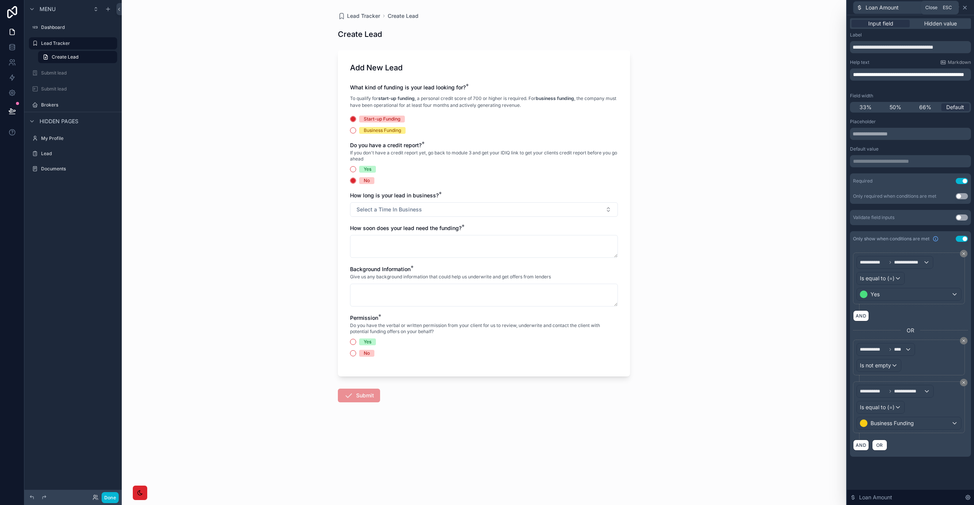
click at [964, 6] on icon at bounding box center [965, 8] width 6 height 6
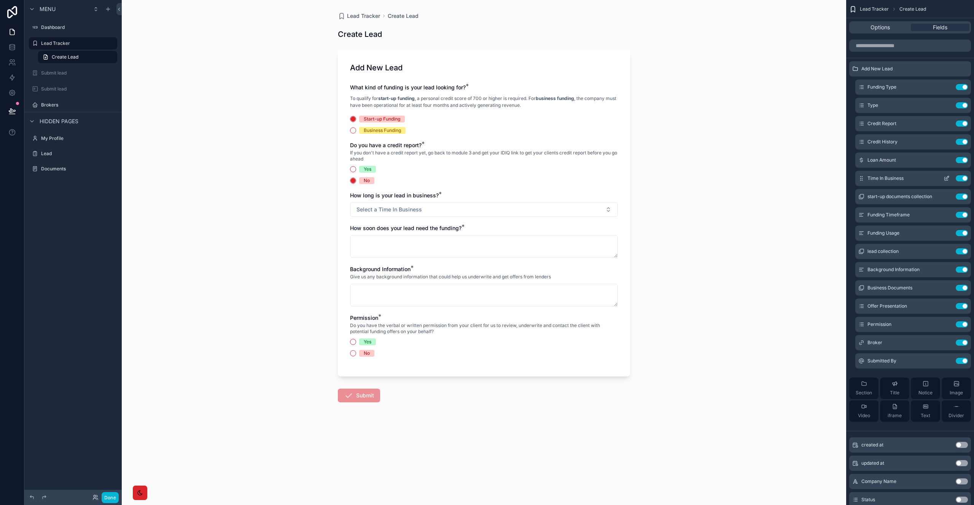
click at [948, 178] on icon "scrollable content" at bounding box center [947, 177] width 3 height 3
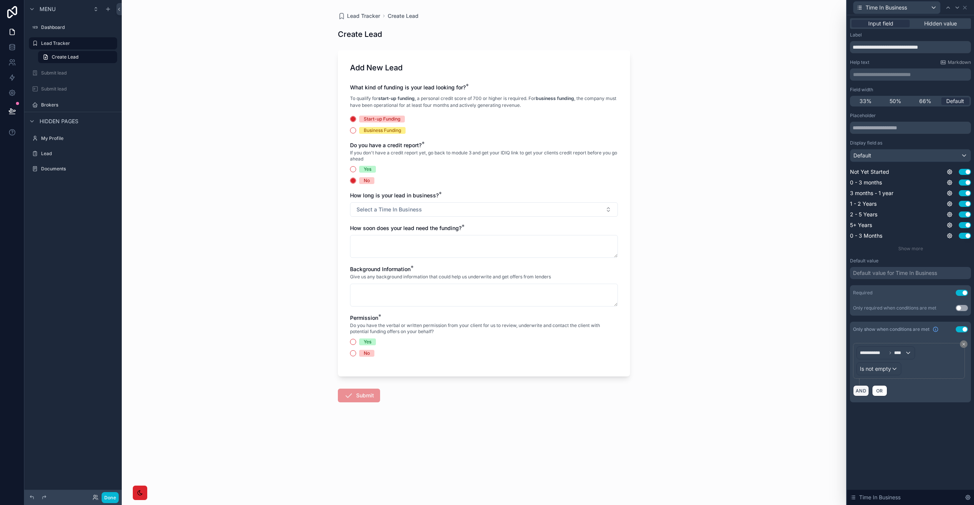
click at [859, 392] on button "AND" at bounding box center [861, 390] width 16 height 11
click at [873, 393] on span "**********" at bounding box center [874, 395] width 28 height 8
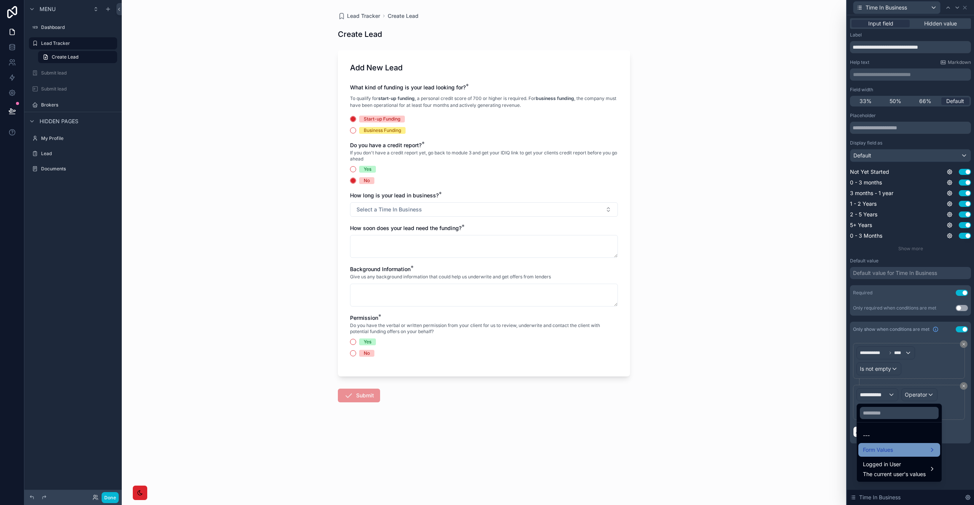
click at [893, 454] on span "Form Values" at bounding box center [878, 450] width 30 height 9
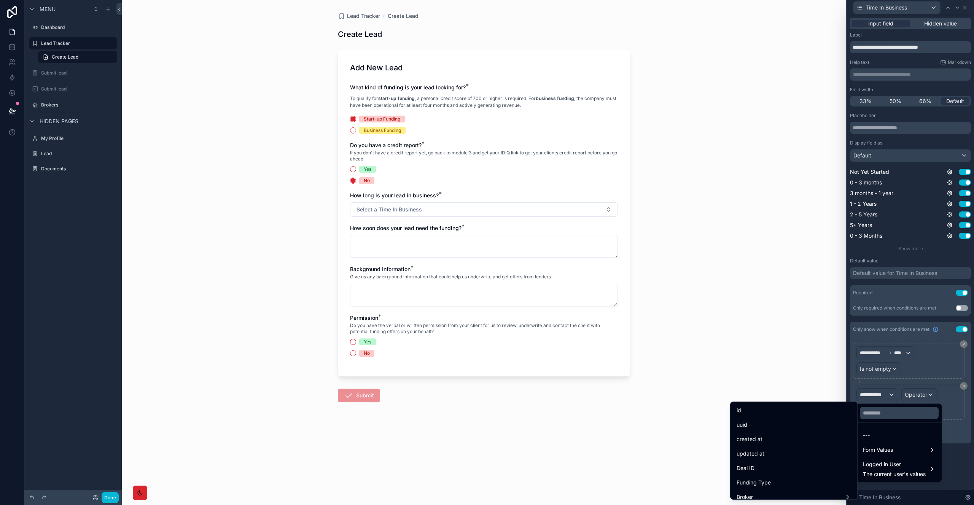
click at [752, 479] on span "Funding Type" at bounding box center [754, 482] width 34 height 9
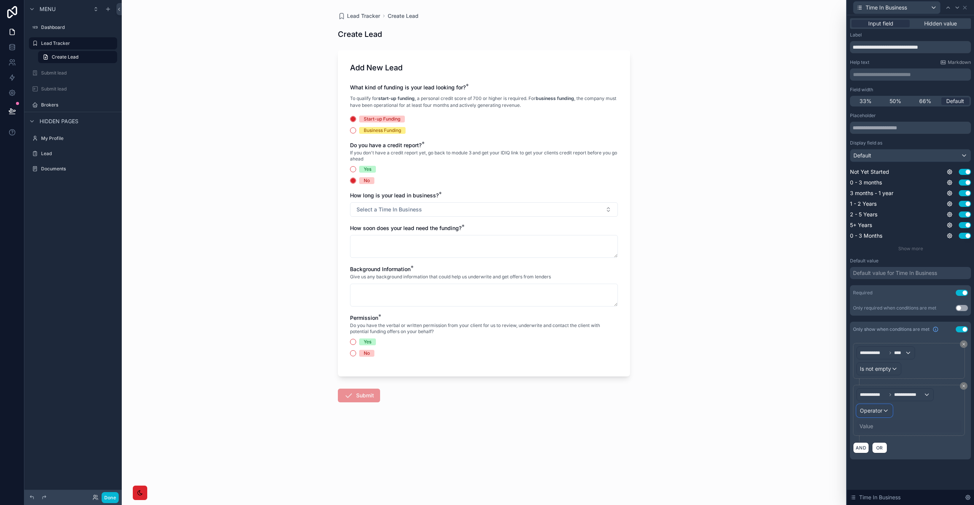
click at [881, 416] on div "Operator" at bounding box center [874, 411] width 35 height 12
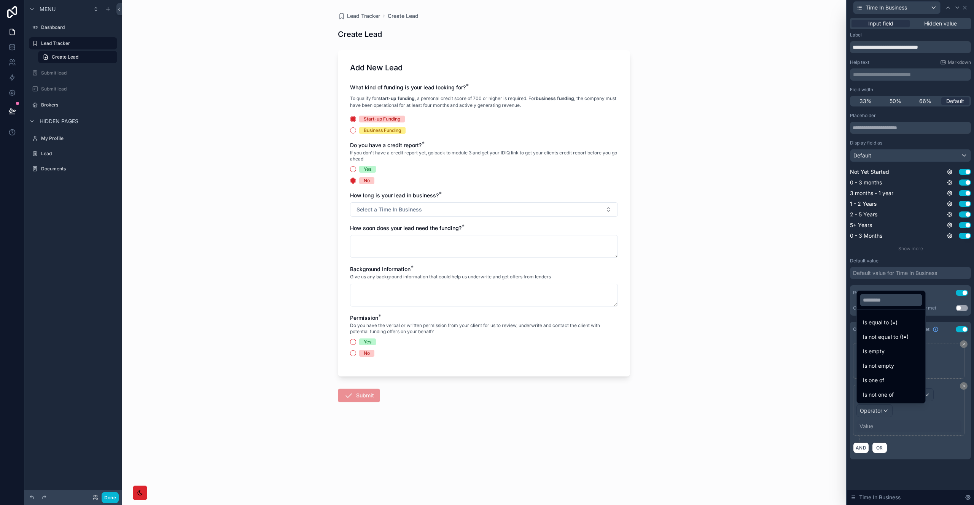
click at [886, 321] on span "Is equal to (=)" at bounding box center [880, 322] width 35 height 9
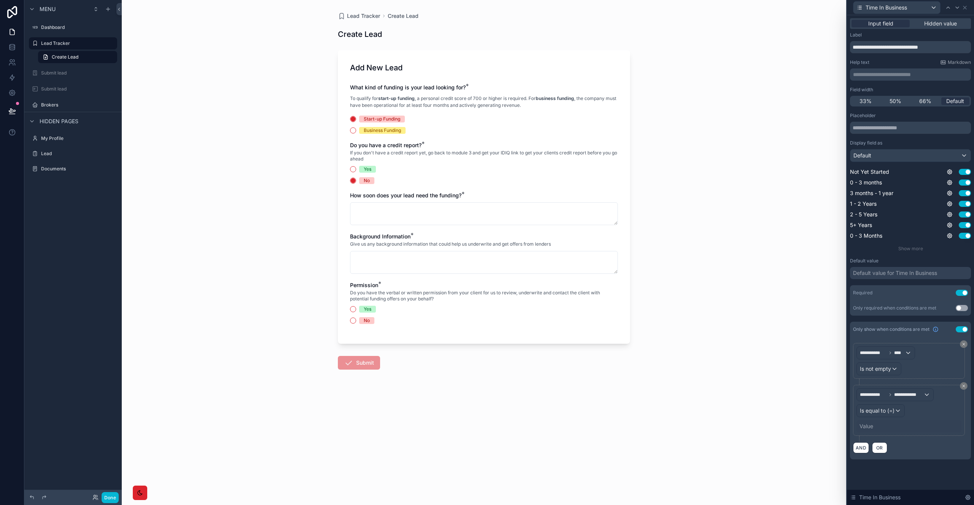
click at [869, 428] on div "Value" at bounding box center [867, 427] width 14 height 8
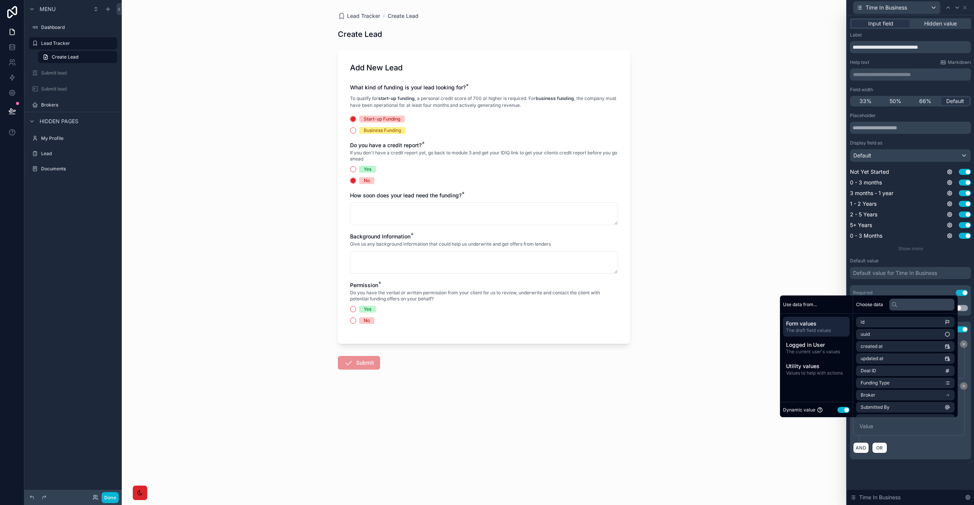
click at [838, 411] on button "Use setting" at bounding box center [844, 410] width 12 height 6
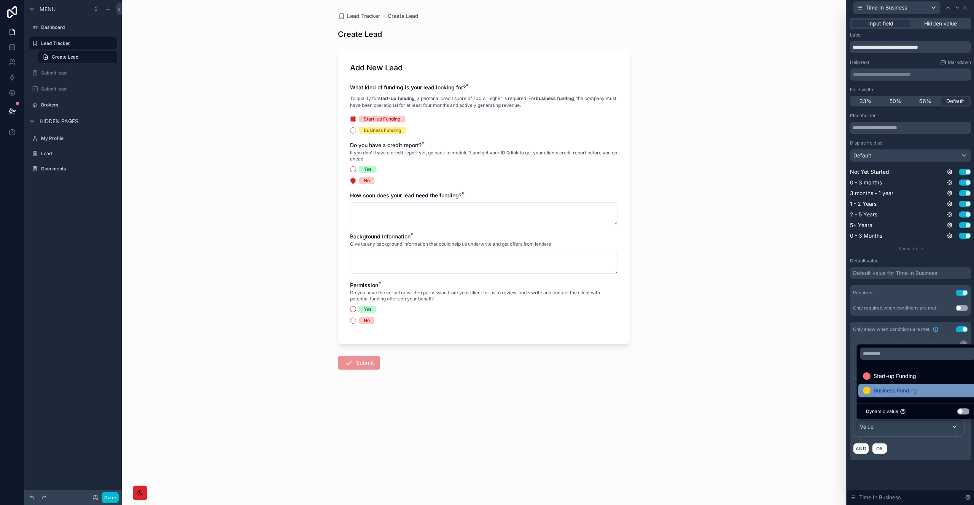
click at [887, 392] on span "Business Funding" at bounding box center [895, 390] width 43 height 9
click at [912, 456] on div "**********" at bounding box center [910, 398] width 121 height 123
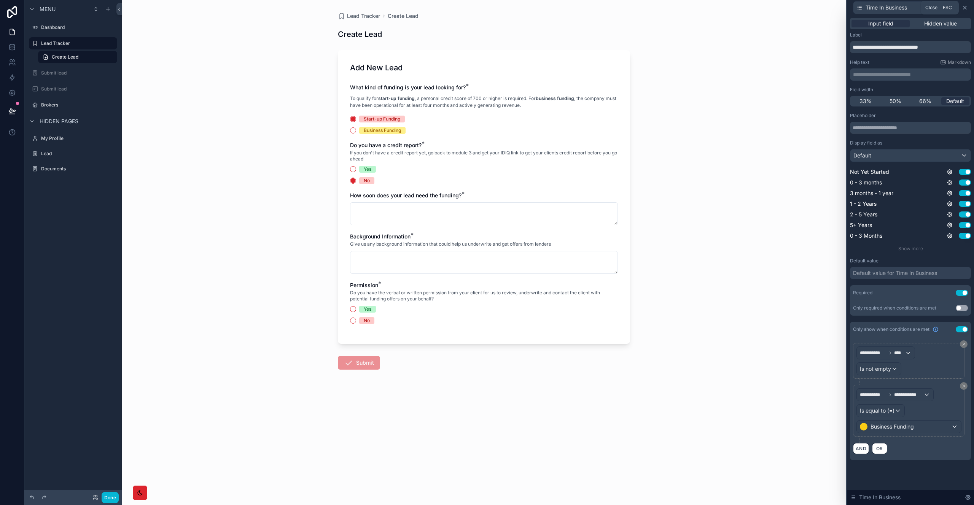
click at [963, 9] on icon at bounding box center [965, 8] width 6 height 6
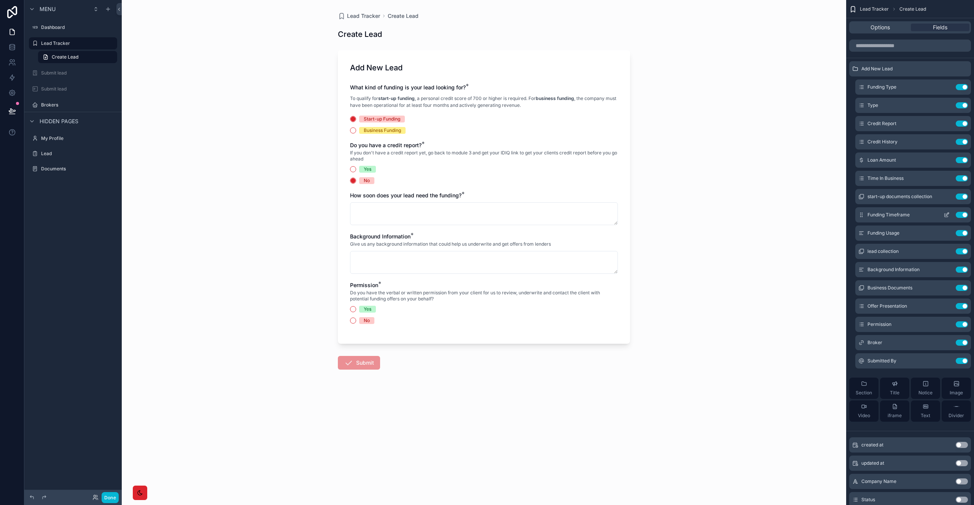
click at [945, 217] on icon "scrollable content" at bounding box center [946, 215] width 3 height 3
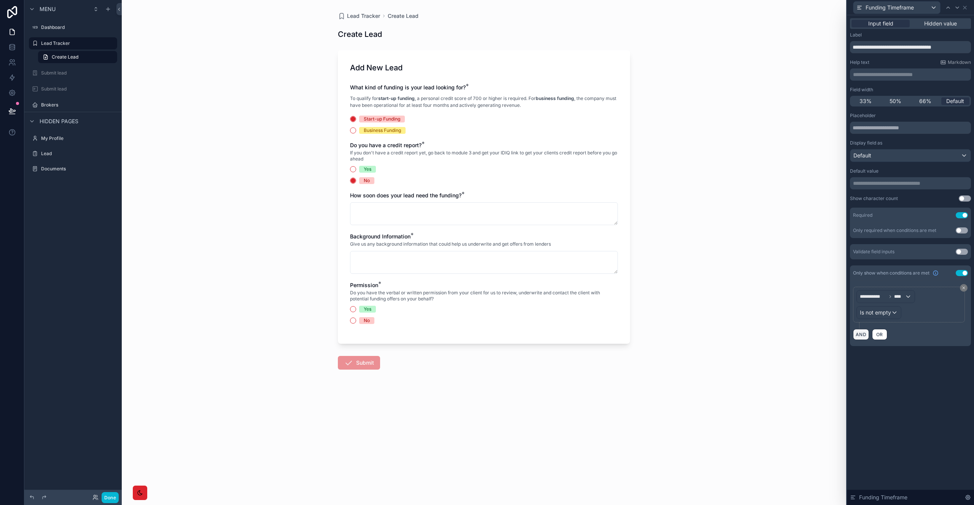
click at [858, 334] on button "AND" at bounding box center [861, 334] width 16 height 11
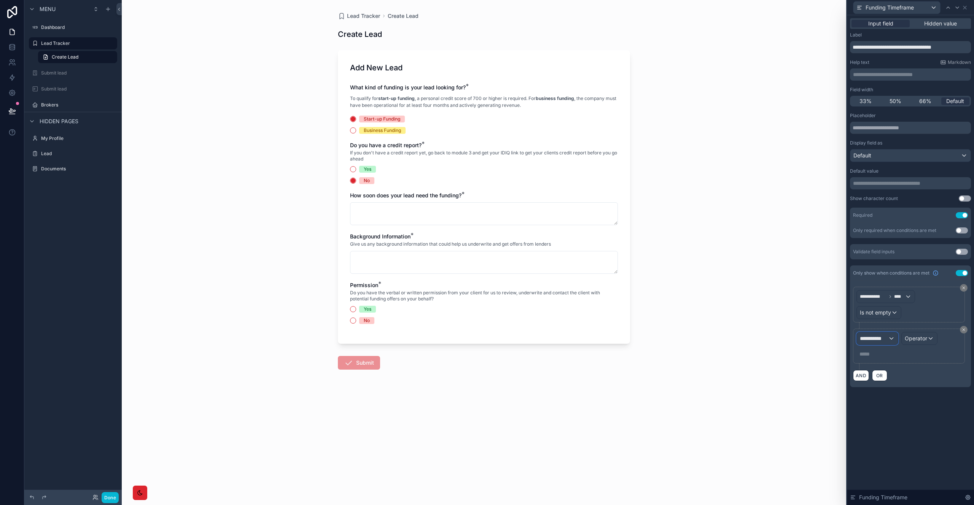
click at [872, 338] on span "**********" at bounding box center [874, 339] width 28 height 8
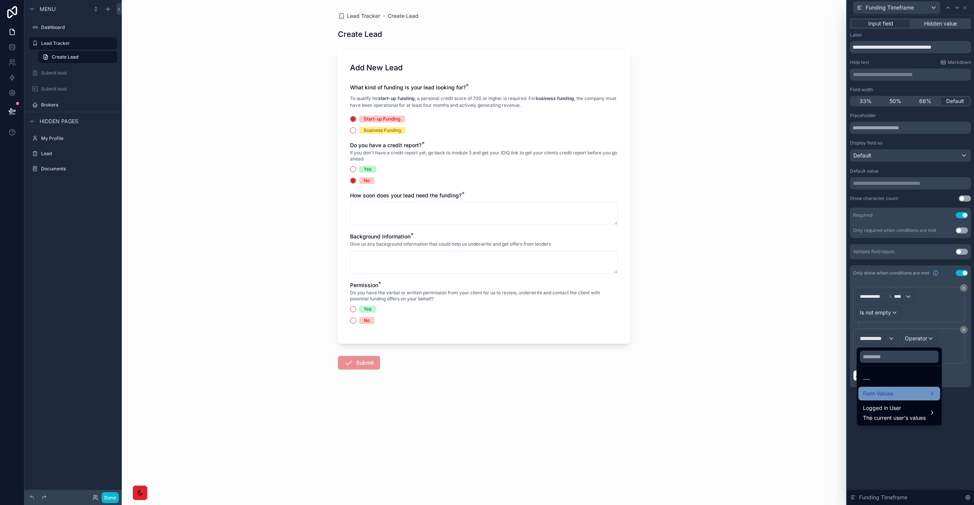
click at [889, 390] on span "Form Values" at bounding box center [878, 393] width 30 height 9
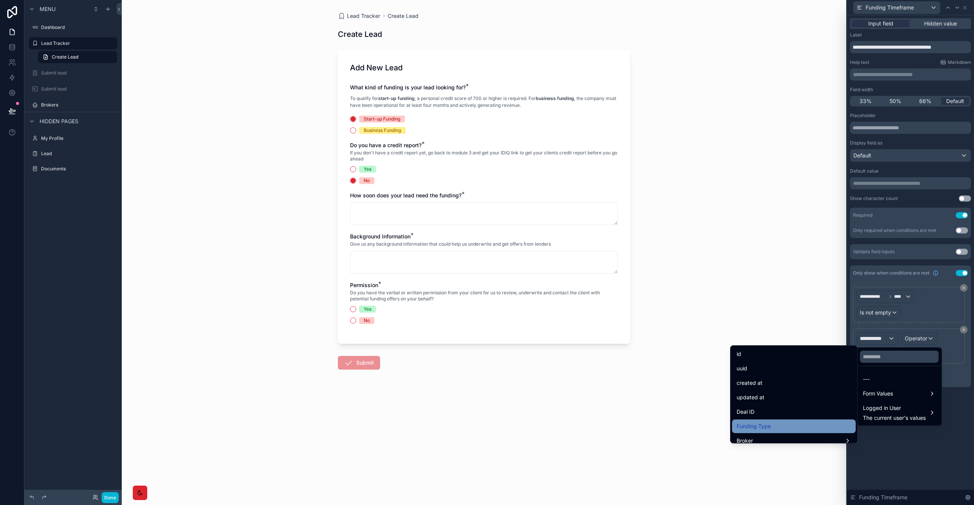
click at [788, 428] on div "Funding Type" at bounding box center [794, 426] width 115 height 9
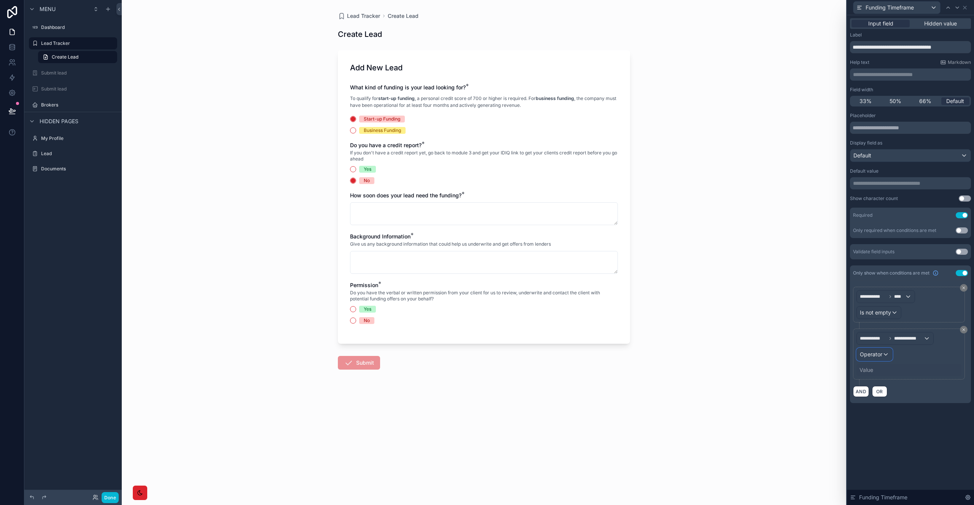
click at [885, 357] on div "Operator" at bounding box center [874, 355] width 35 height 12
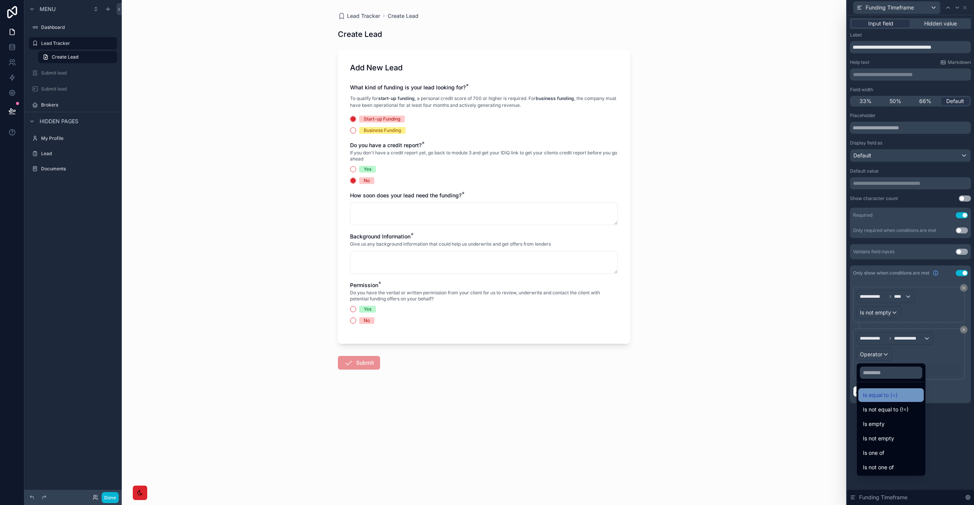
click at [900, 396] on div "Is equal to (=)" at bounding box center [891, 395] width 56 height 9
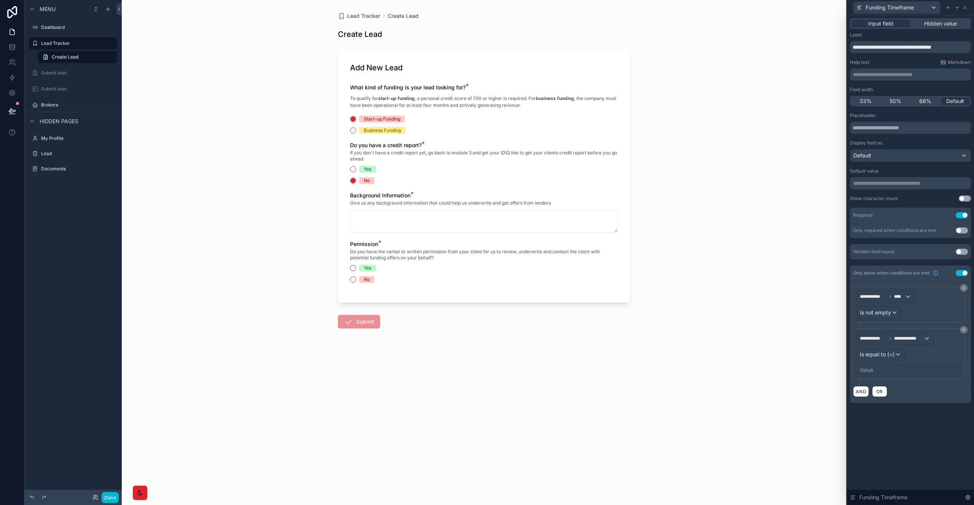
click at [881, 369] on div "Value" at bounding box center [909, 370] width 105 height 12
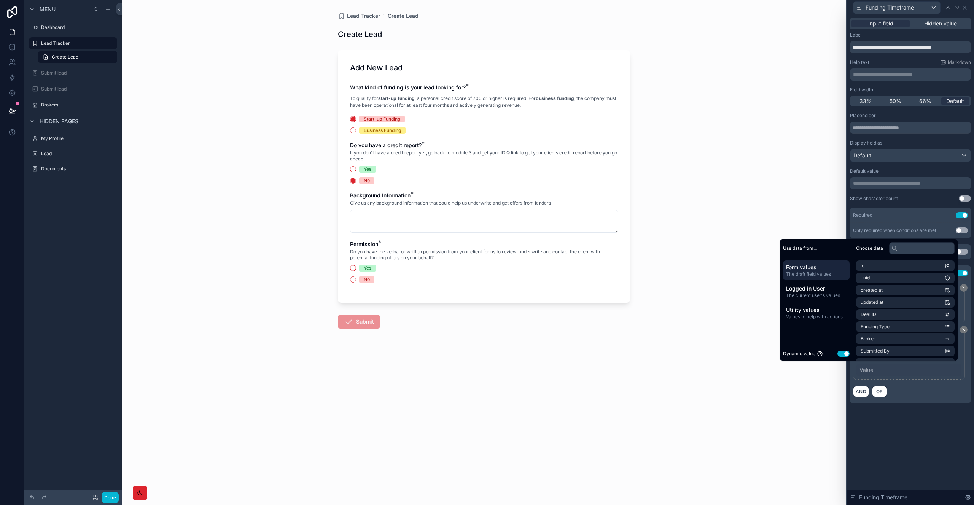
click at [841, 353] on button "Use setting" at bounding box center [844, 354] width 12 height 6
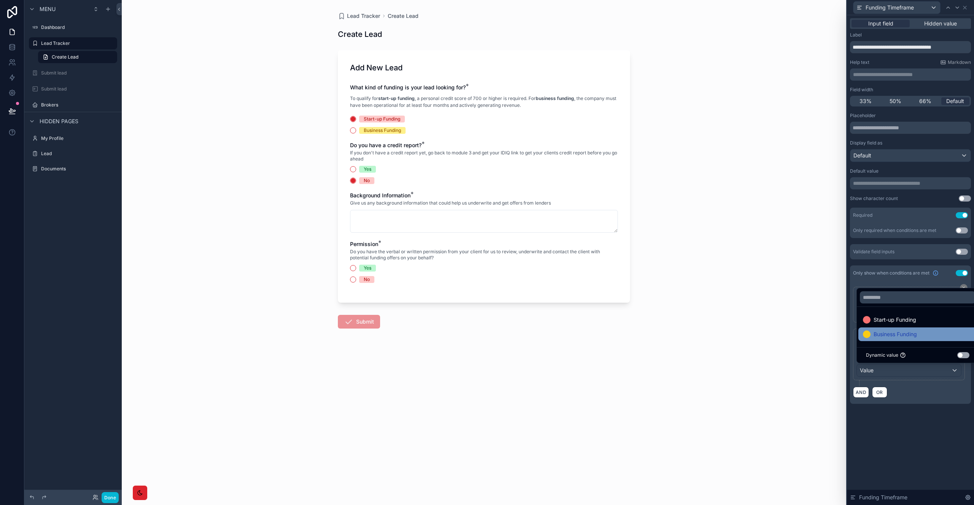
click at [879, 333] on span "Business Funding" at bounding box center [895, 334] width 43 height 9
click at [918, 433] on div "**********" at bounding box center [910, 260] width 127 height 490
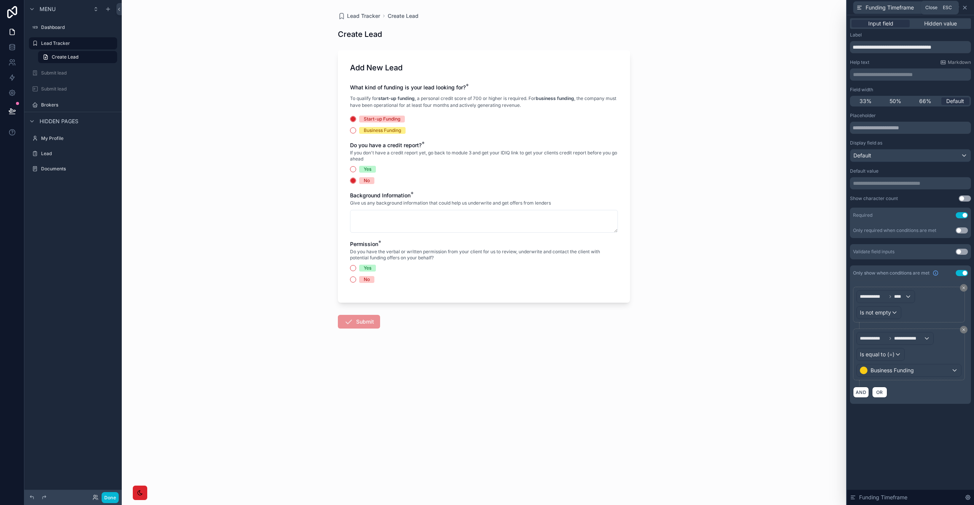
click at [966, 7] on icon at bounding box center [965, 8] width 6 height 6
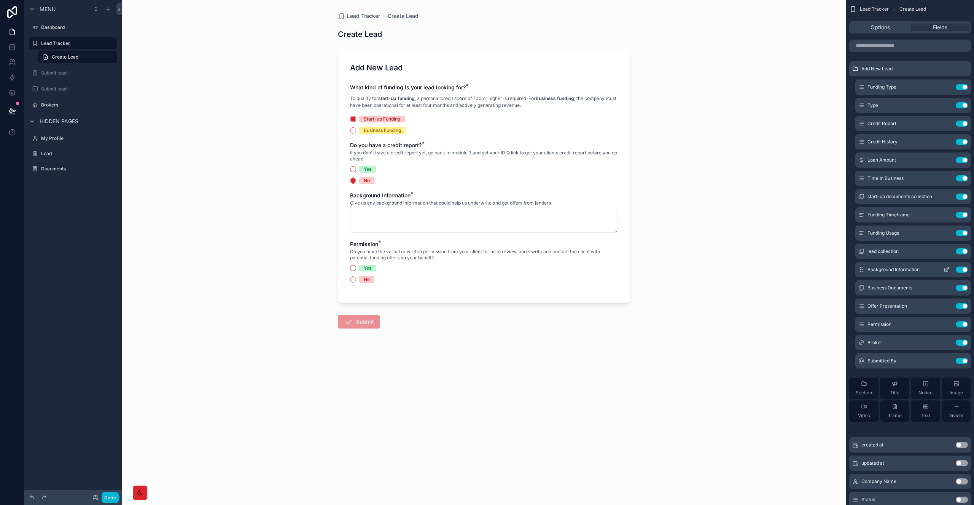
click at [946, 271] on icon "scrollable content" at bounding box center [947, 269] width 3 height 3
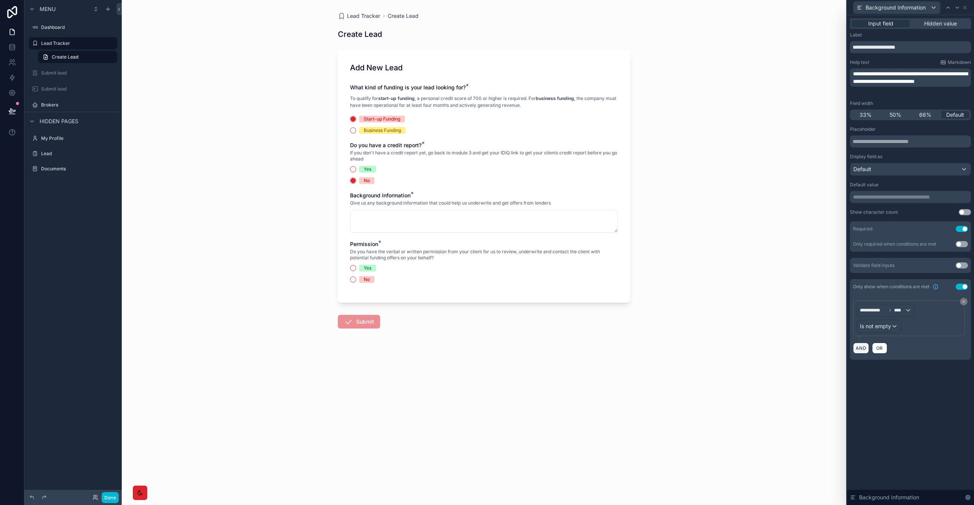
click at [863, 343] on button "AND" at bounding box center [861, 348] width 16 height 11
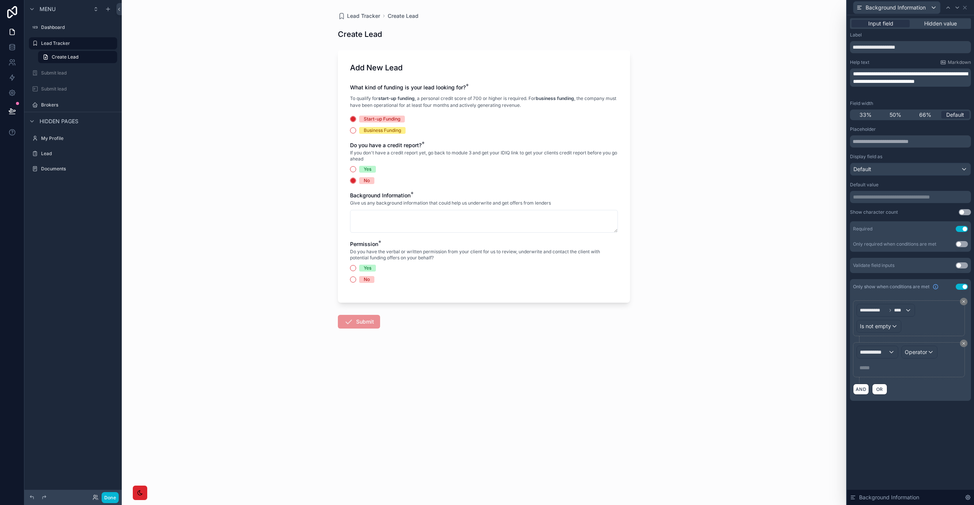
click at [868, 358] on div "**********" at bounding box center [909, 360] width 105 height 28
click at [872, 352] on span "**********" at bounding box center [874, 353] width 28 height 8
click at [879, 403] on span "Form Values" at bounding box center [878, 407] width 30 height 9
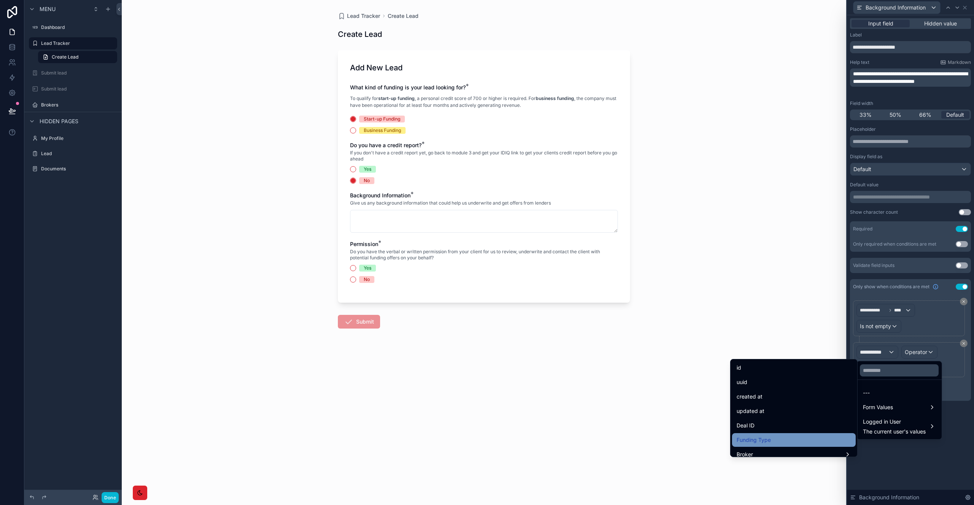
click at [775, 436] on div "Funding Type" at bounding box center [794, 440] width 115 height 9
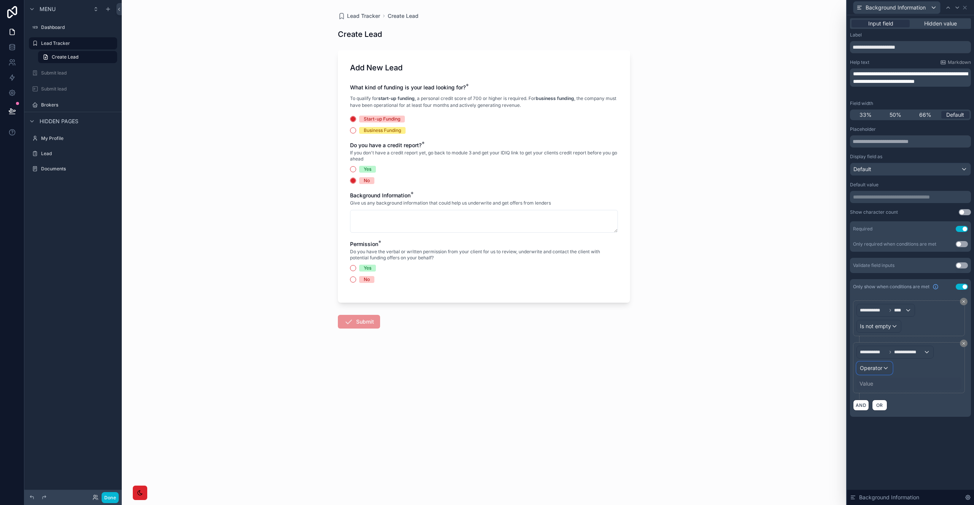
click at [876, 372] on span "Operator" at bounding box center [871, 369] width 22 height 8
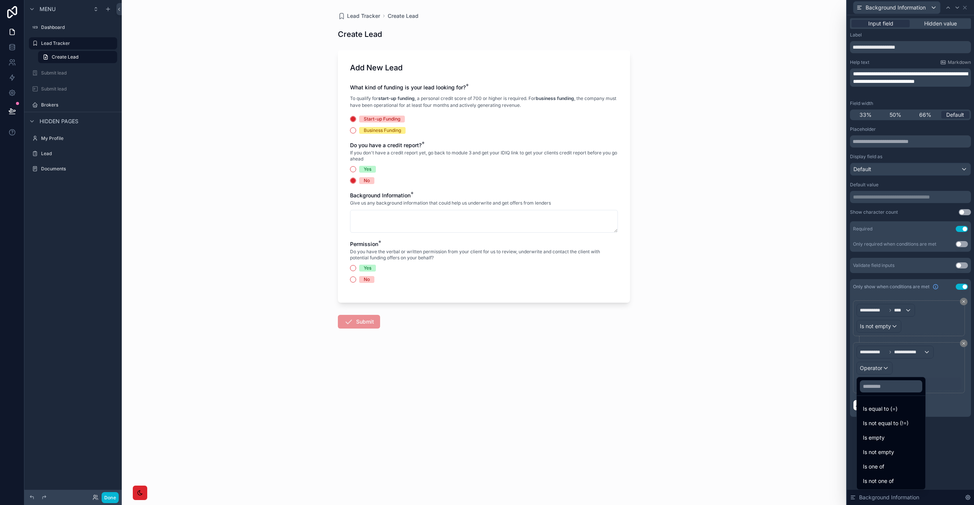
click at [884, 406] on span "Is equal to (=)" at bounding box center [880, 409] width 35 height 9
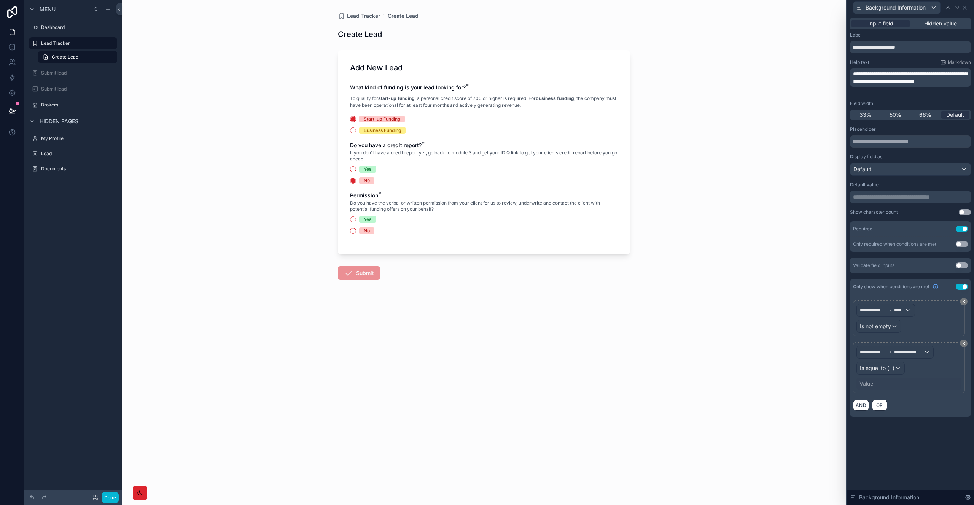
click at [867, 386] on div "Value" at bounding box center [867, 384] width 14 height 8
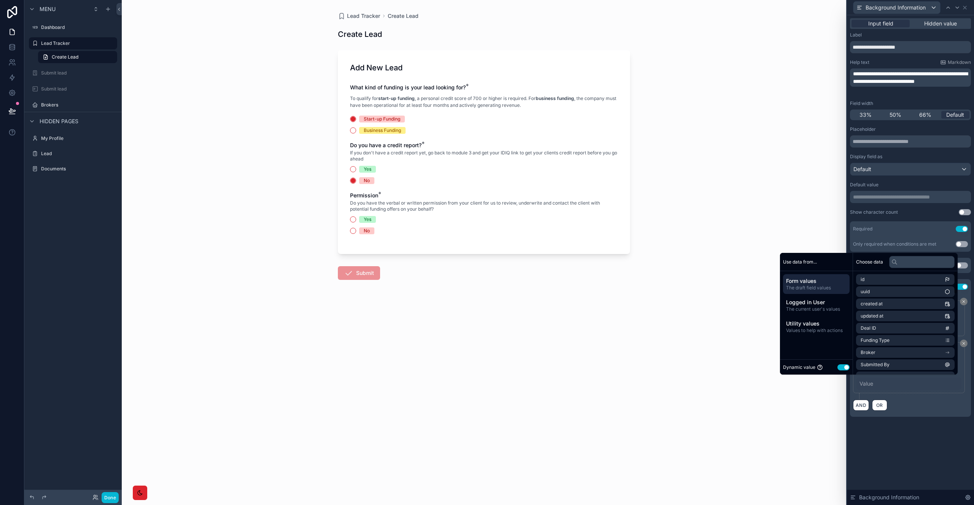
click at [838, 368] on button "Use setting" at bounding box center [844, 368] width 12 height 6
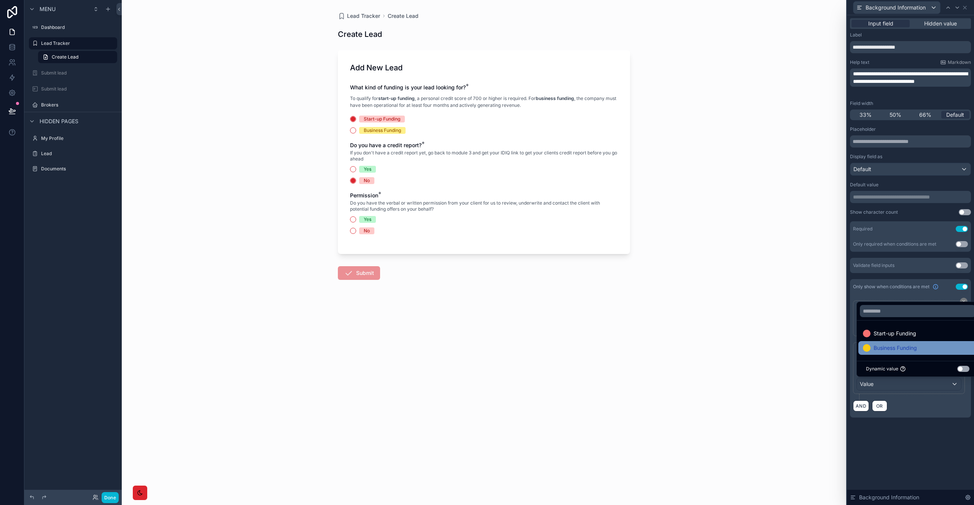
click at [886, 349] on span "Business Funding" at bounding box center [895, 348] width 43 height 9
drag, startPoint x: 914, startPoint y: 467, endPoint x: 913, endPoint y: 463, distance: 3.9
click at [914, 467] on div "**********" at bounding box center [910, 260] width 127 height 490
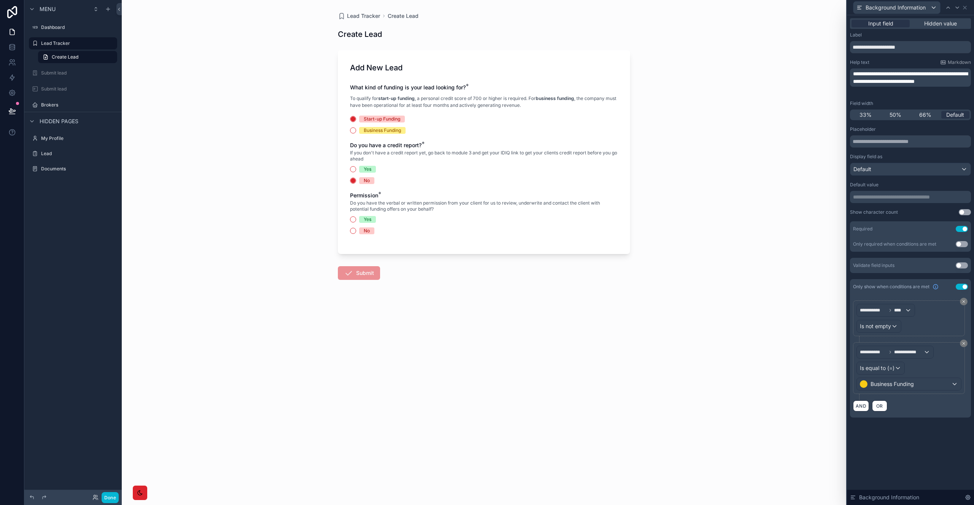
drag, startPoint x: 654, startPoint y: 351, endPoint x: 682, endPoint y: 314, distance: 46.1
click at [654, 351] on div "Lead Tracker Create Lead Create Lead Add New Lead What kind of funding is your …" at bounding box center [484, 252] width 725 height 505
click at [967, 7] on icon at bounding box center [965, 8] width 6 height 6
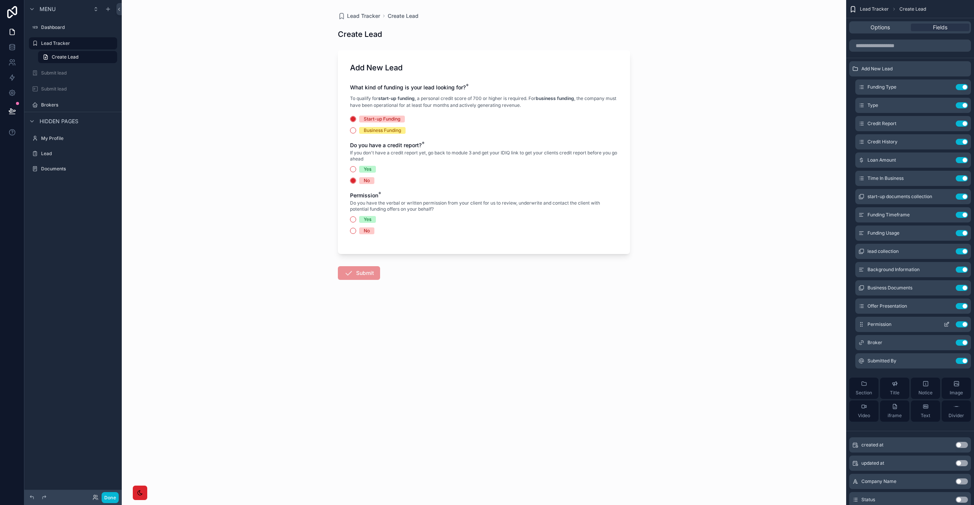
click at [945, 327] on icon "scrollable content" at bounding box center [946, 324] width 3 height 3
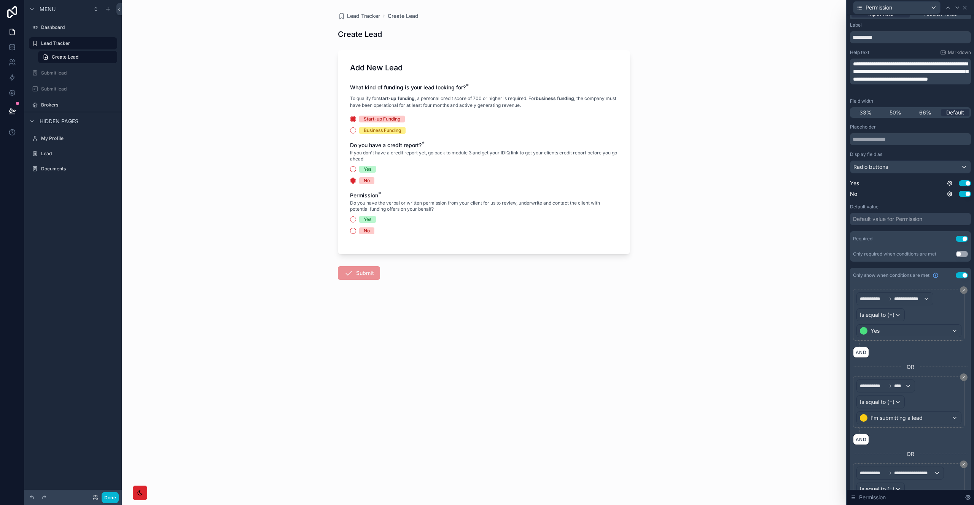
scroll to position [62, 0]
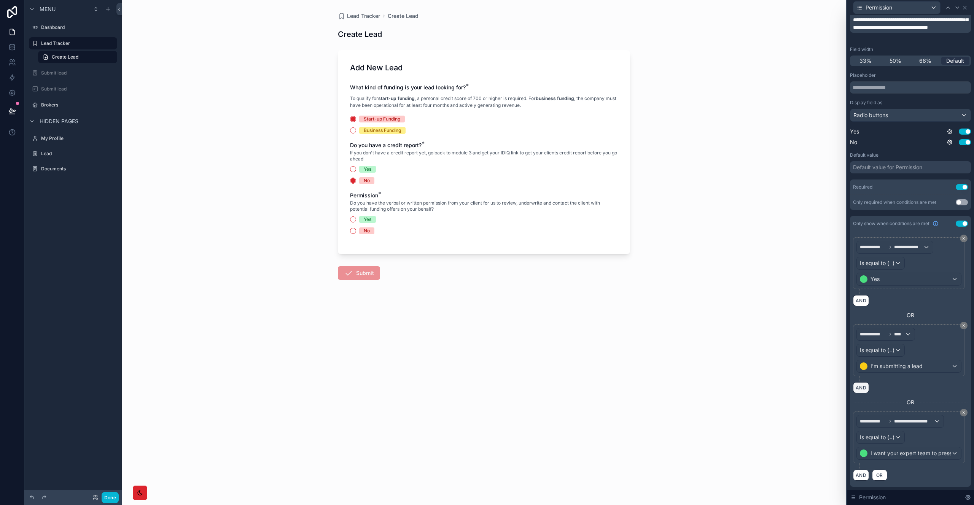
click at [866, 388] on button "AND" at bounding box center [861, 387] width 16 height 11
click at [889, 396] on div "**********" at bounding box center [877, 392] width 41 height 12
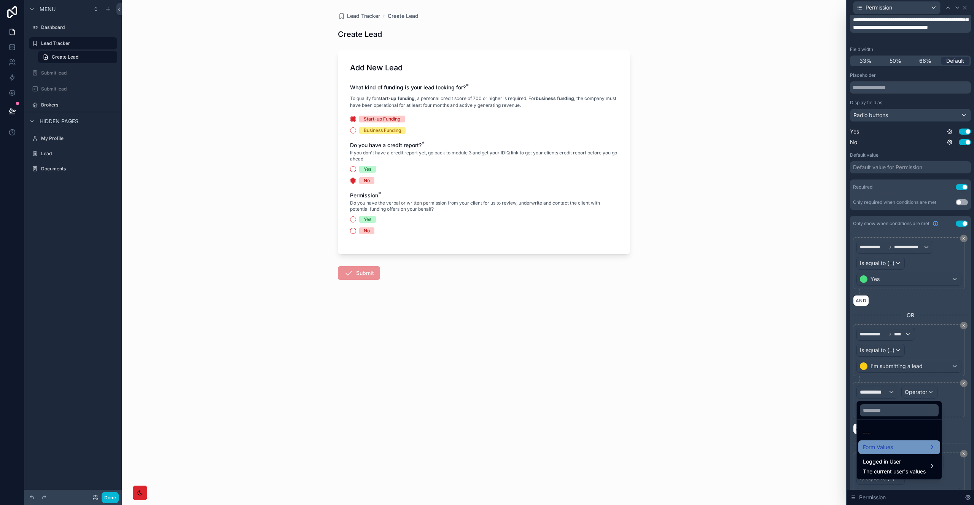
click at [890, 451] on span "Form Values" at bounding box center [878, 447] width 30 height 9
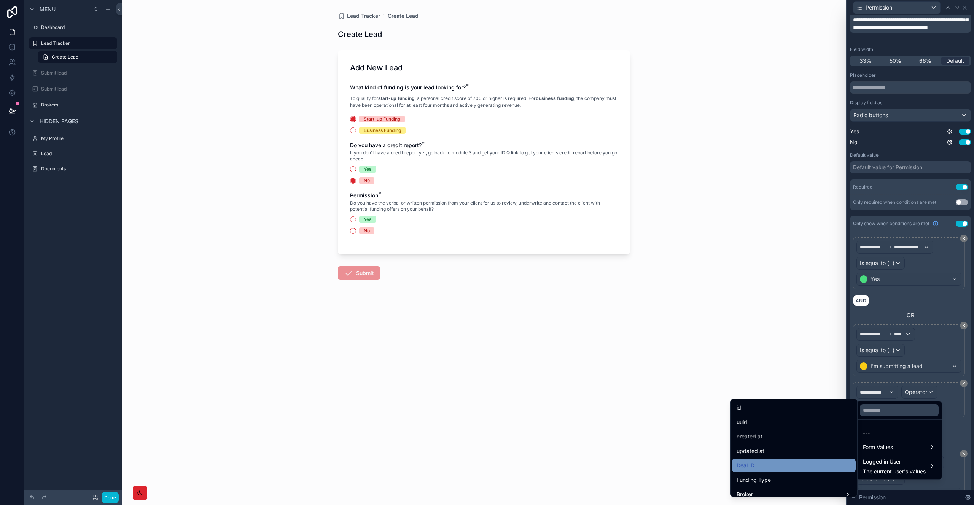
scroll to position [5, 0]
click at [771, 471] on div "Funding Type" at bounding box center [794, 475] width 115 height 9
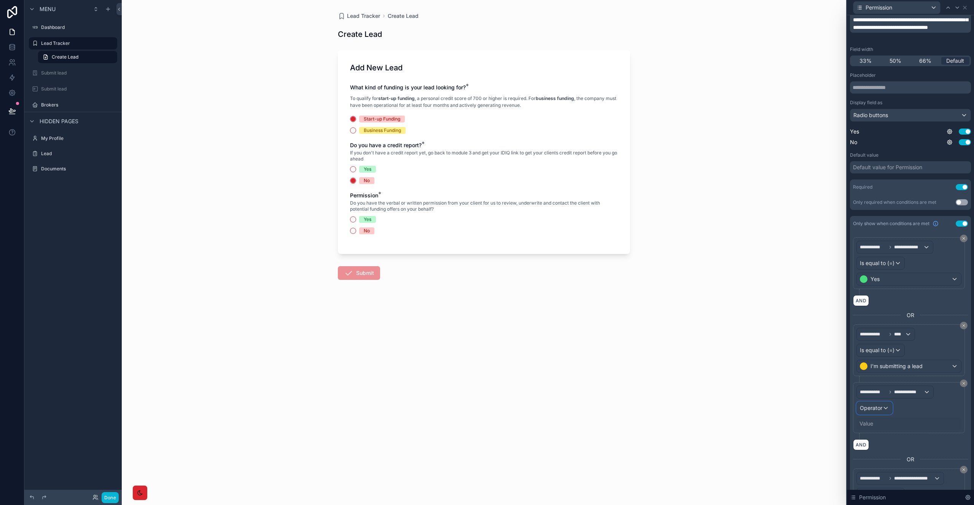
click at [884, 405] on div "Operator" at bounding box center [874, 408] width 35 height 12
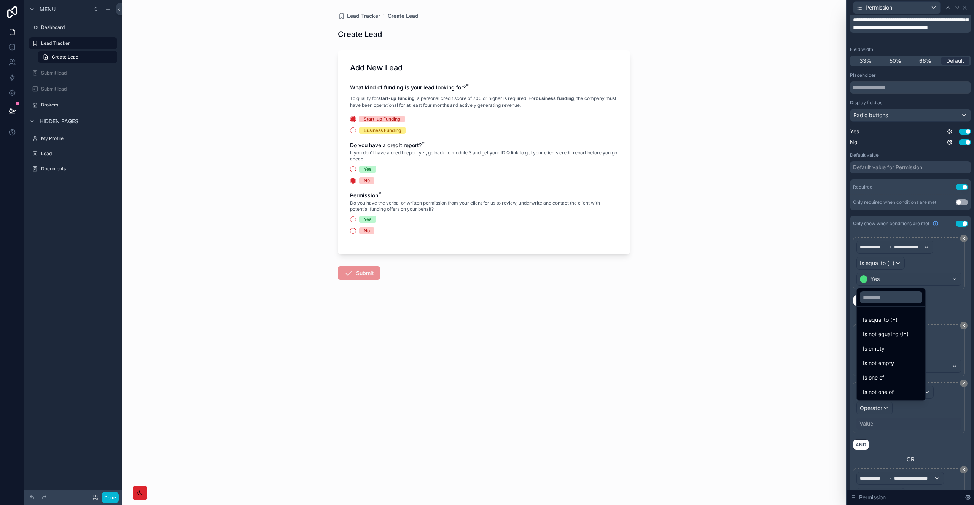
click at [875, 319] on span "Is equal to (=)" at bounding box center [880, 319] width 35 height 9
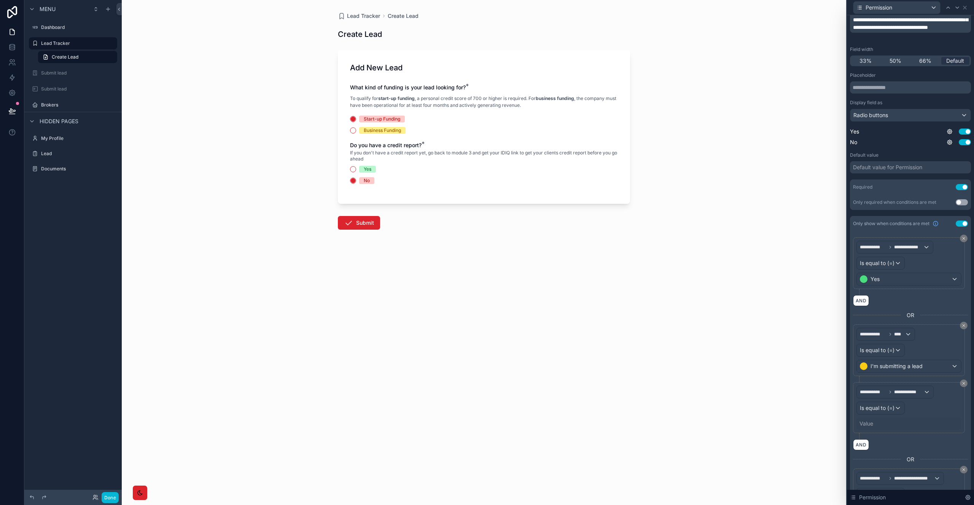
click at [875, 422] on div "Value" at bounding box center [909, 424] width 105 height 12
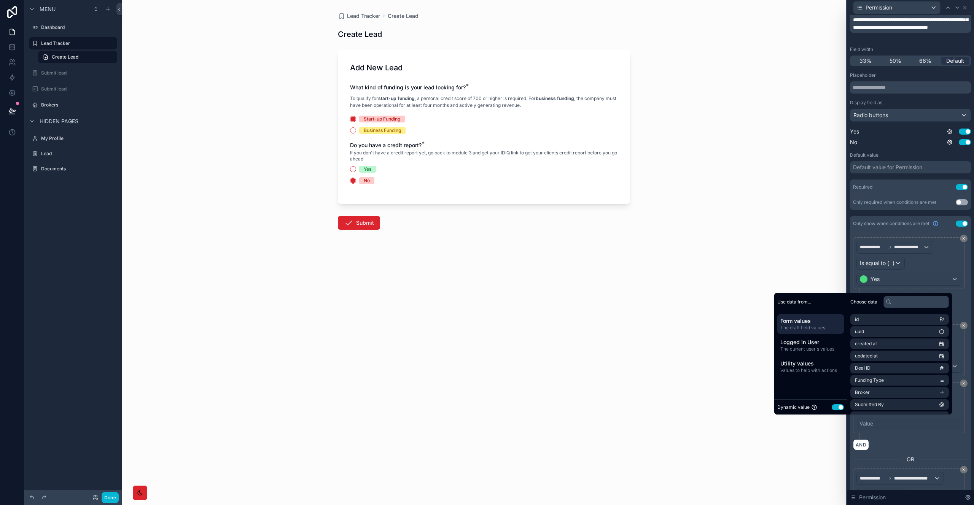
click at [833, 409] on button "Use setting" at bounding box center [838, 408] width 12 height 6
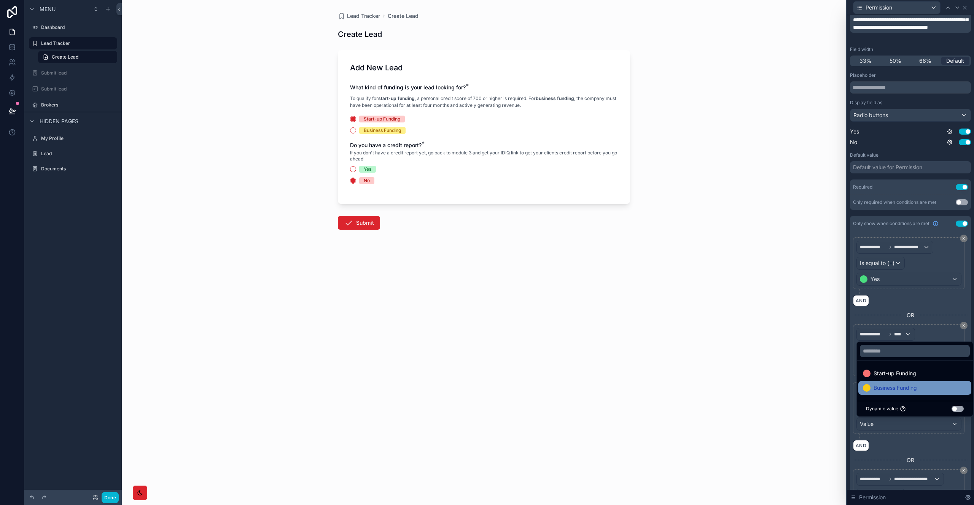
click at [894, 387] on span "Business Funding" at bounding box center [895, 388] width 43 height 9
click at [785, 382] on div "Lead Tracker Create Lead Create Lead Add New Lead What kind of funding is your …" at bounding box center [484, 252] width 725 height 505
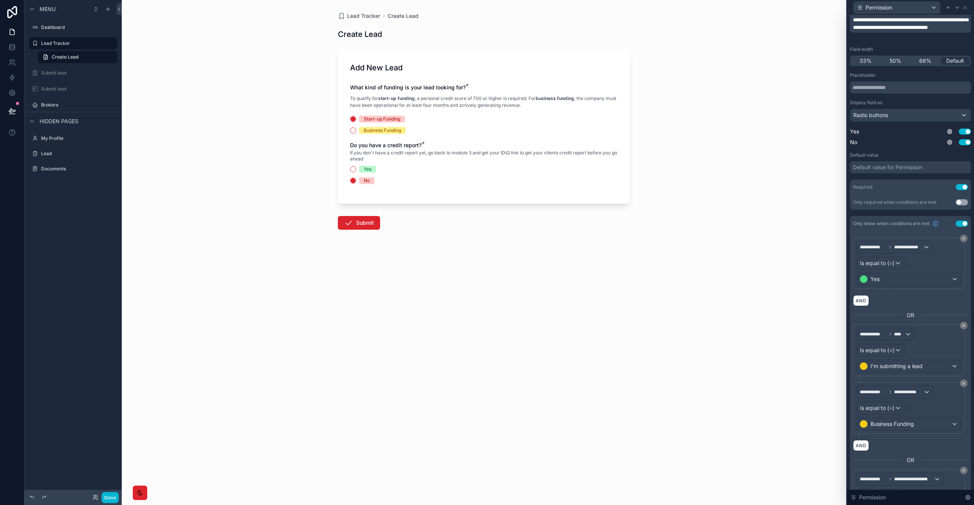
click at [374, 170] on span "Yes" at bounding box center [367, 169] width 17 height 7
click at [356, 170] on button "Yes" at bounding box center [353, 169] width 6 height 6
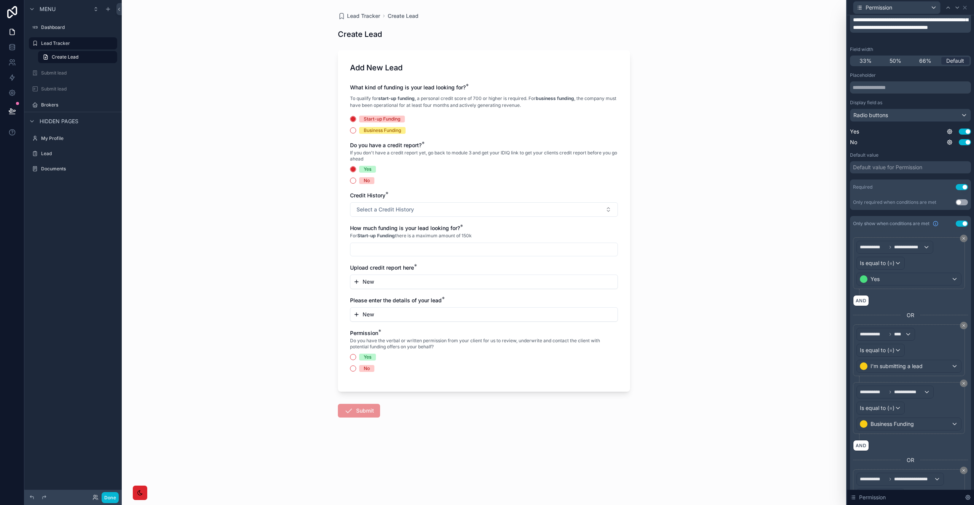
click at [370, 132] on div "Business Funding" at bounding box center [382, 130] width 37 height 7
click at [356, 132] on button "Business Funding" at bounding box center [353, 130] width 6 height 6
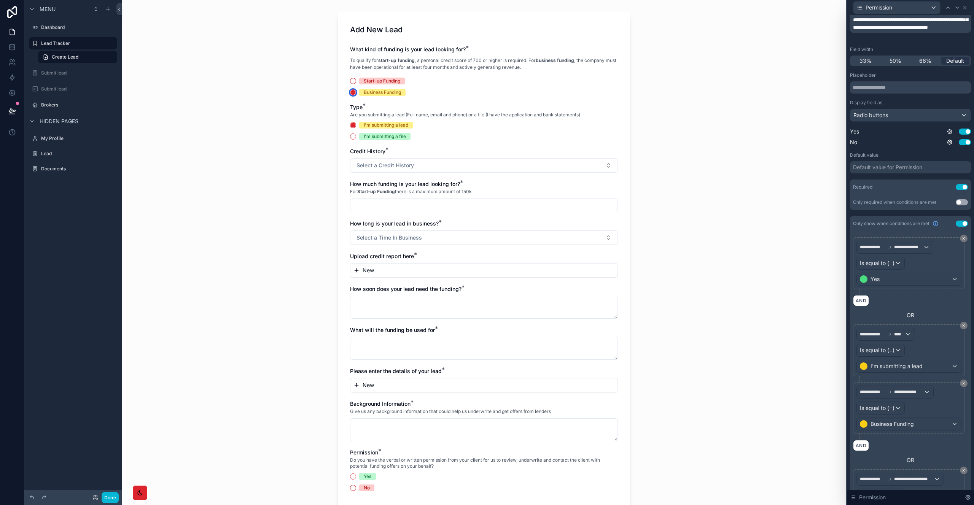
scroll to position [0, 0]
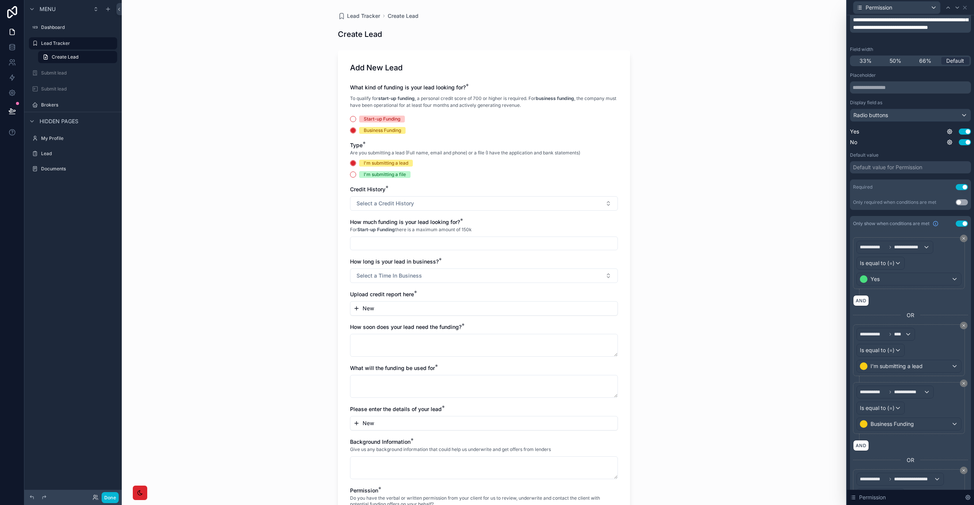
click at [386, 174] on div "I'm submitting a file" at bounding box center [385, 174] width 42 height 7
click at [356, 174] on button "I'm submitting a file" at bounding box center [353, 175] width 6 height 6
click at [385, 160] on div "I'm submitting a lead" at bounding box center [386, 163] width 45 height 7
click at [356, 160] on button "I'm submitting a lead" at bounding box center [353, 163] width 6 height 6
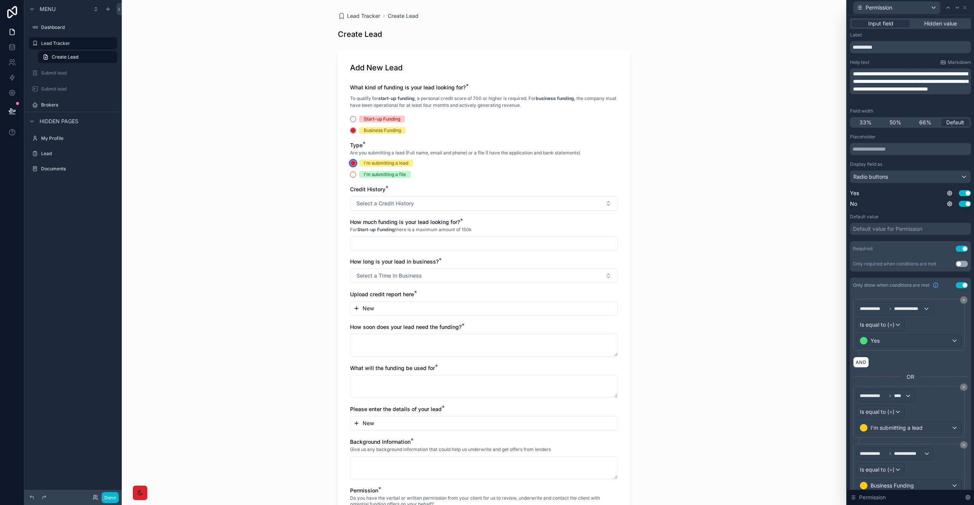
scroll to position [119, 0]
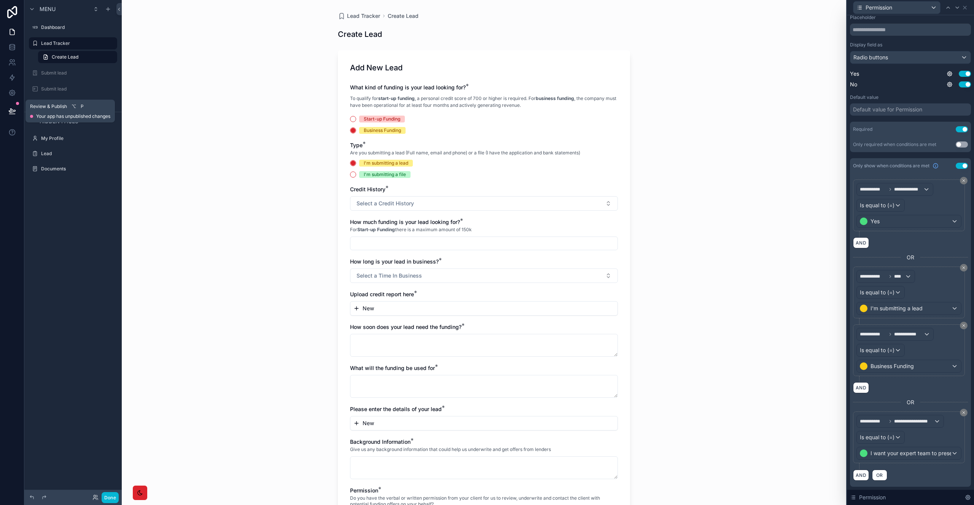
click at [13, 110] on icon at bounding box center [12, 111] width 8 height 8
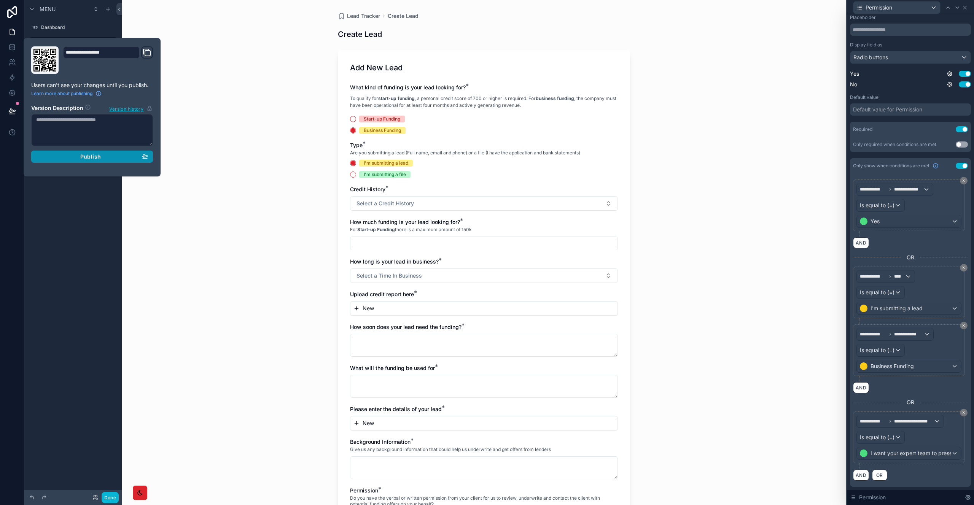
click at [70, 153] on button "Publish" at bounding box center [92, 157] width 122 height 12
